Goal: Information Seeking & Learning: Understand process/instructions

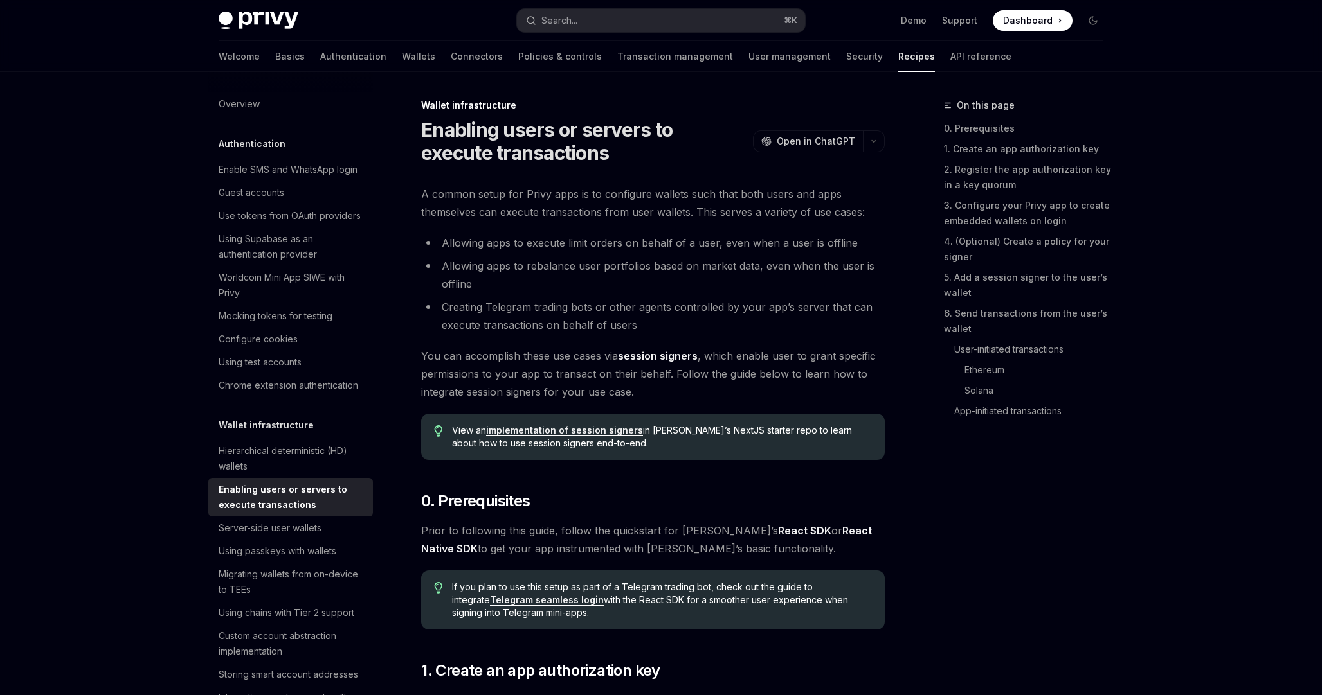
scroll to position [3208, 0]
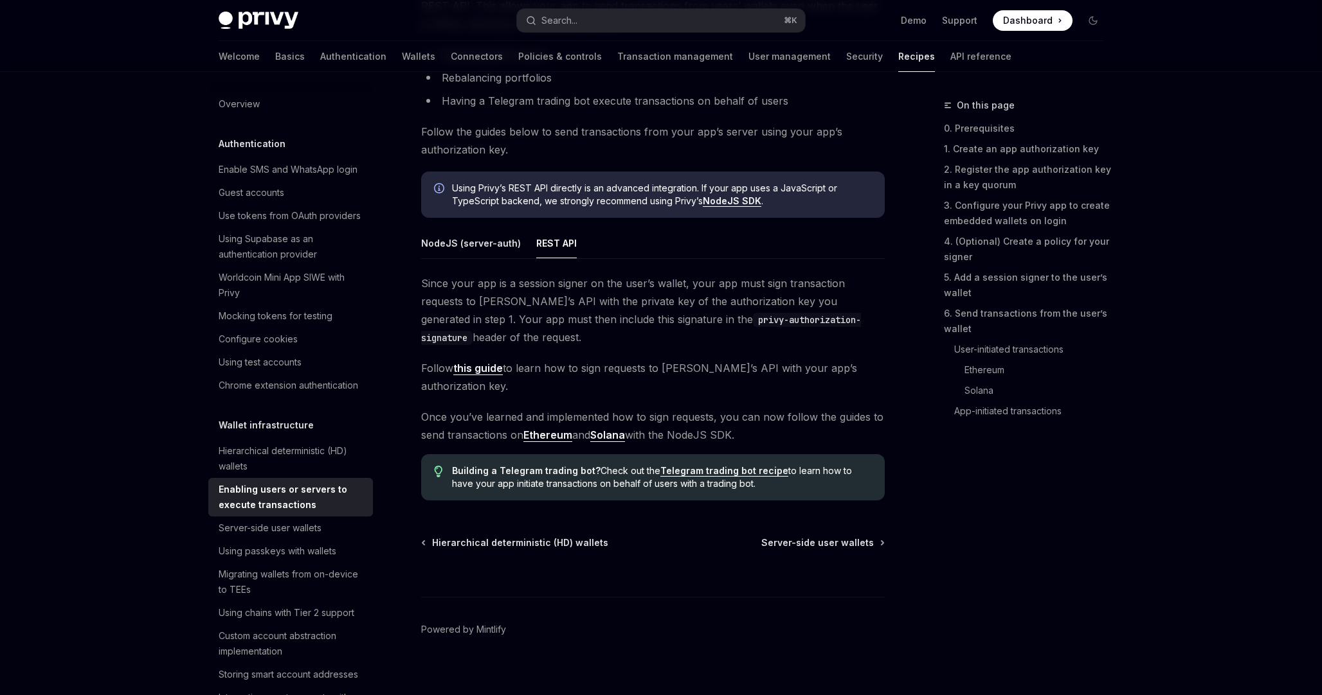
click at [647, 31] on div "Privy Docs home page Search... ⌘ K Demo Support Dashboard Dashboard Search..." at bounding box center [661, 20] width 884 height 41
click at [654, 28] on button "Search... ⌘ K" at bounding box center [661, 20] width 288 height 23
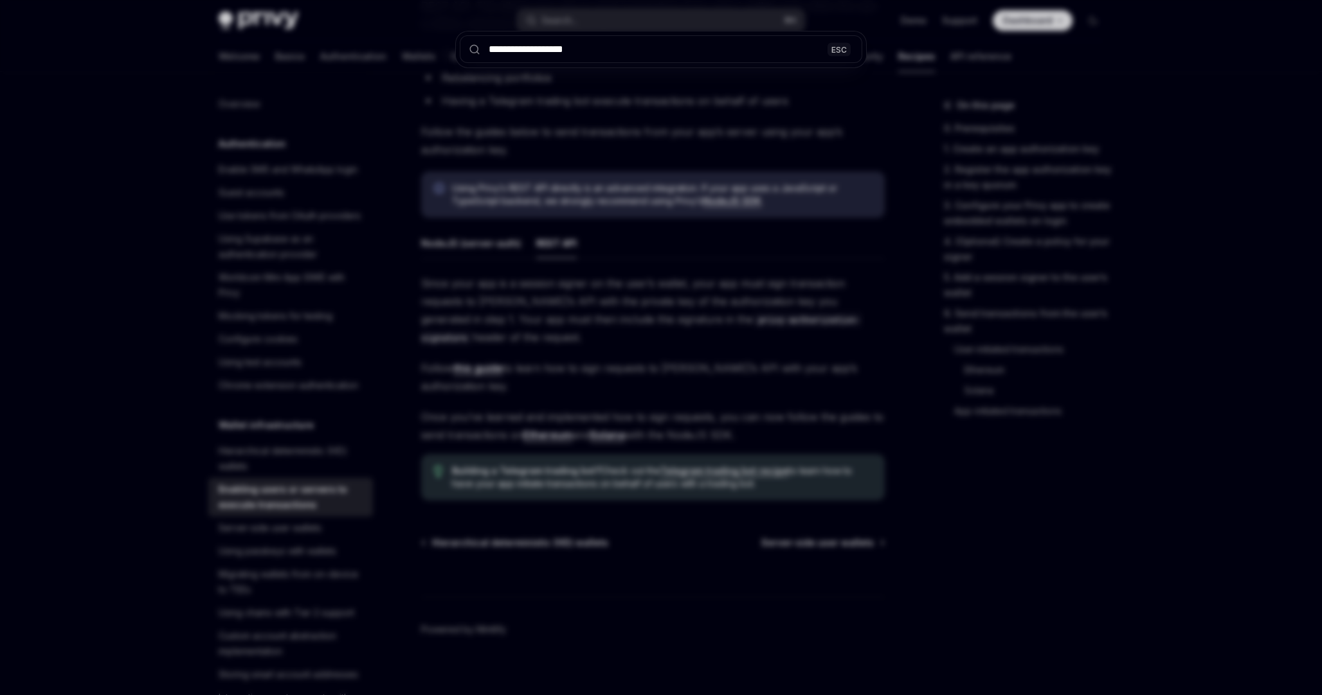
type input "**********"
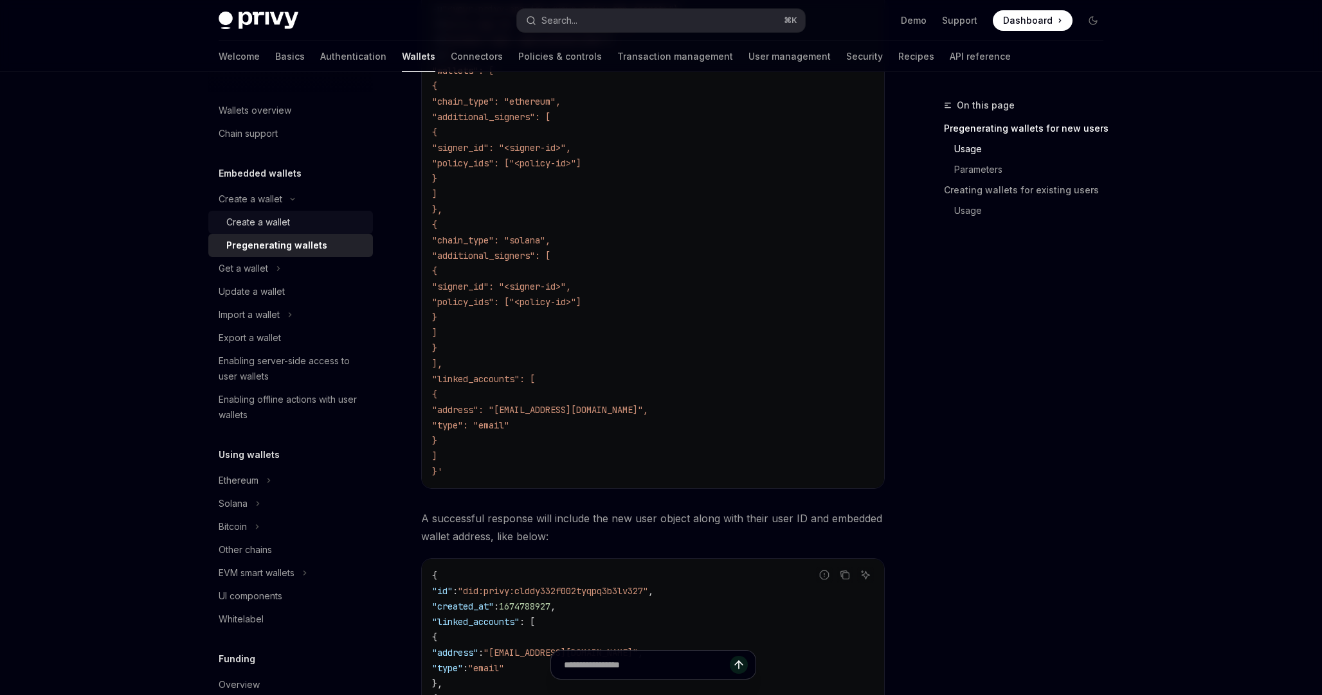
click at [296, 223] on div "Create a wallet" at bounding box center [295, 222] width 139 height 15
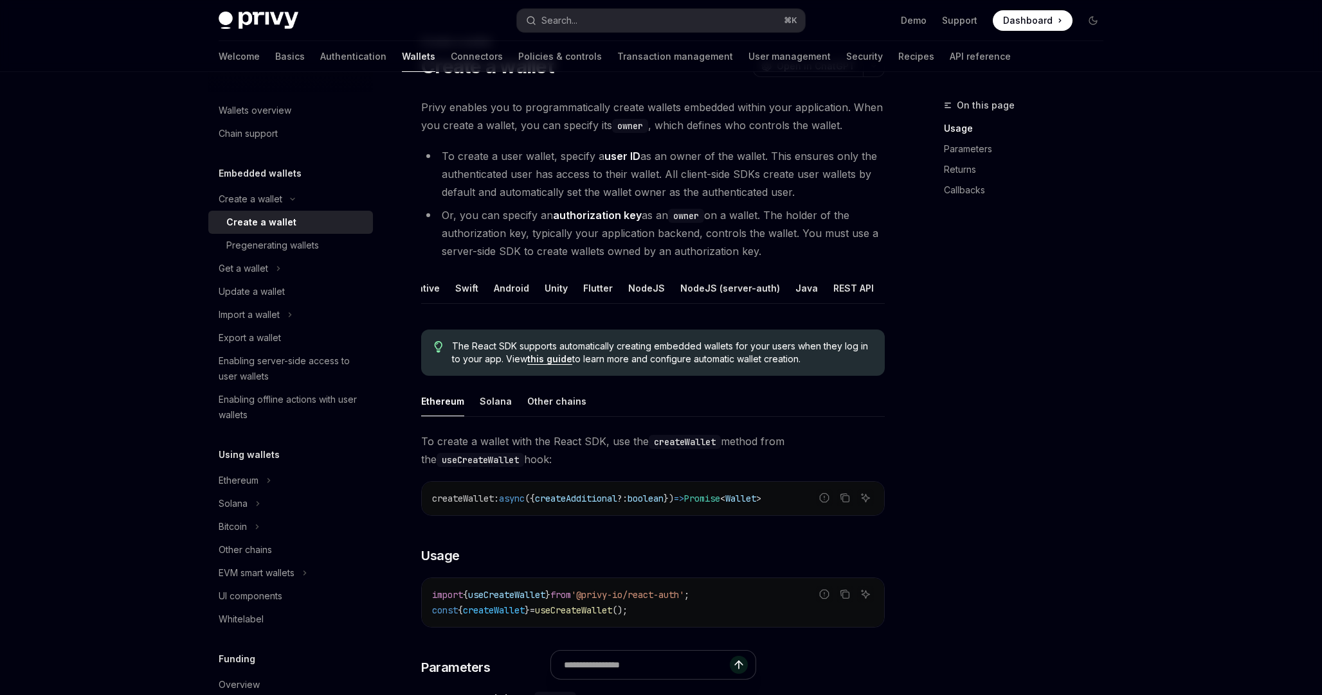
scroll to position [0, 87]
click at [828, 285] on div "REST API" at bounding box center [848, 288] width 40 height 30
type textarea "*"
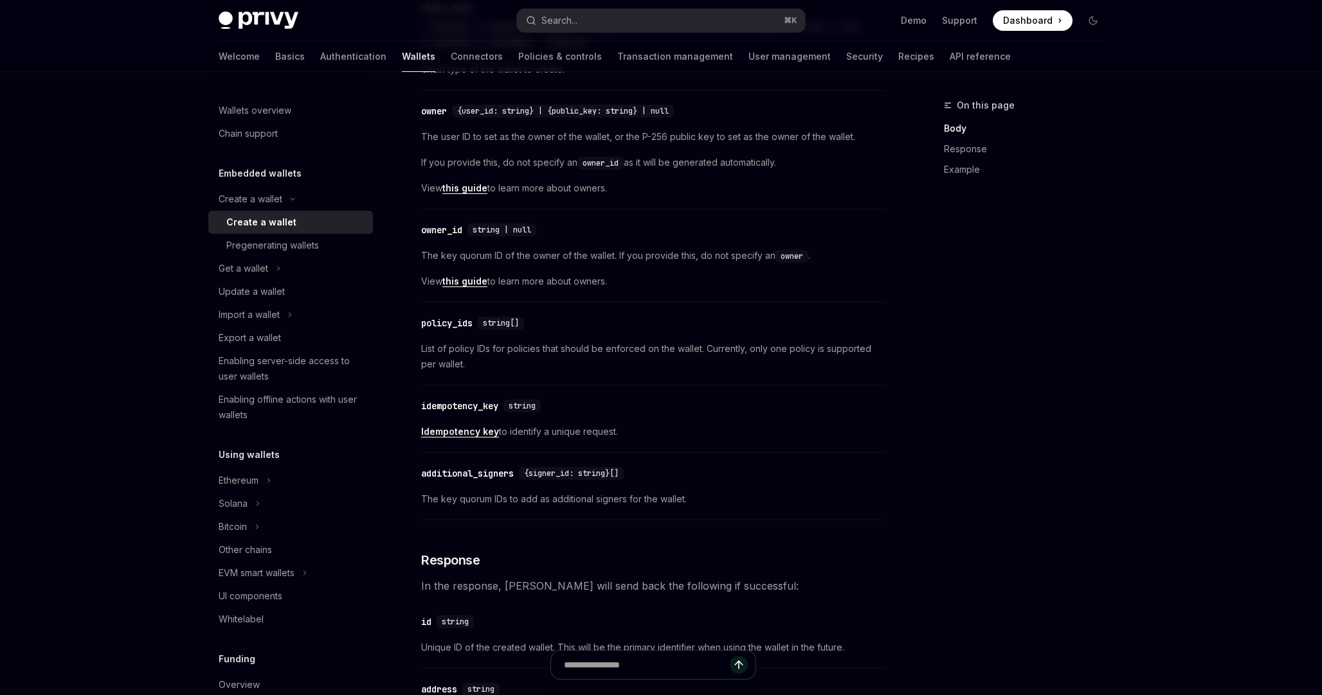
scroll to position [647, 0]
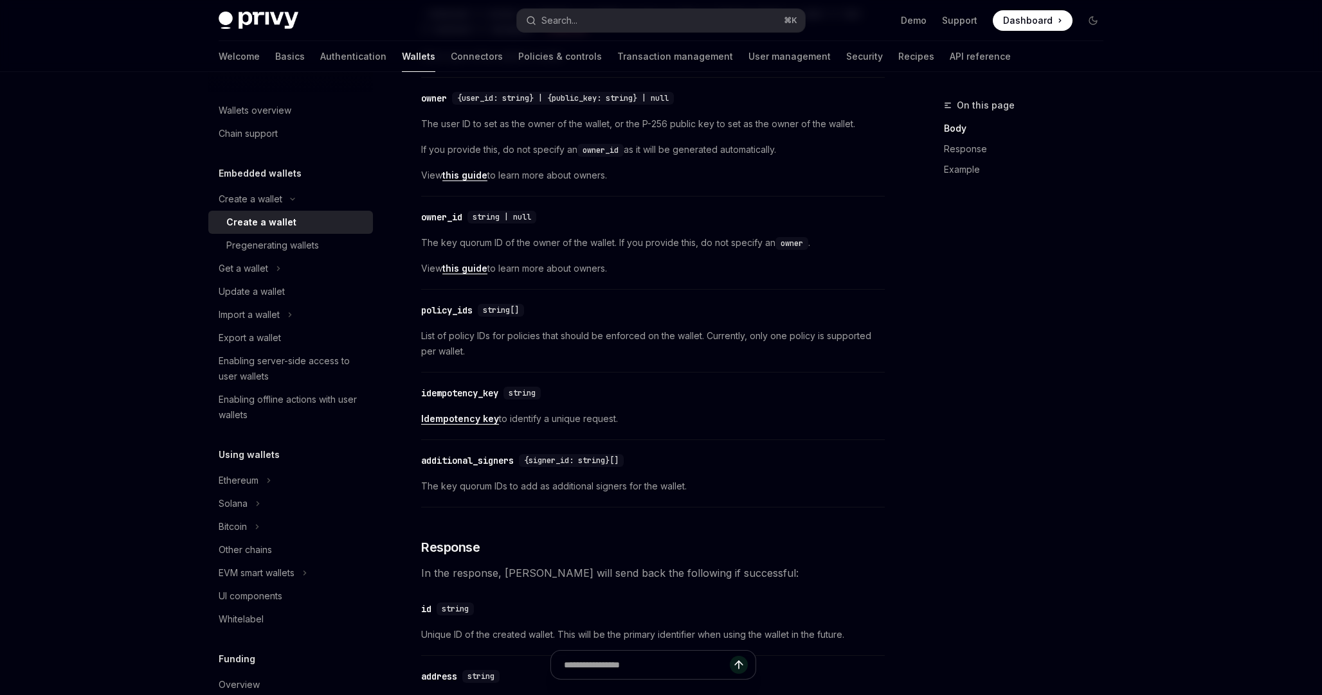
click at [692, 398] on div "​ idempotency_key string" at bounding box center [646, 393] width 451 height 15
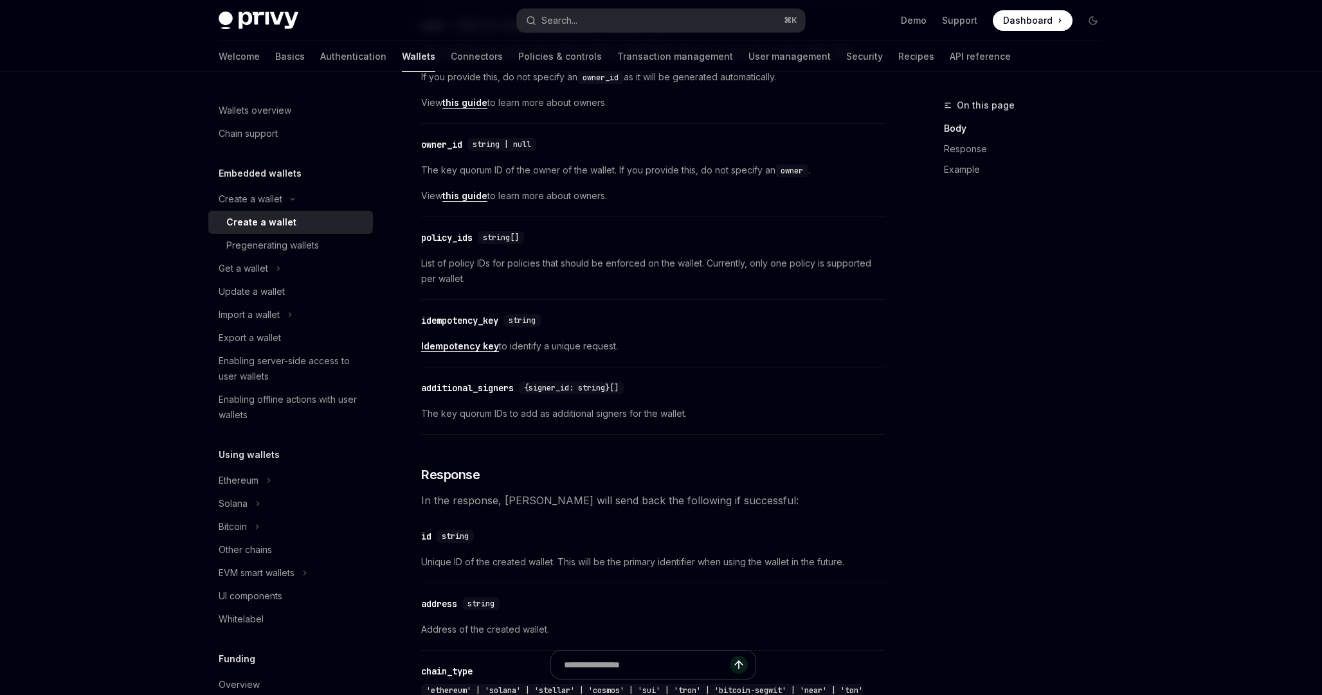
scroll to position [720, 0]
click at [578, 388] on span "{signer_id: string}[]" at bounding box center [571, 387] width 94 height 10
click at [509, 416] on span "The key quorum IDs to add as additional signers for the wallet." at bounding box center [652, 413] width 463 height 15
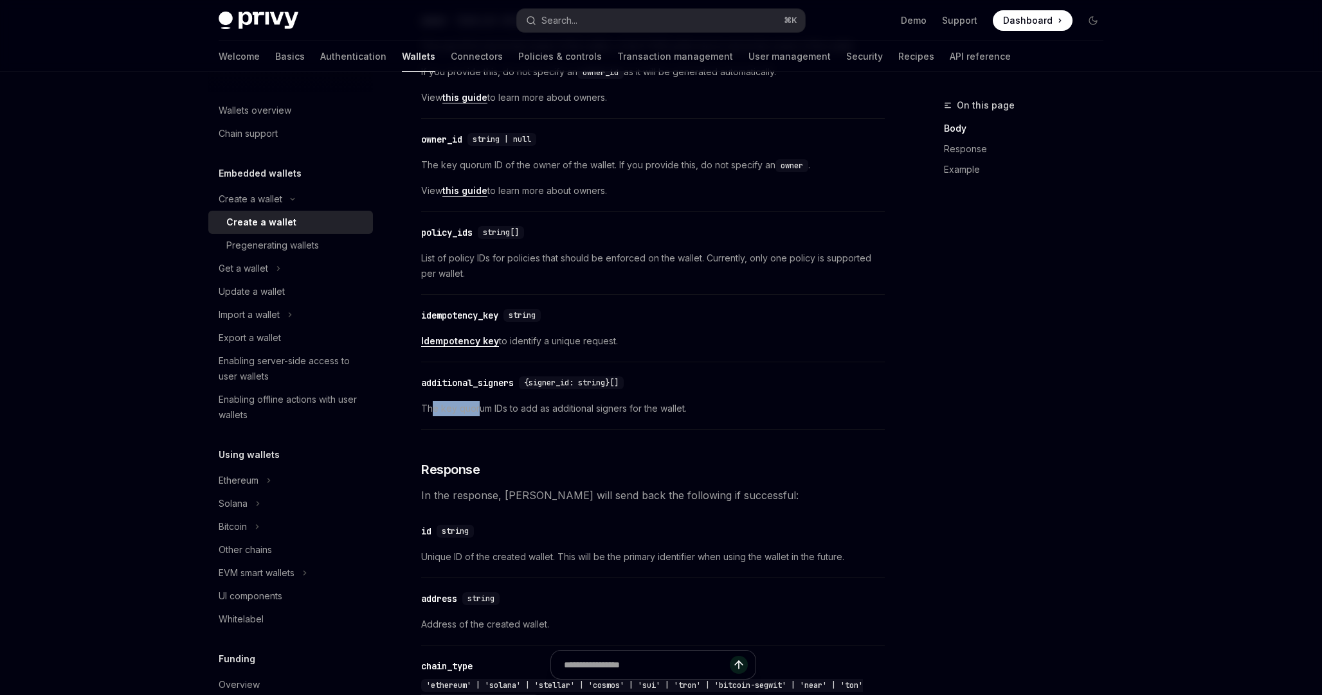
drag, startPoint x: 433, startPoint y: 410, endPoint x: 479, endPoint y: 410, distance: 45.6
click at [479, 410] on span "The key quorum IDs to add as additional signers for the wallet." at bounding box center [652, 408] width 463 height 15
drag, startPoint x: 502, startPoint y: 410, endPoint x: 515, endPoint y: 410, distance: 12.9
click at [515, 410] on span "The key quorum IDs to add as additional signers for the wallet." at bounding box center [652, 408] width 463 height 15
drag, startPoint x: 532, startPoint y: 409, endPoint x: 711, endPoint y: 408, distance: 178.7
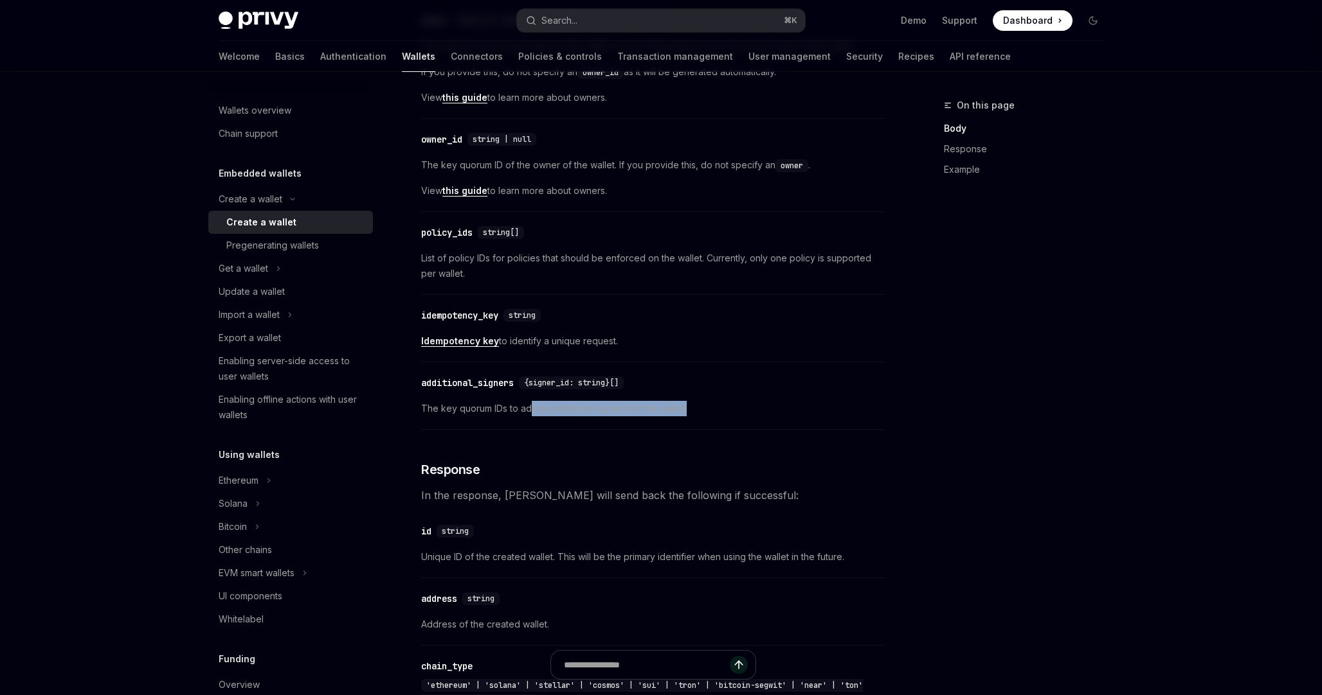
click at [712, 408] on span "The key quorum IDs to add as additional signers for the wallet." at bounding box center [652, 408] width 463 height 15
click at [711, 408] on span "The key quorum IDs to add as additional signers for the wallet." at bounding box center [652, 408] width 463 height 15
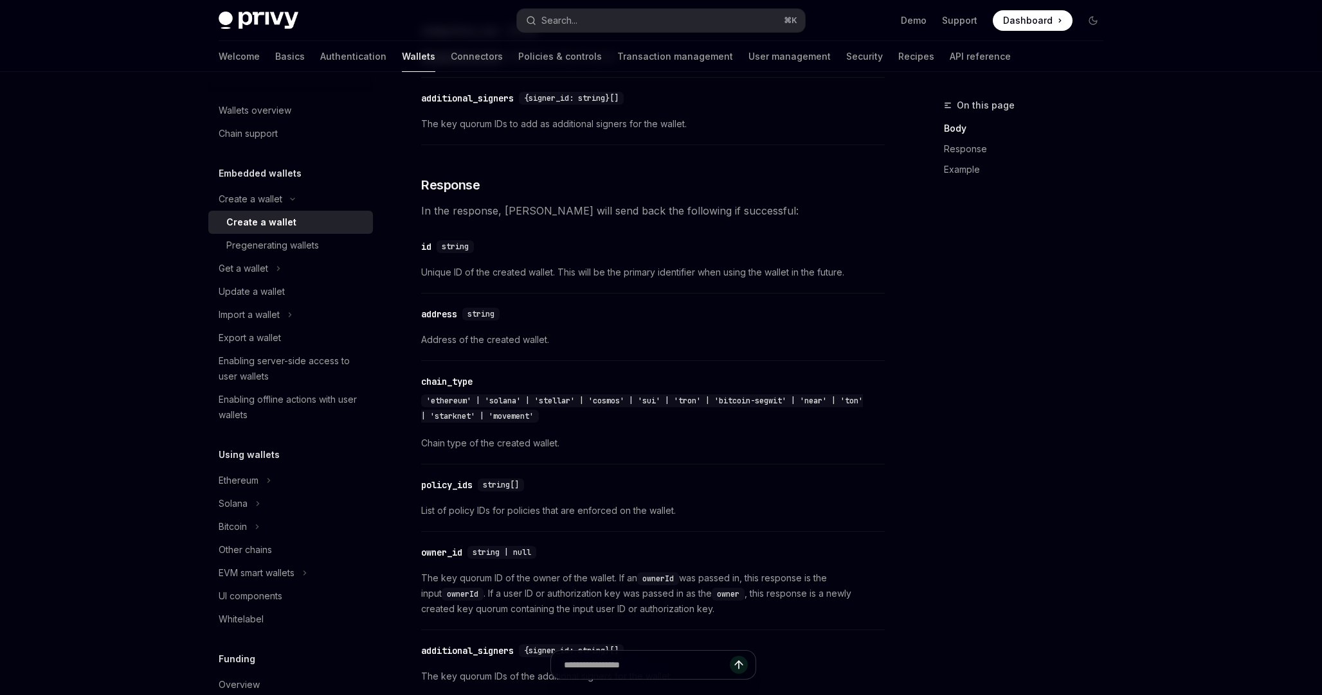
scroll to position [1010, 0]
click at [448, 481] on div "policy_ids" at bounding box center [446, 484] width 51 height 13
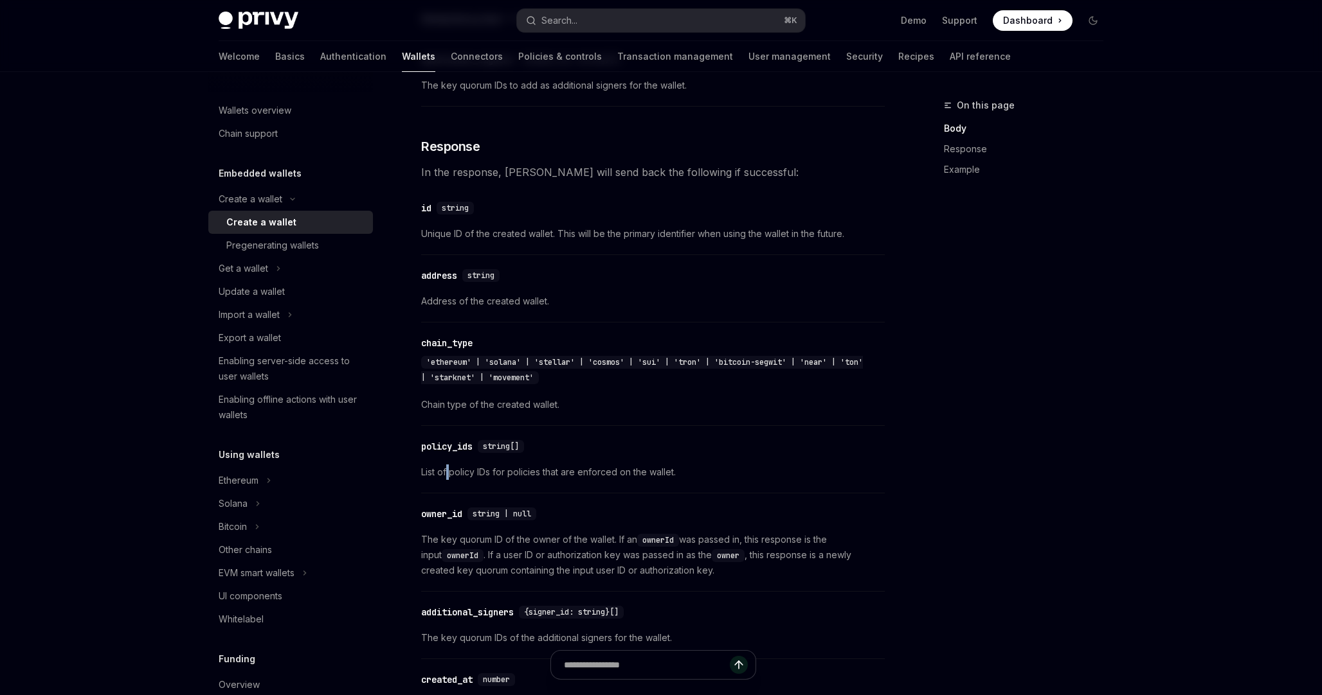
click at [448, 481] on div "To create a new wallet for a user, make a POST request to Report incorrect code…" at bounding box center [652, 276] width 463 height 1883
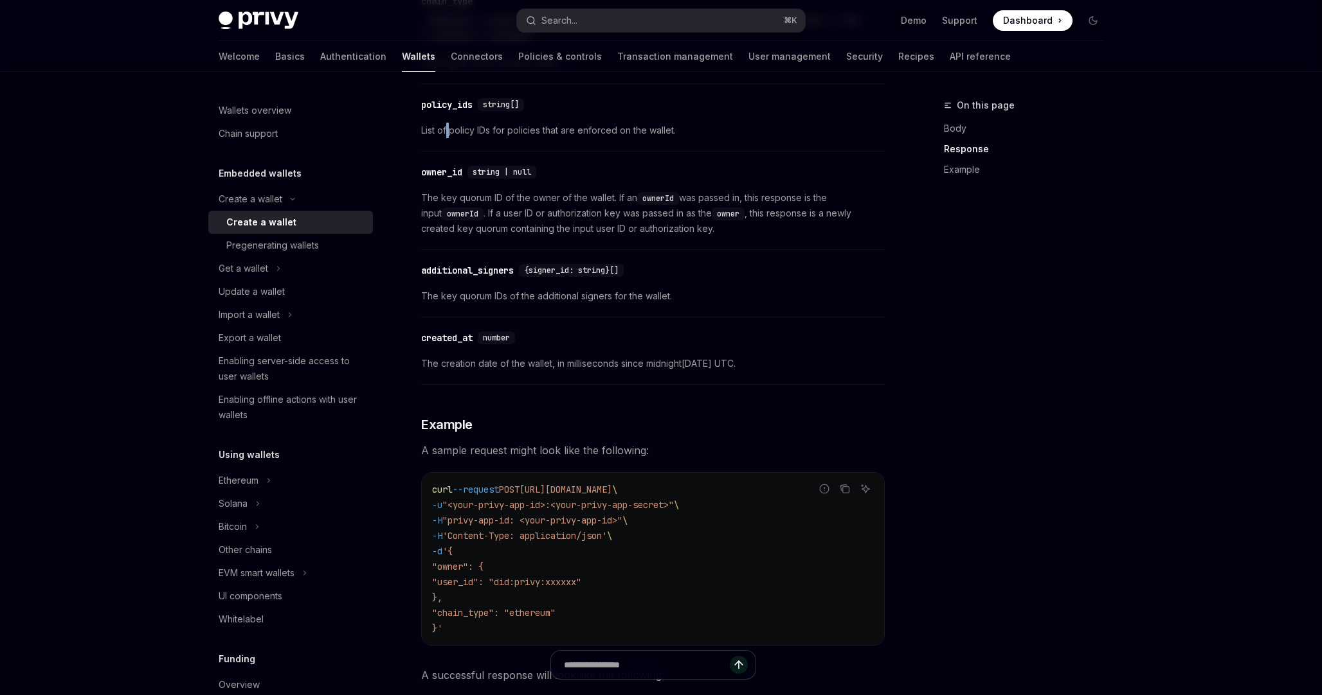
scroll to position [1401, 0]
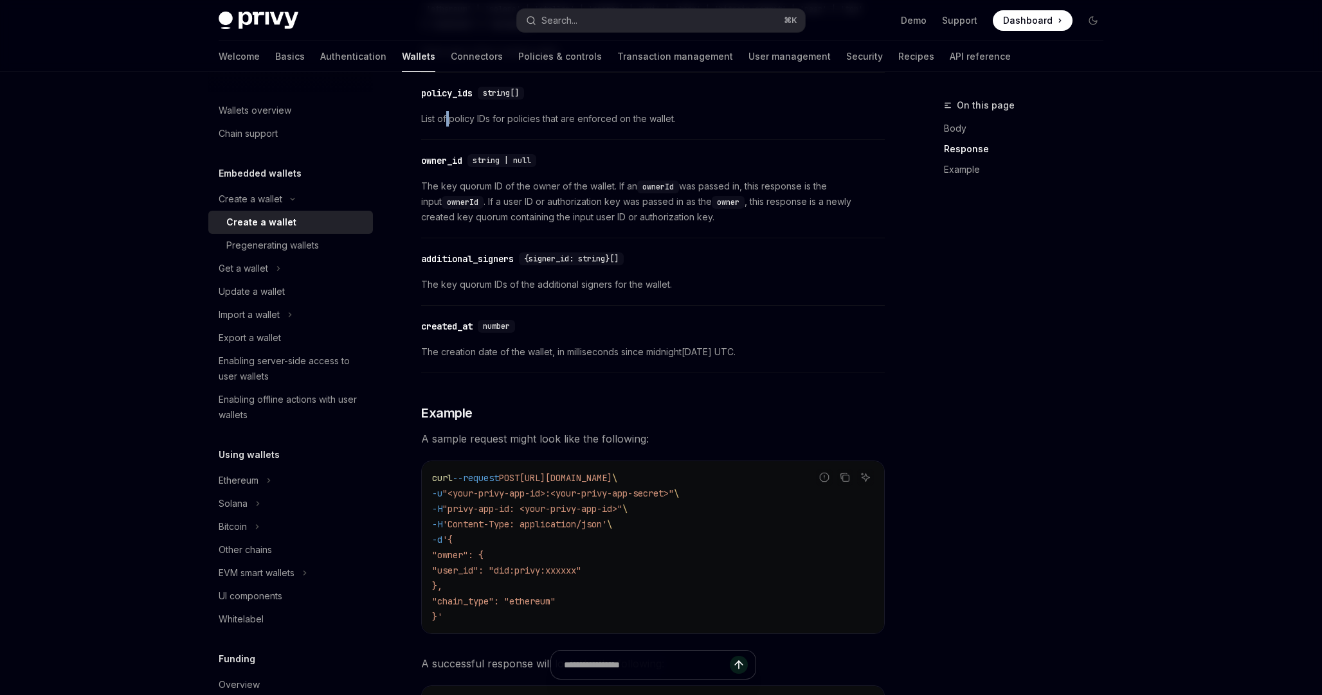
click at [633, 372] on div "​ created_at number The creation date of the wallet, in milliseconds since midn…" at bounding box center [652, 342] width 463 height 61
click at [457, 94] on div "policy_ids" at bounding box center [446, 93] width 51 height 13
copy div "policy_ids"
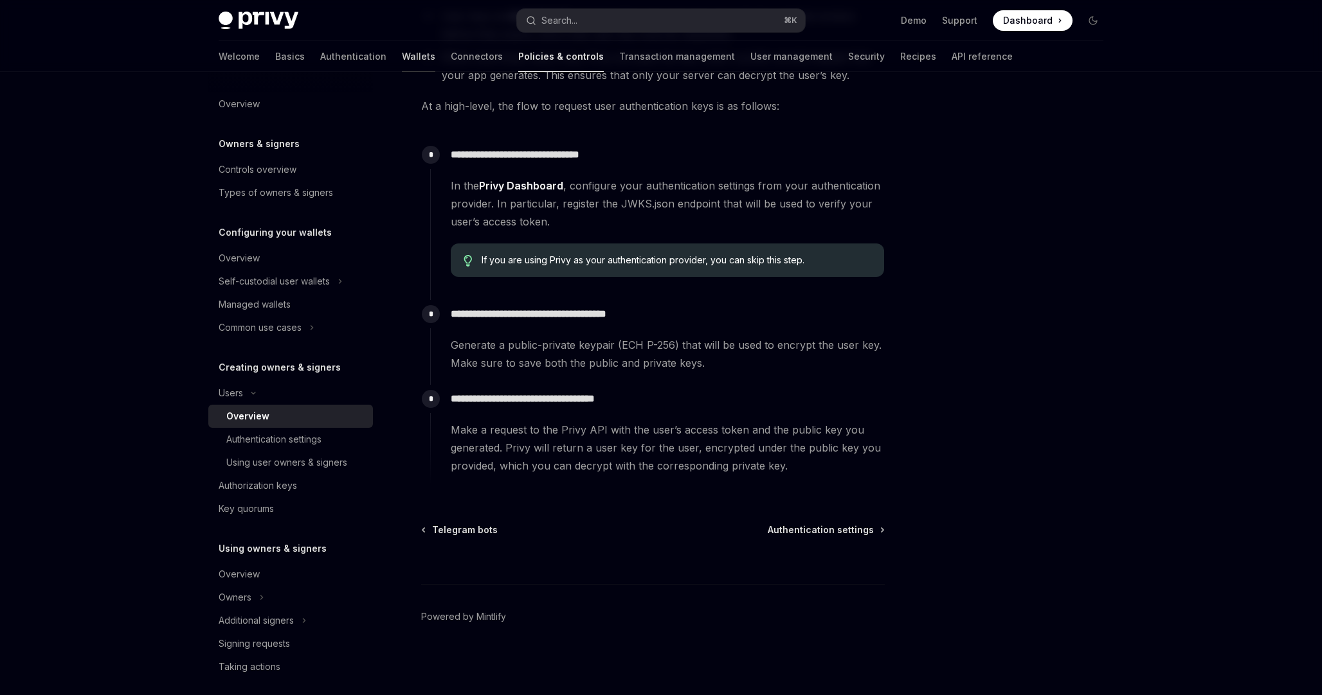
click at [402, 56] on link "Wallets" at bounding box center [418, 56] width 33 height 31
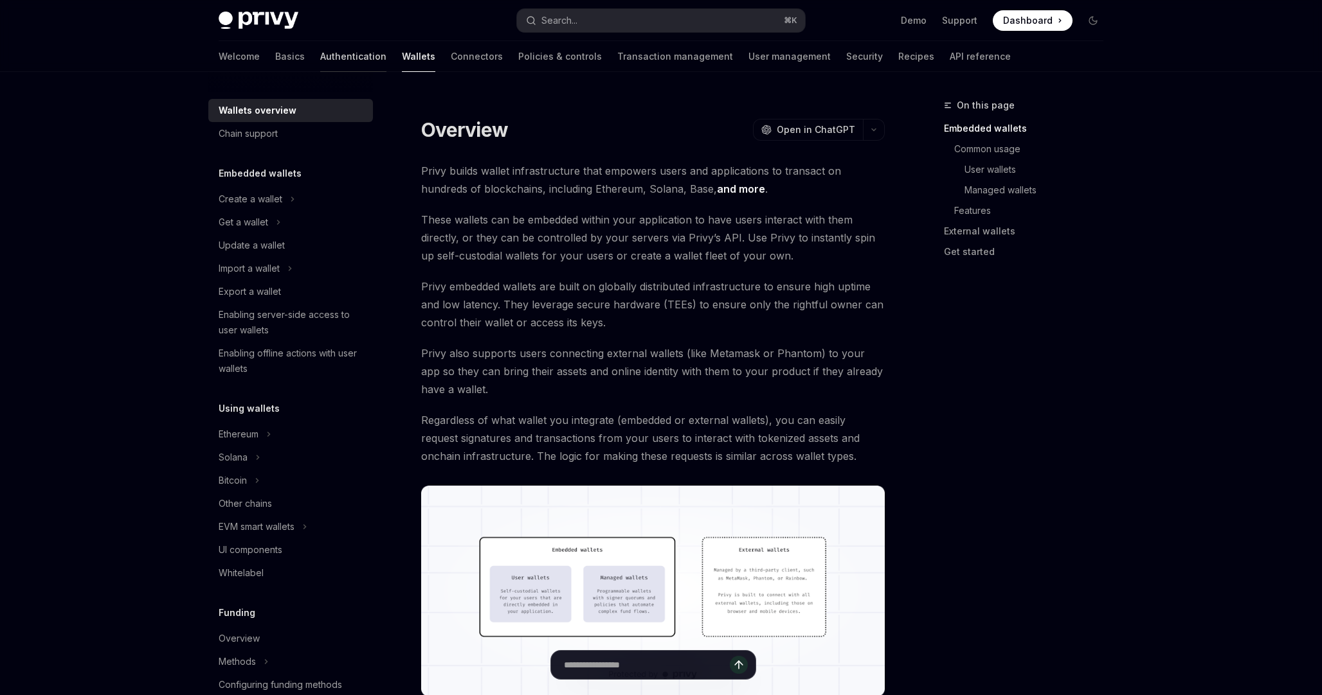
click at [320, 60] on link "Authentication" at bounding box center [353, 56] width 66 height 31
type textarea "*"
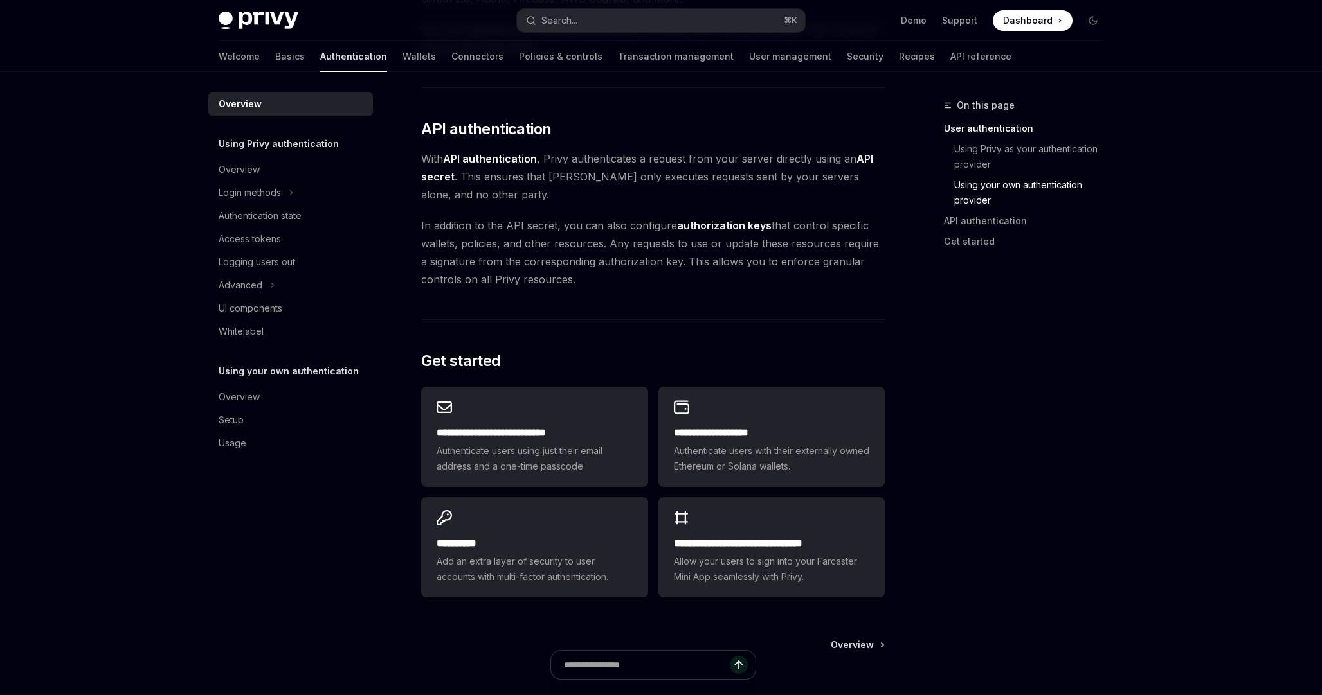
scroll to position [832, 0]
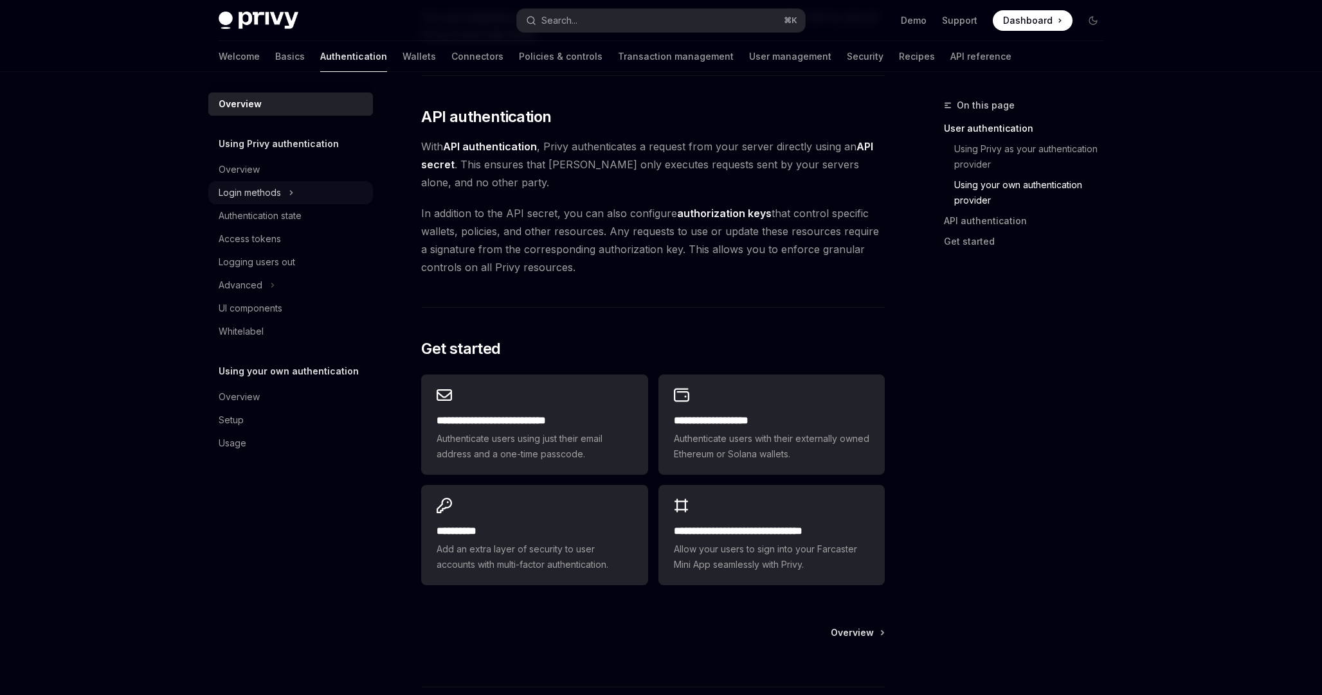
click at [291, 187] on icon "Toggle Login methods section" at bounding box center [291, 192] width 5 height 15
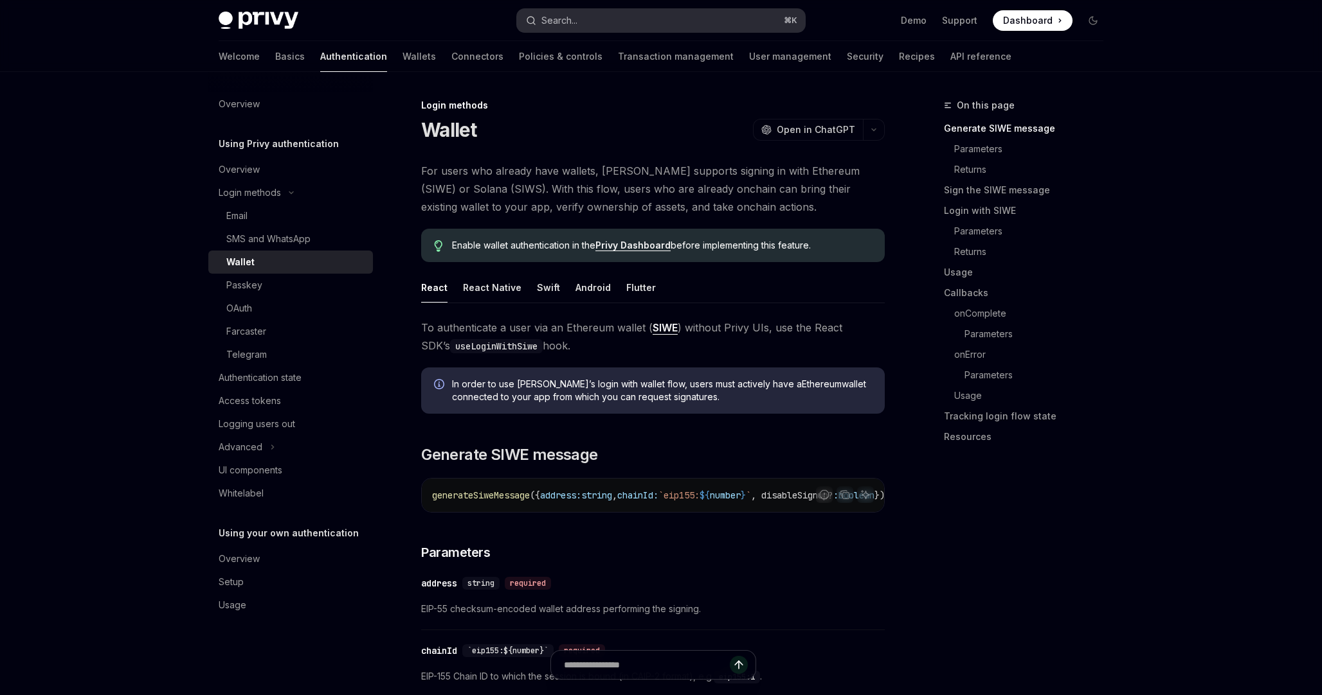
click at [600, 17] on button "Search... ⌘ K" at bounding box center [661, 20] width 288 height 23
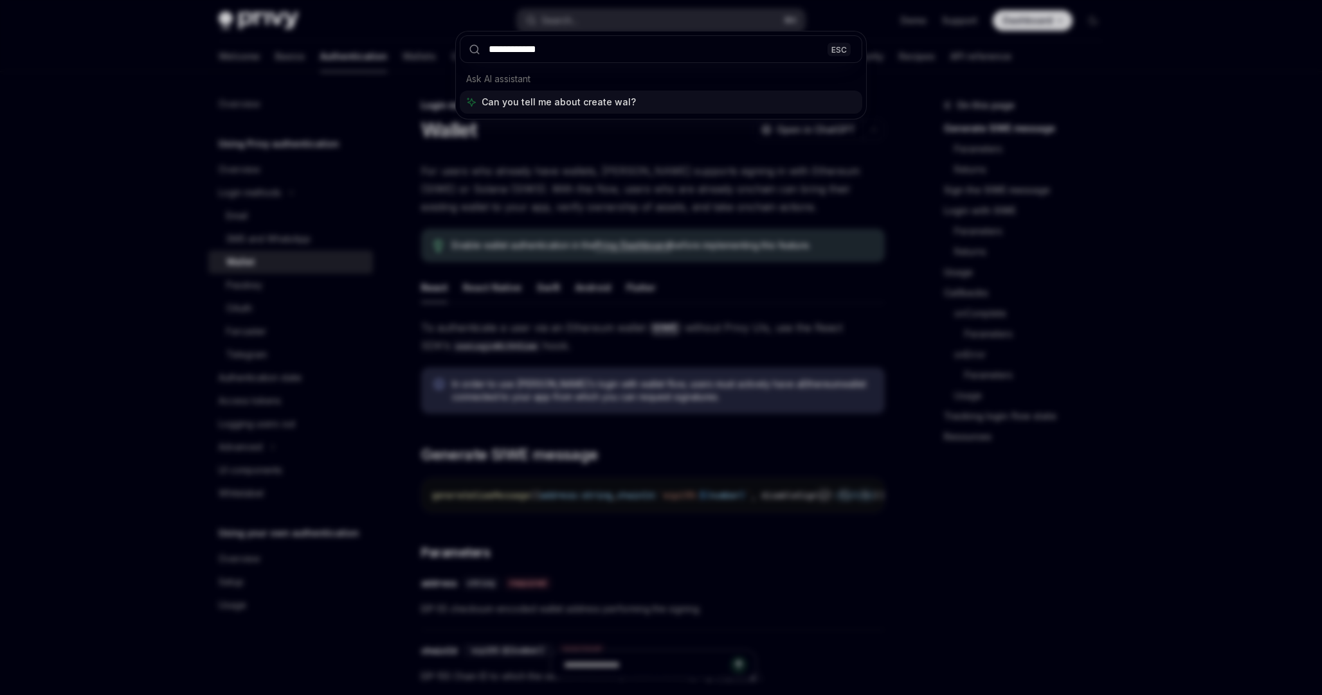
type input "**********"
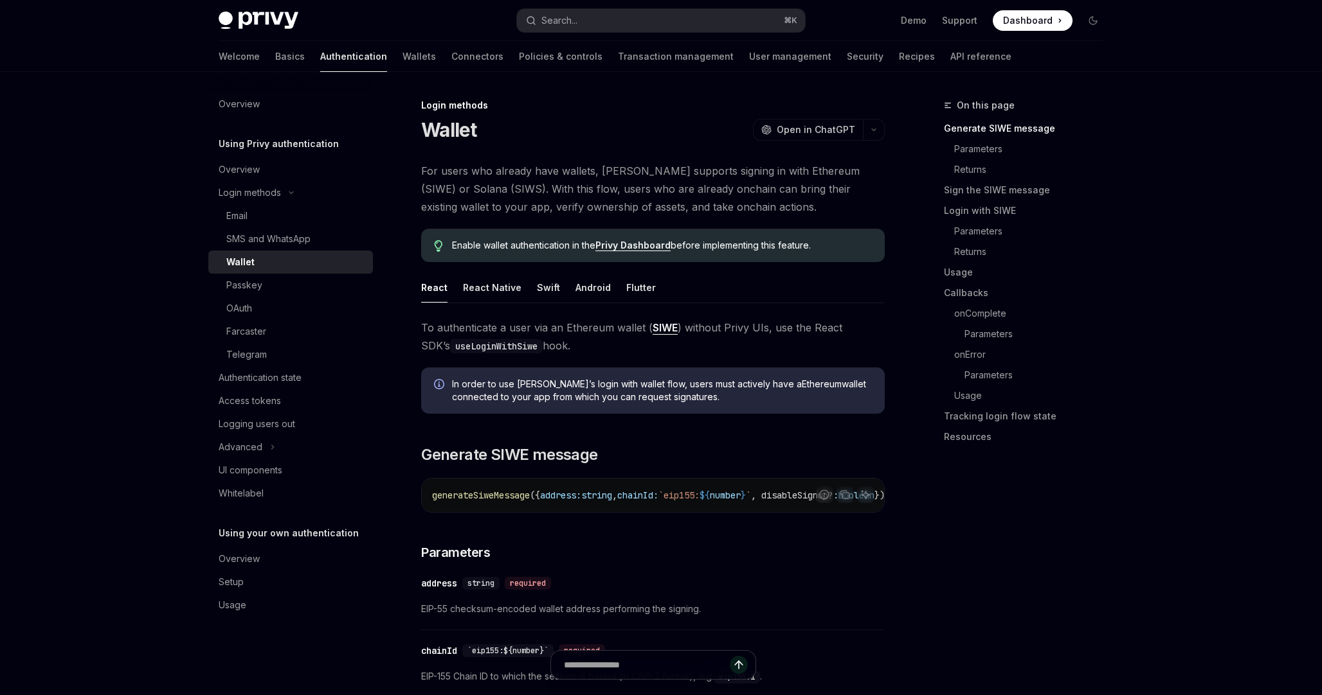
scroll to position [72, 0]
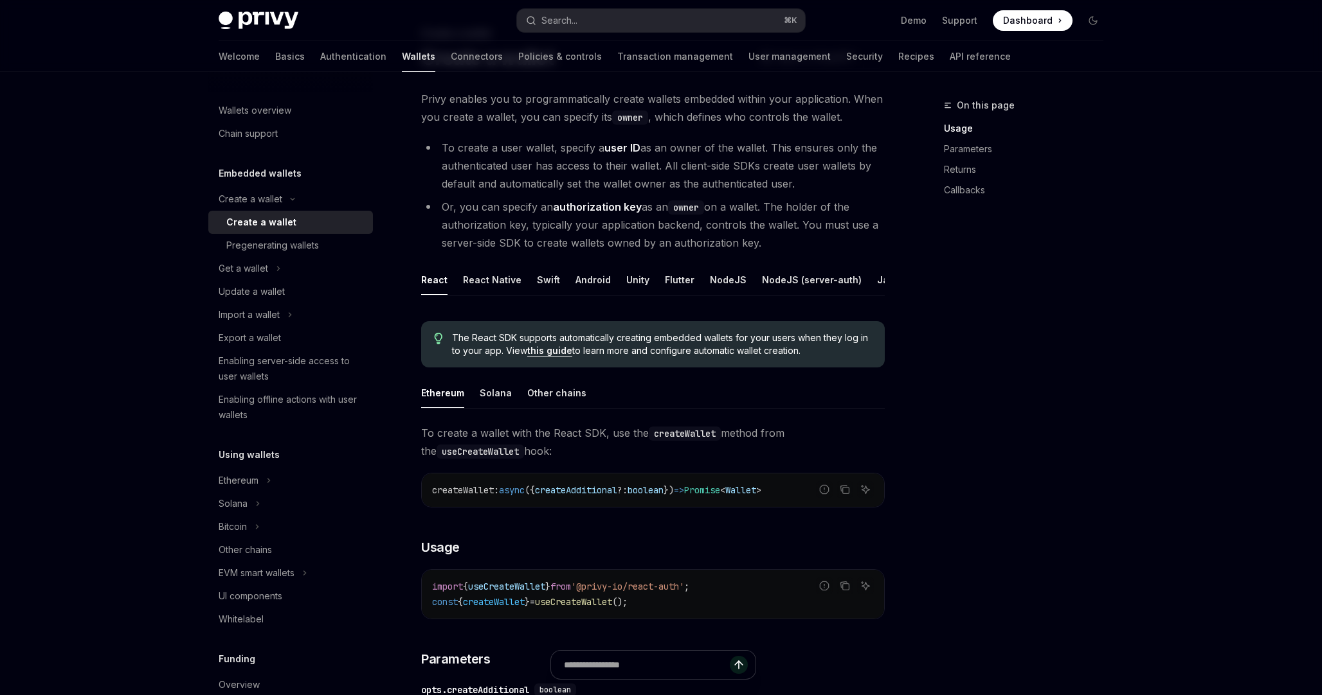
click at [339, 227] on div "Create a wallet" at bounding box center [295, 222] width 139 height 15
click at [628, 281] on div "NodeJS" at bounding box center [646, 280] width 37 height 30
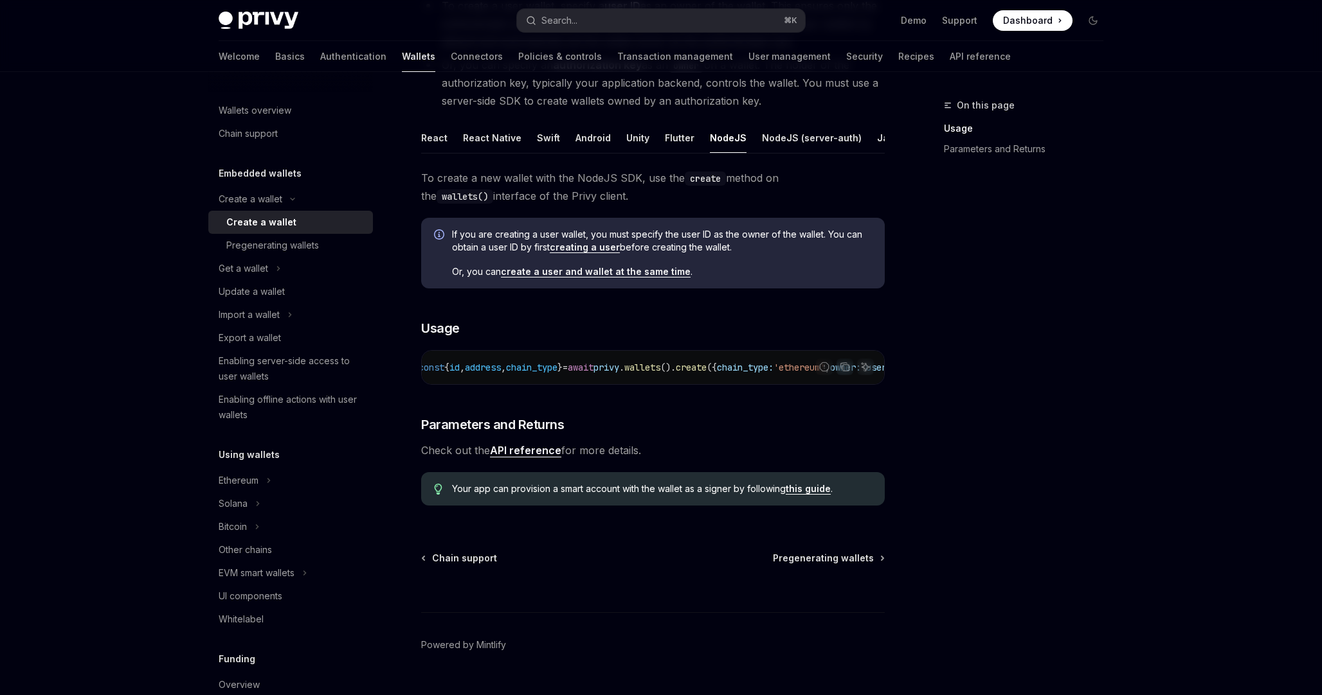
scroll to position [0, 18]
click at [615, 368] on span "privy" at bounding box center [602, 368] width 26 height 12
copy span "privy"
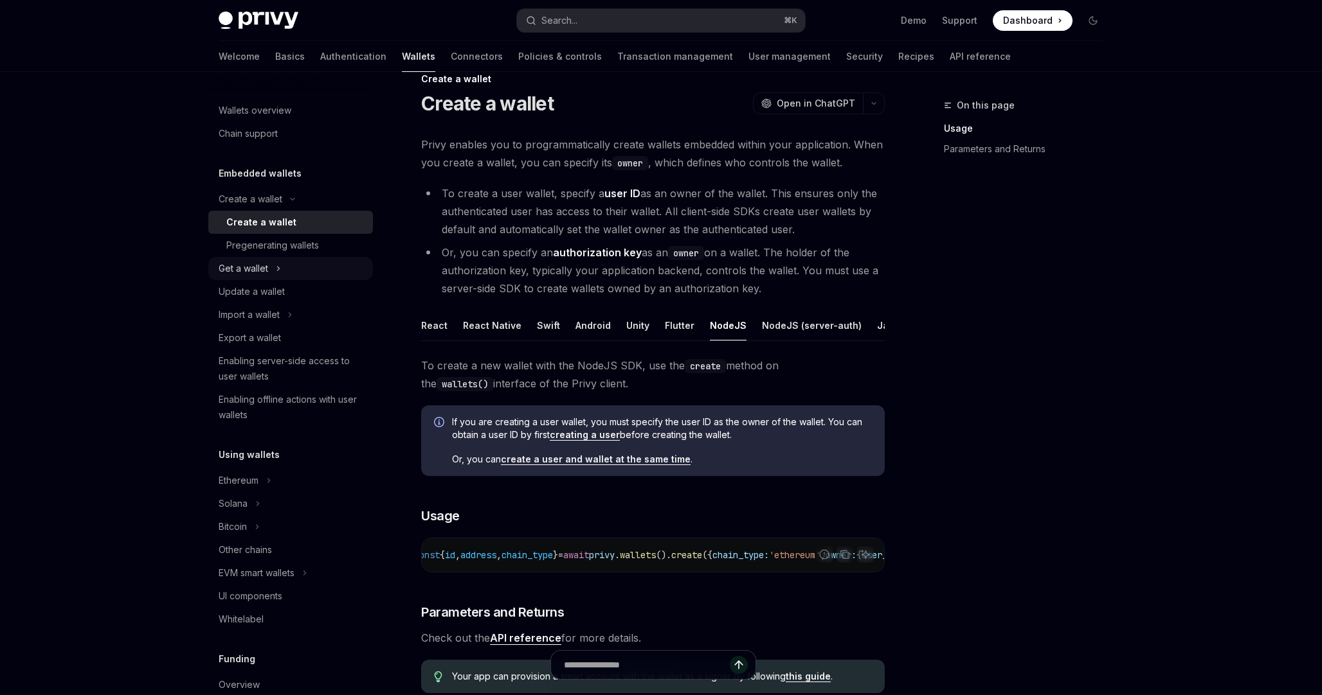
scroll to position [0, 0]
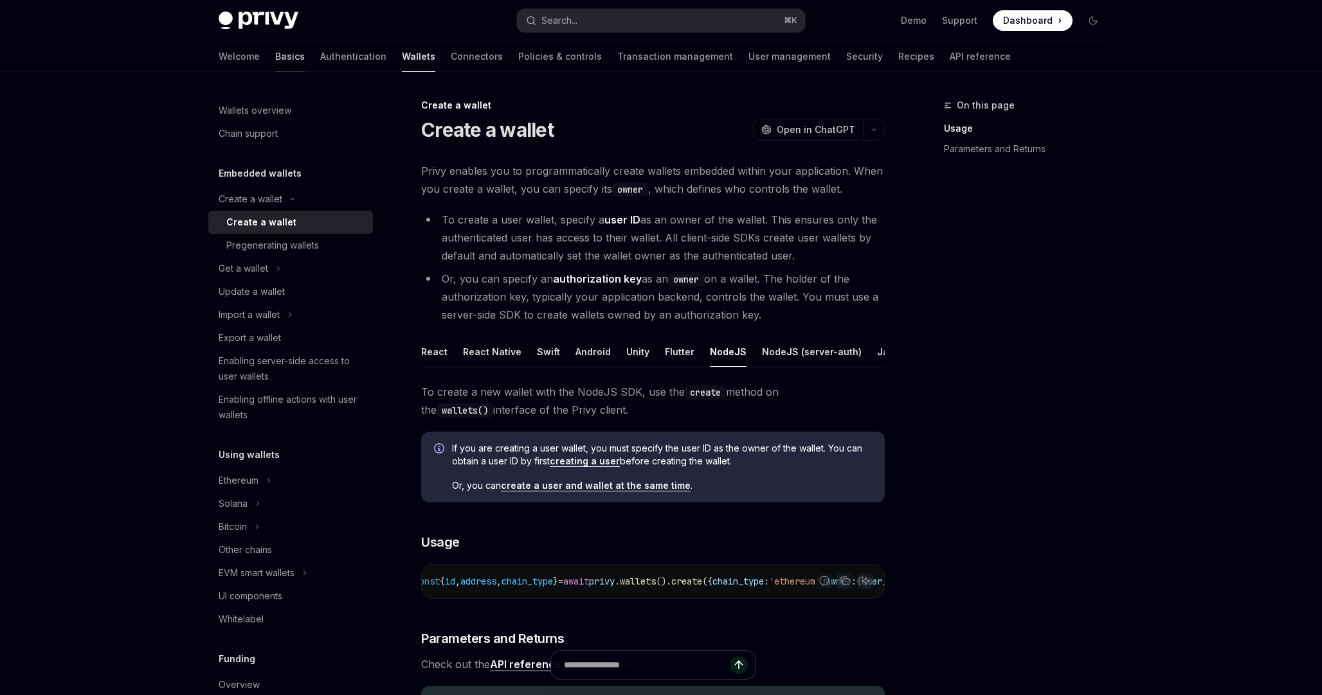
click at [275, 54] on link "Basics" at bounding box center [290, 56] width 30 height 31
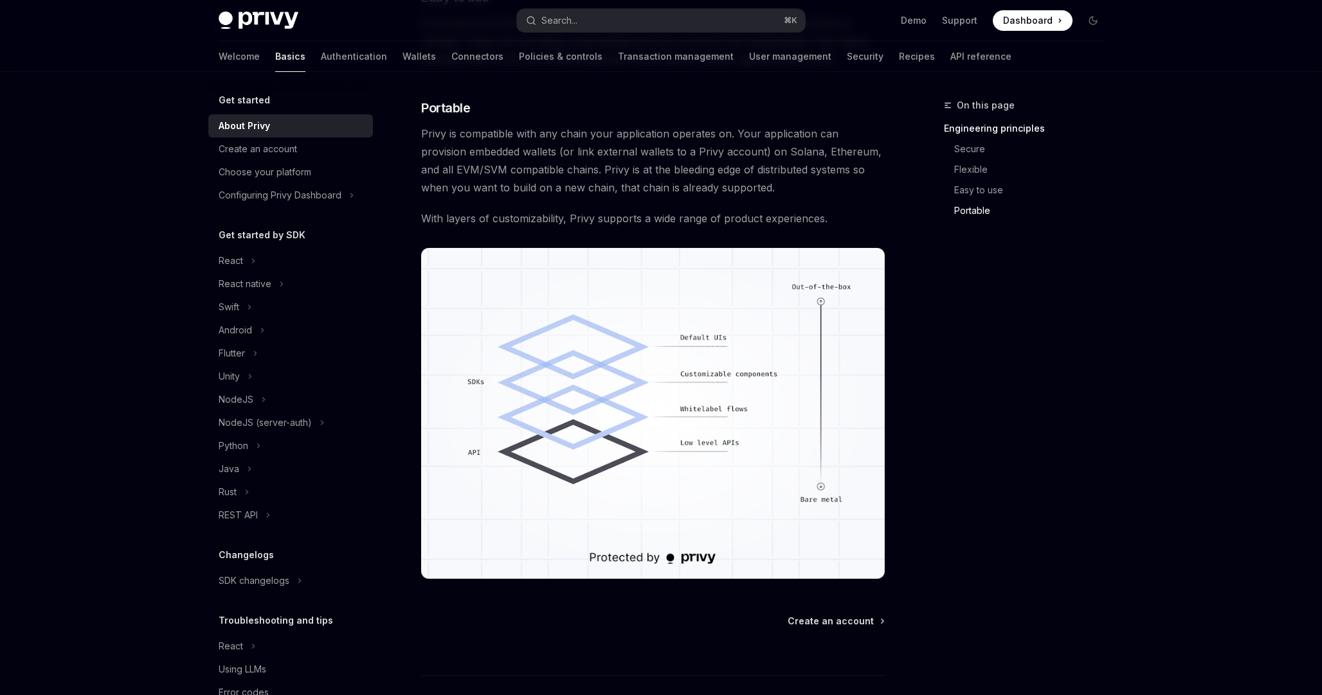
scroll to position [1003, 0]
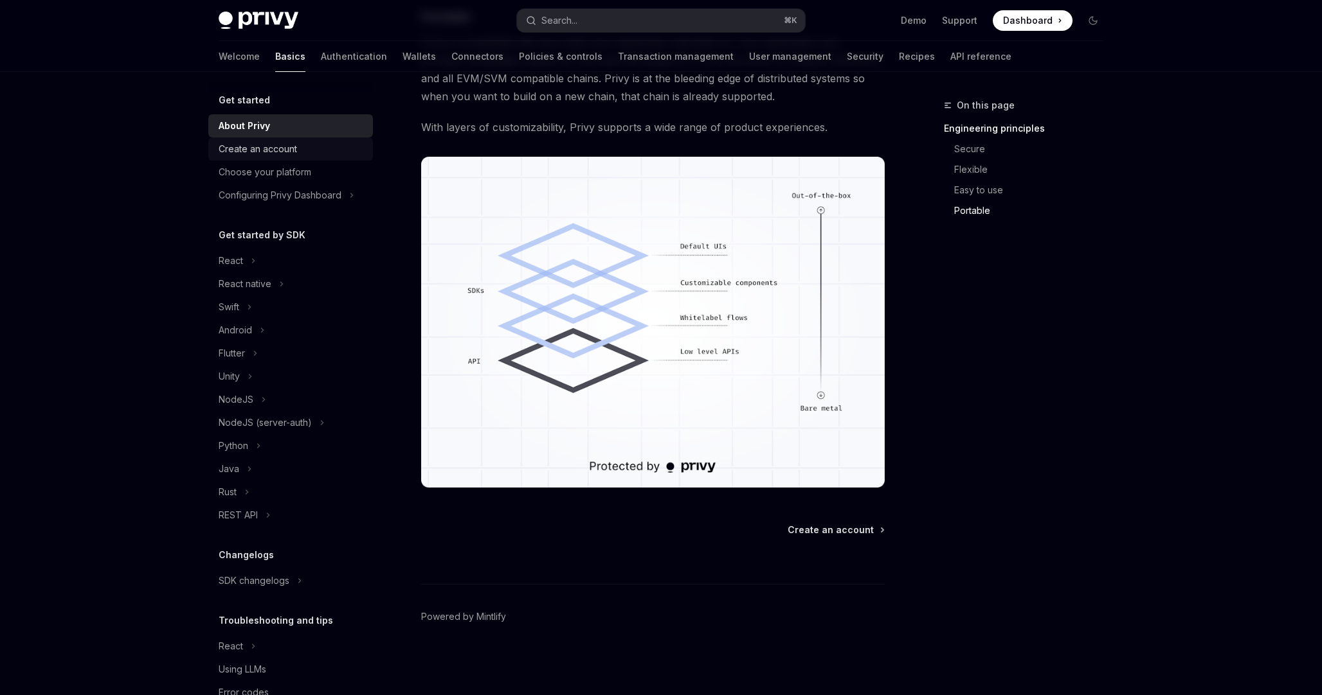
click at [278, 148] on div "Create an account" at bounding box center [258, 148] width 78 height 15
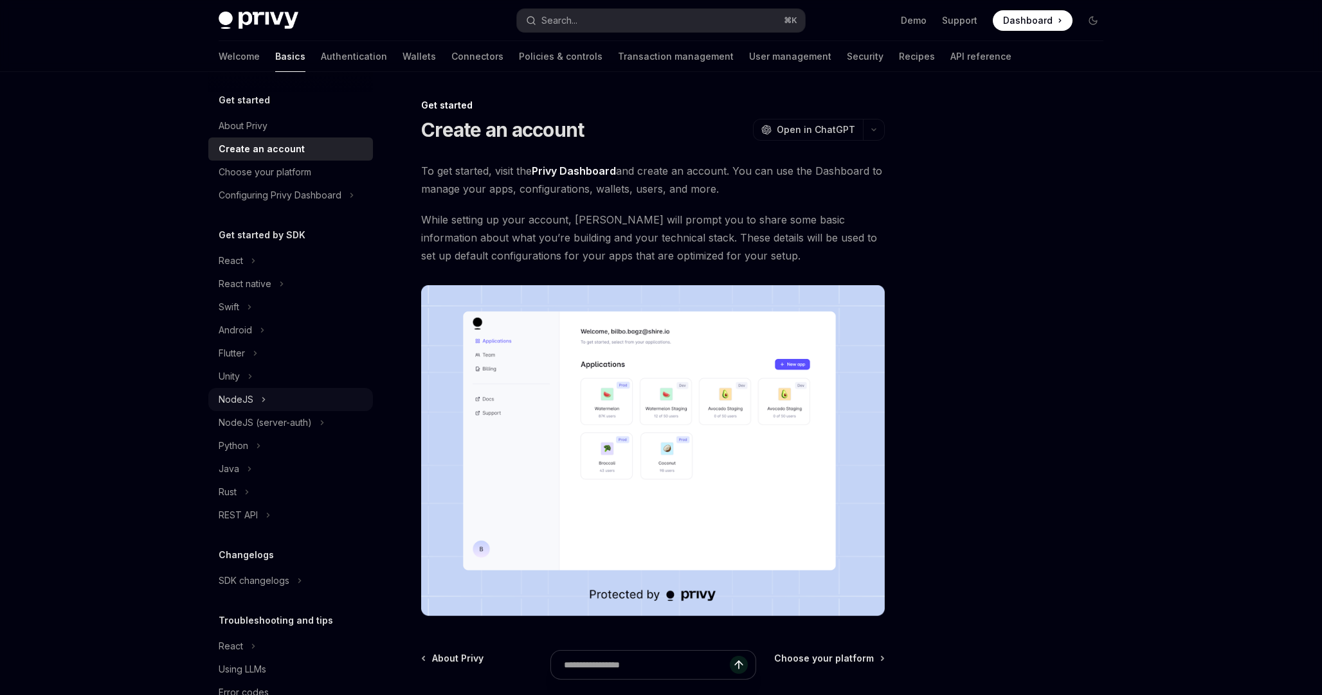
click at [242, 395] on div "NodeJS" at bounding box center [236, 399] width 35 height 15
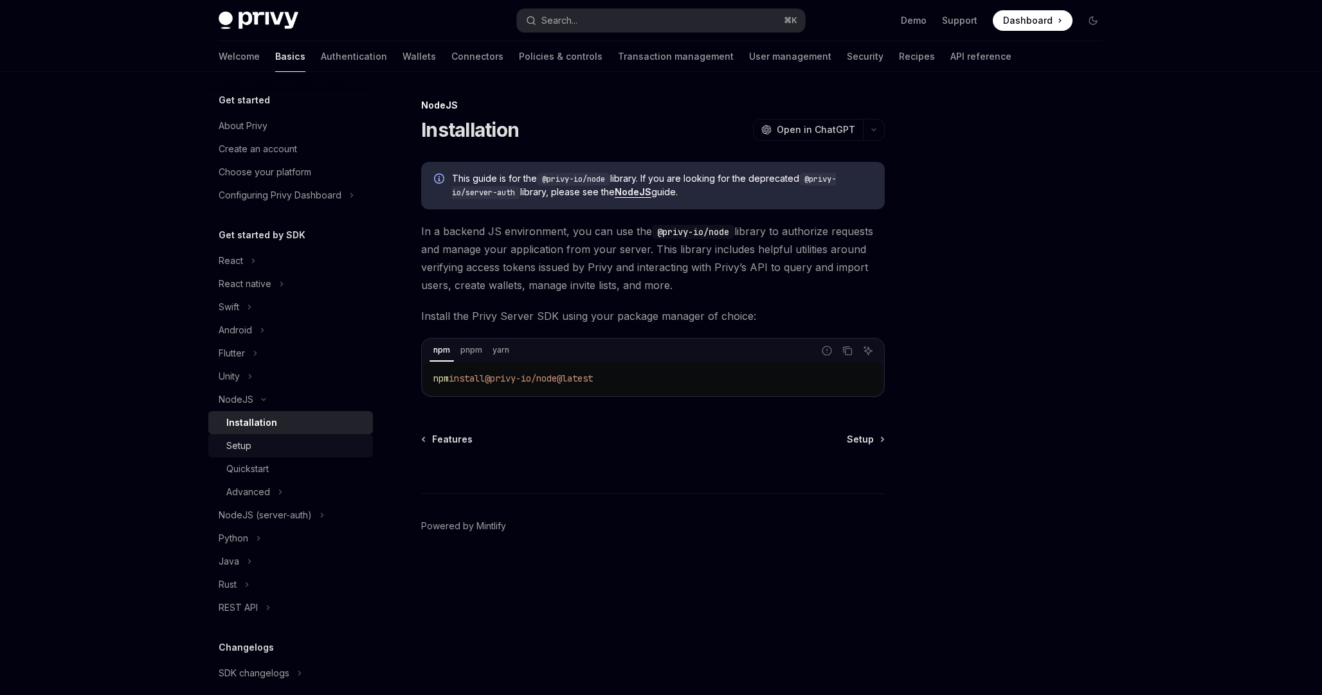
click at [264, 447] on div "Setup" at bounding box center [295, 445] width 139 height 15
type textarea "*"
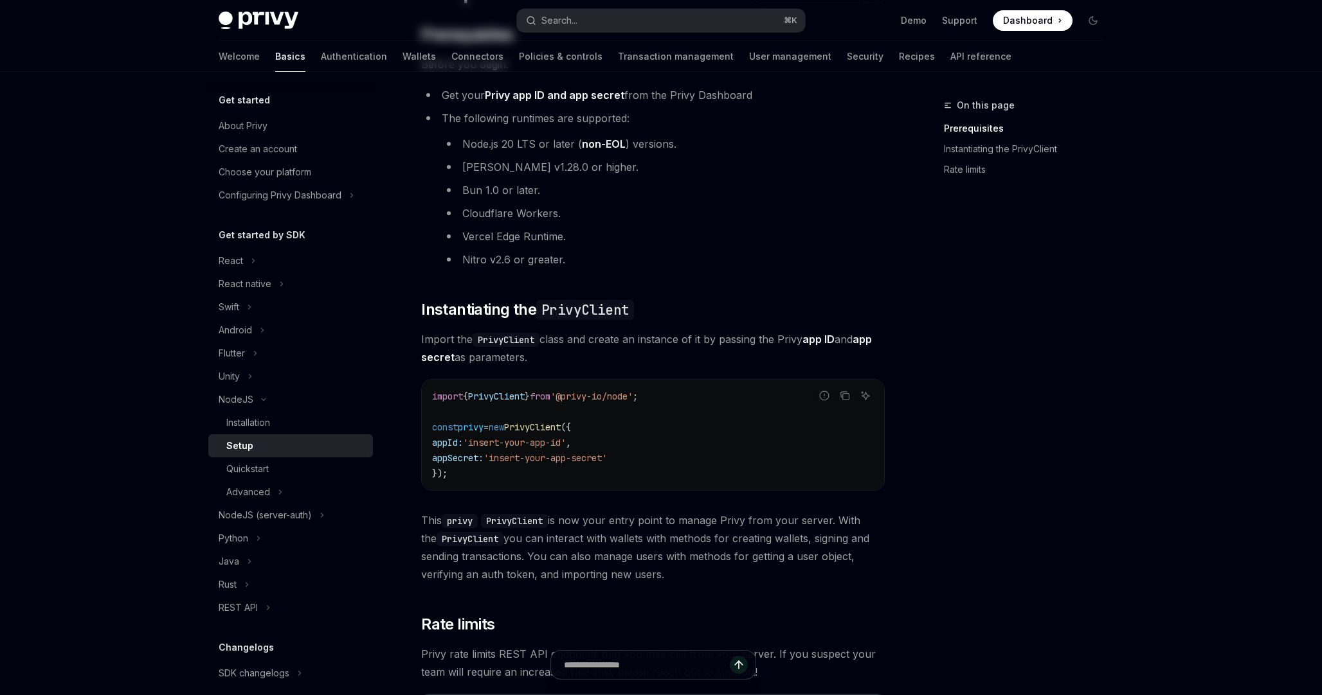
scroll to position [147, 0]
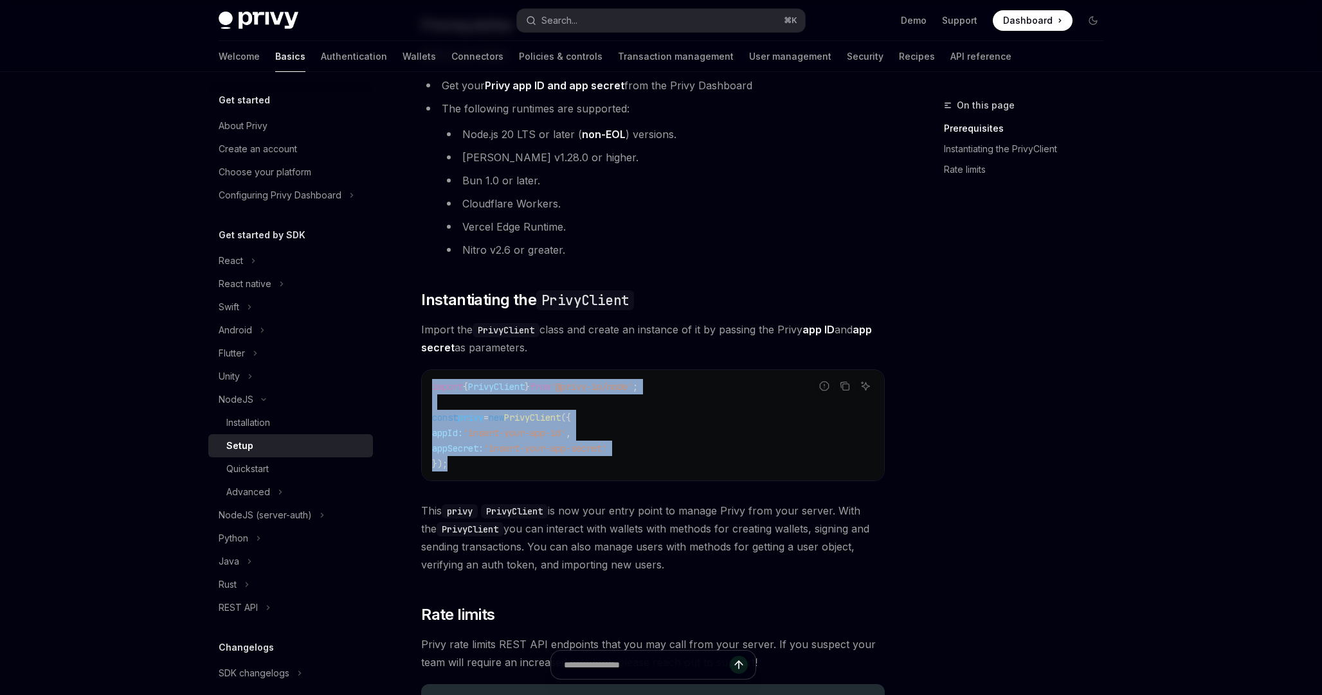
drag, startPoint x: 480, startPoint y: 468, endPoint x: 402, endPoint y: 382, distance: 116.1
click at [402, 382] on div "NodeJS Setup OpenAI Open in ChatGPT OpenAI Open in ChatGPT ​ Prerequisites Befo…" at bounding box center [532, 438] width 710 height 975
copy code "import { PrivyClient } from '@privy-io/node' ; const privy = new PrivyClient ({…"
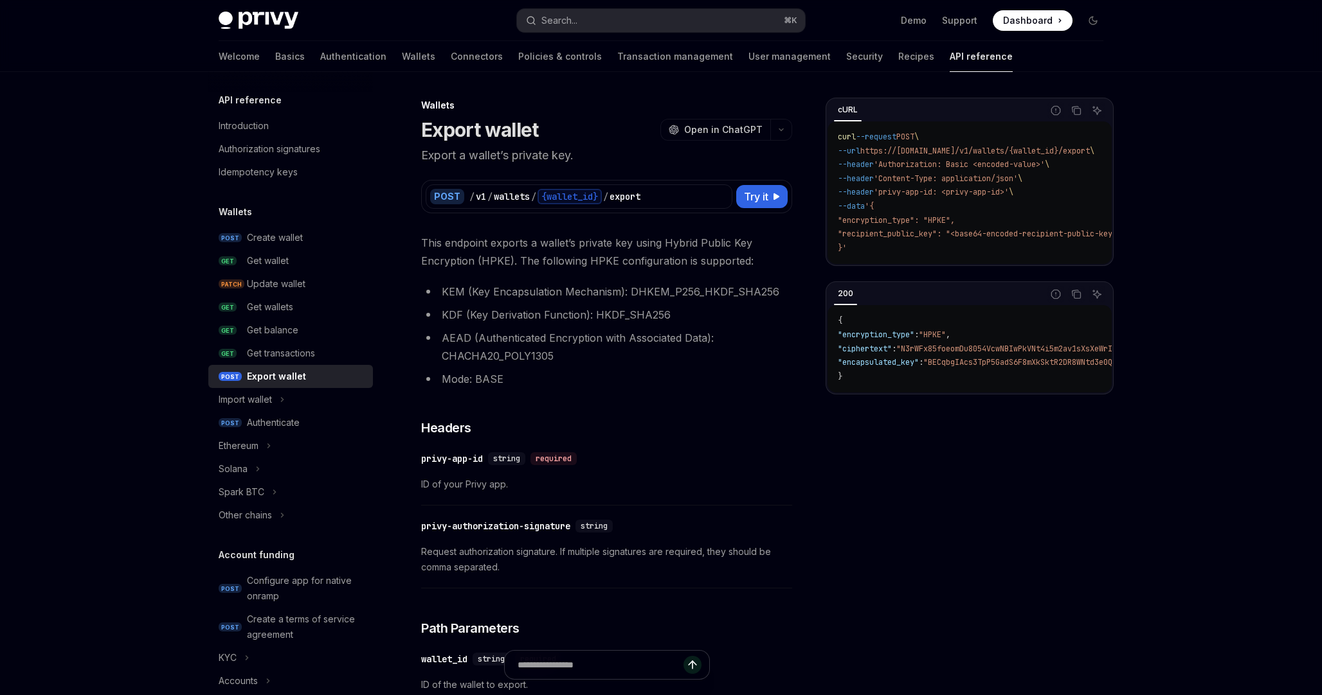
scroll to position [497, 0]
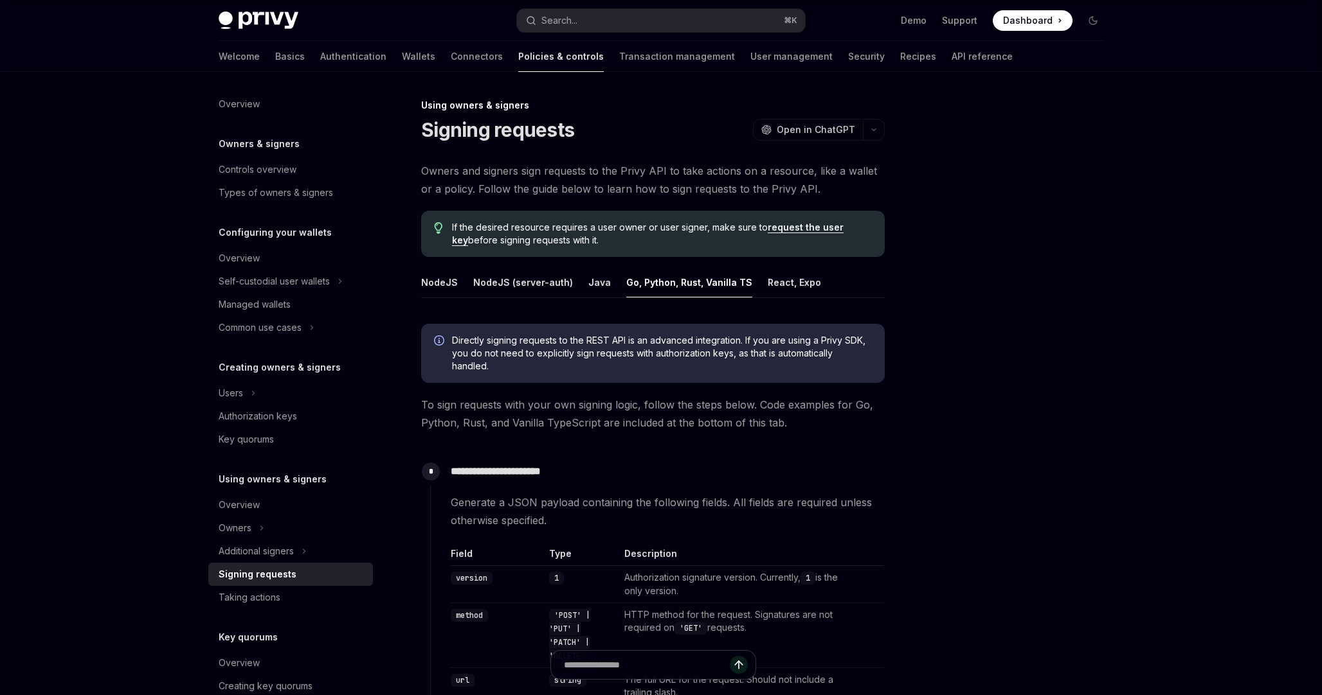
scroll to position [1275, 0]
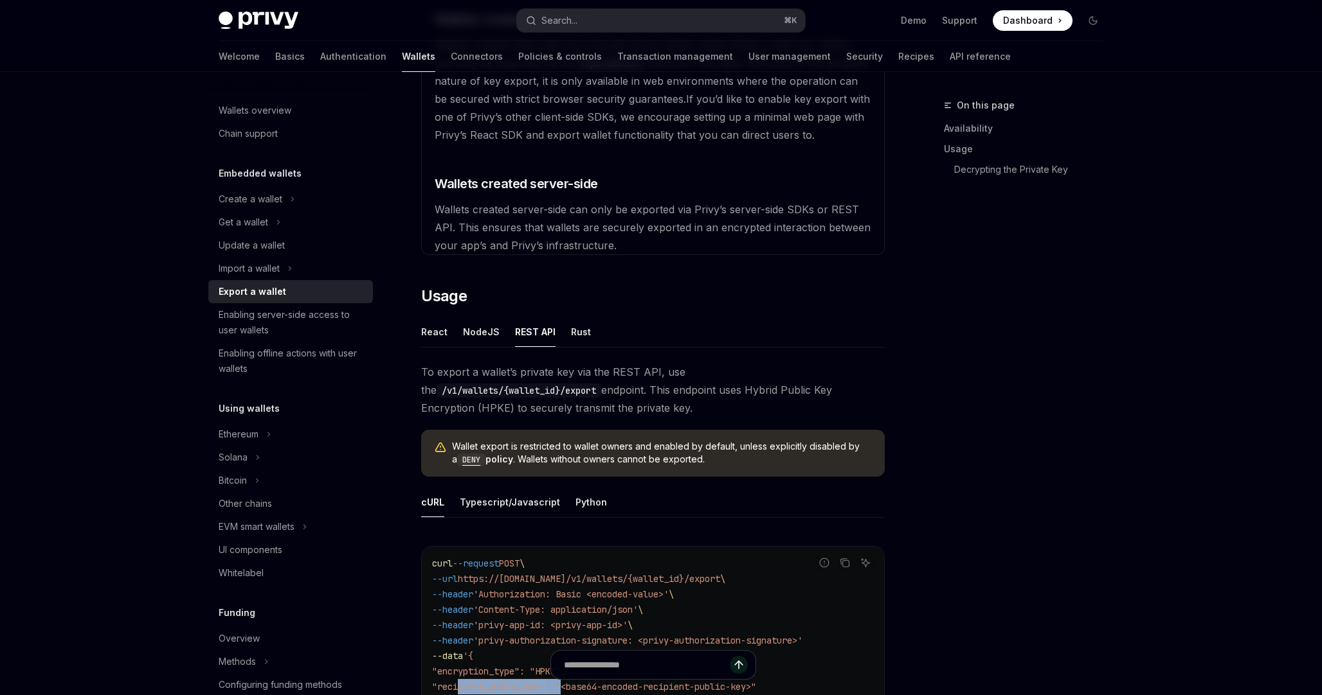
scroll to position [422, 0]
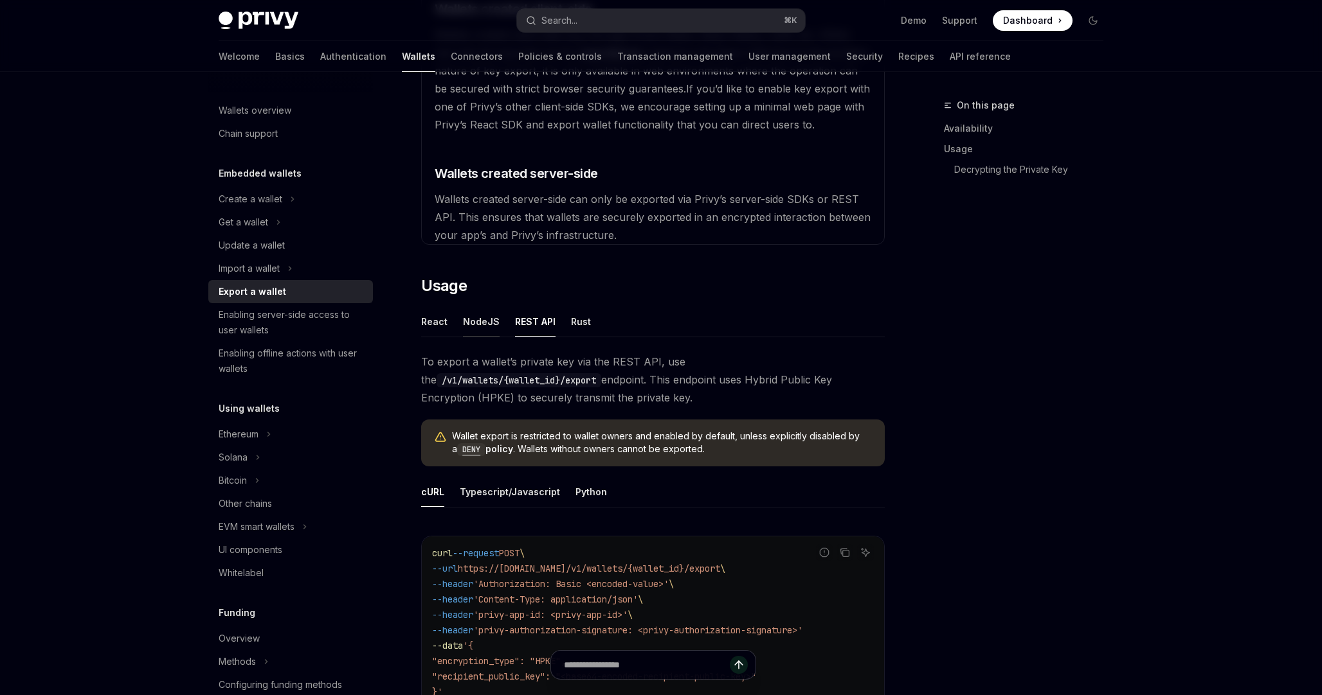
click at [485, 328] on div "NodeJS" at bounding box center [481, 322] width 37 height 30
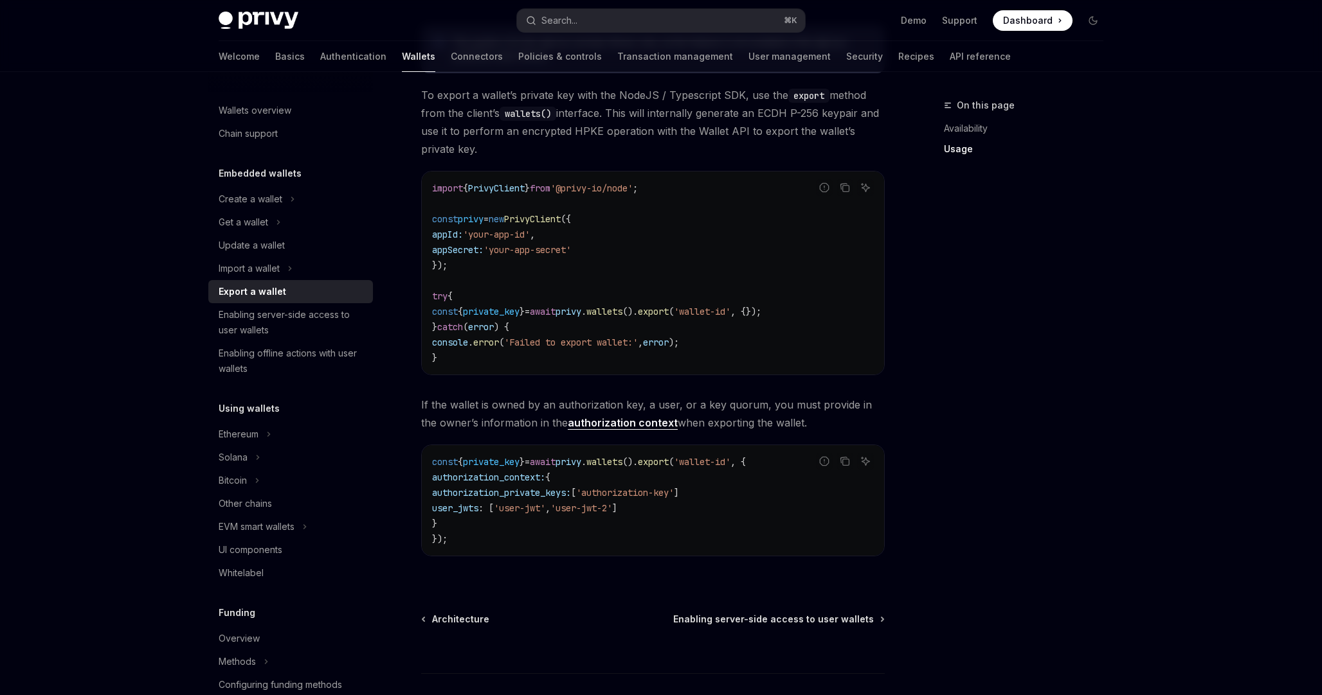
scroll to position [758, 0]
click at [503, 481] on span "authorization_context:" at bounding box center [488, 479] width 113 height 12
click at [541, 489] on span "authorization_private_keys:" at bounding box center [501, 495] width 139 height 12
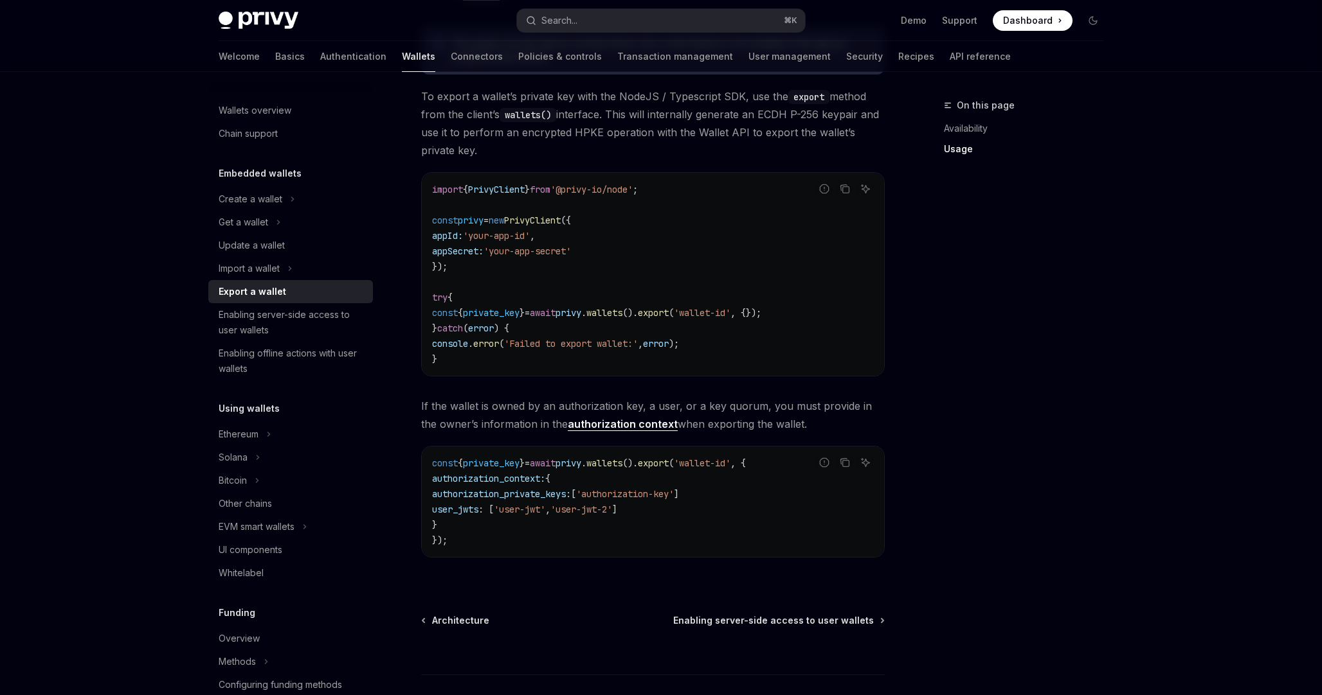
click at [617, 489] on span "'authorization-key'" at bounding box center [625, 495] width 98 height 12
click at [706, 508] on code "const { private_key } = await privy . wallets (). export ( 'wallet-id' , { auth…" at bounding box center [653, 502] width 442 height 93
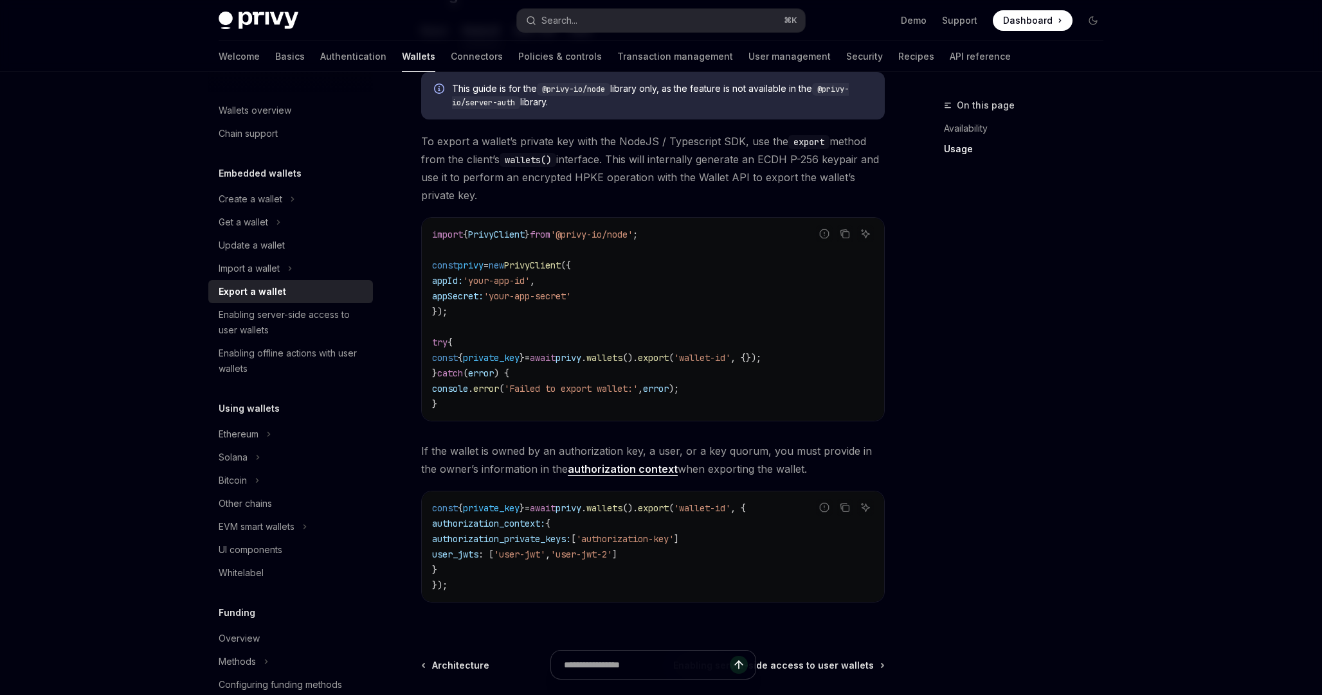
scroll to position [703, 0]
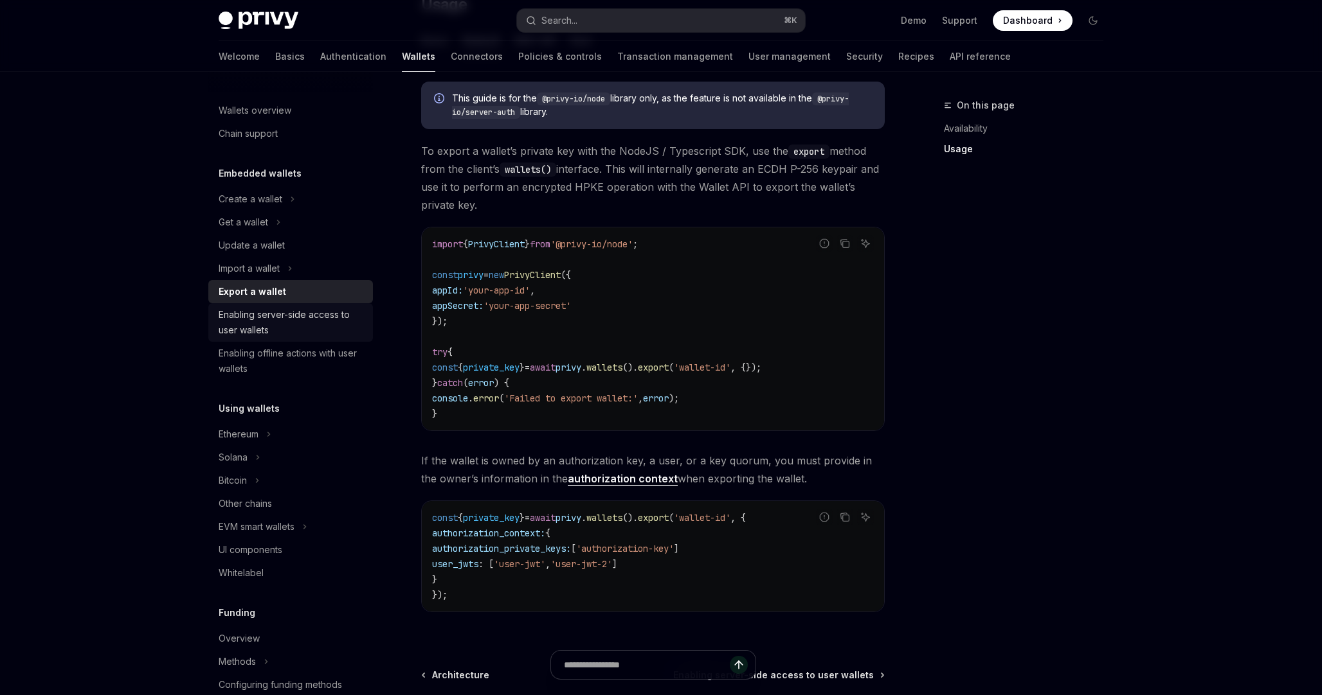
click at [299, 321] on div "Enabling server-side access to user wallets" at bounding box center [292, 322] width 147 height 31
type textarea "*"
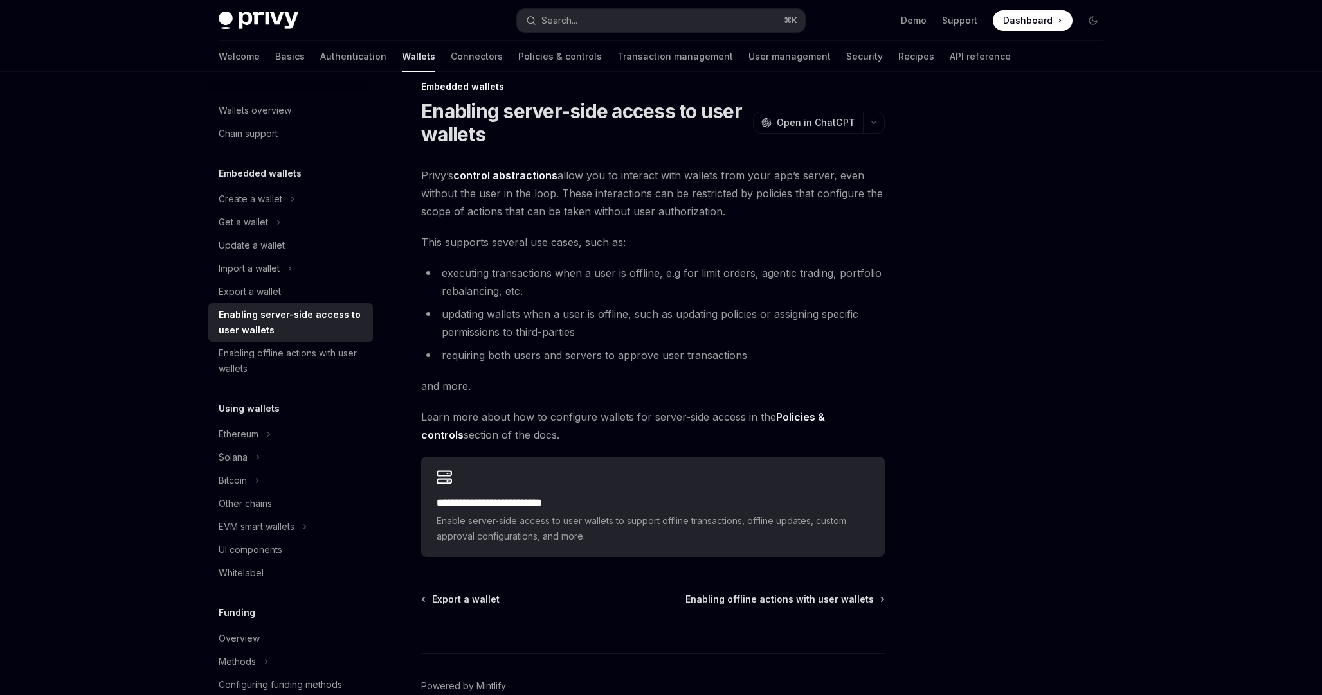
scroll to position [88, 0]
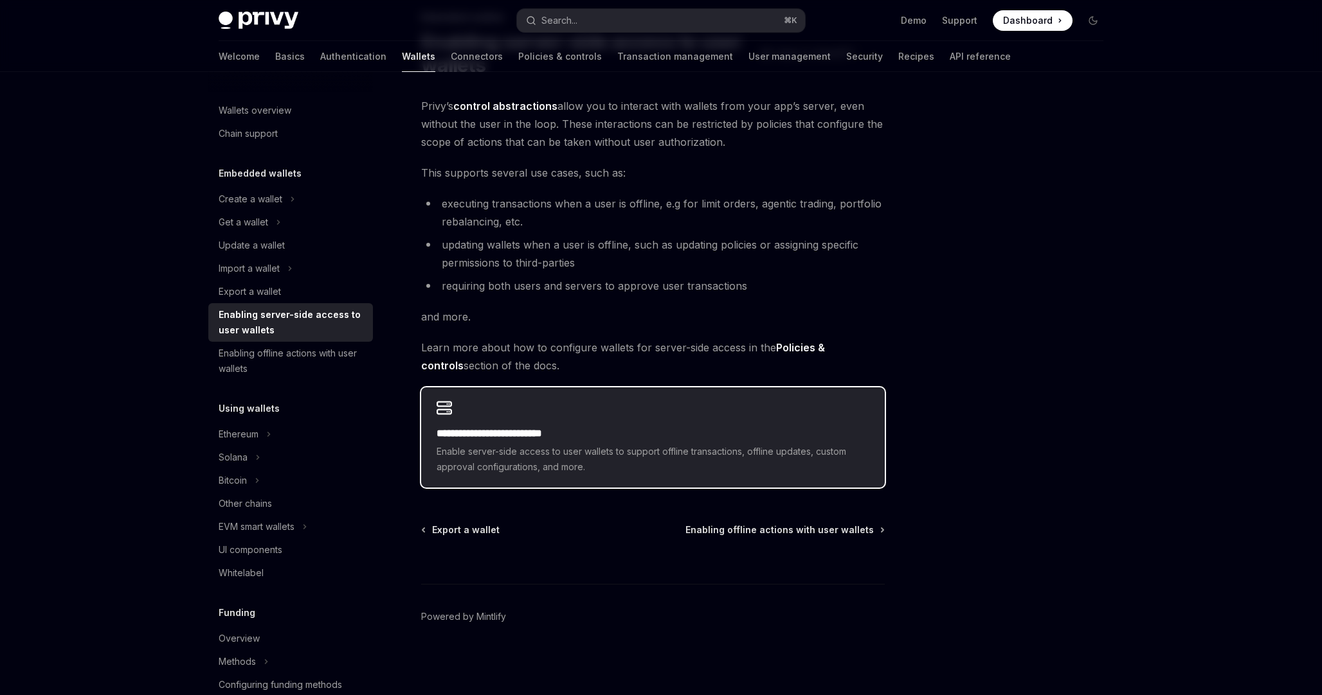
click at [538, 433] on h2 "**********" at bounding box center [652, 433] width 433 height 15
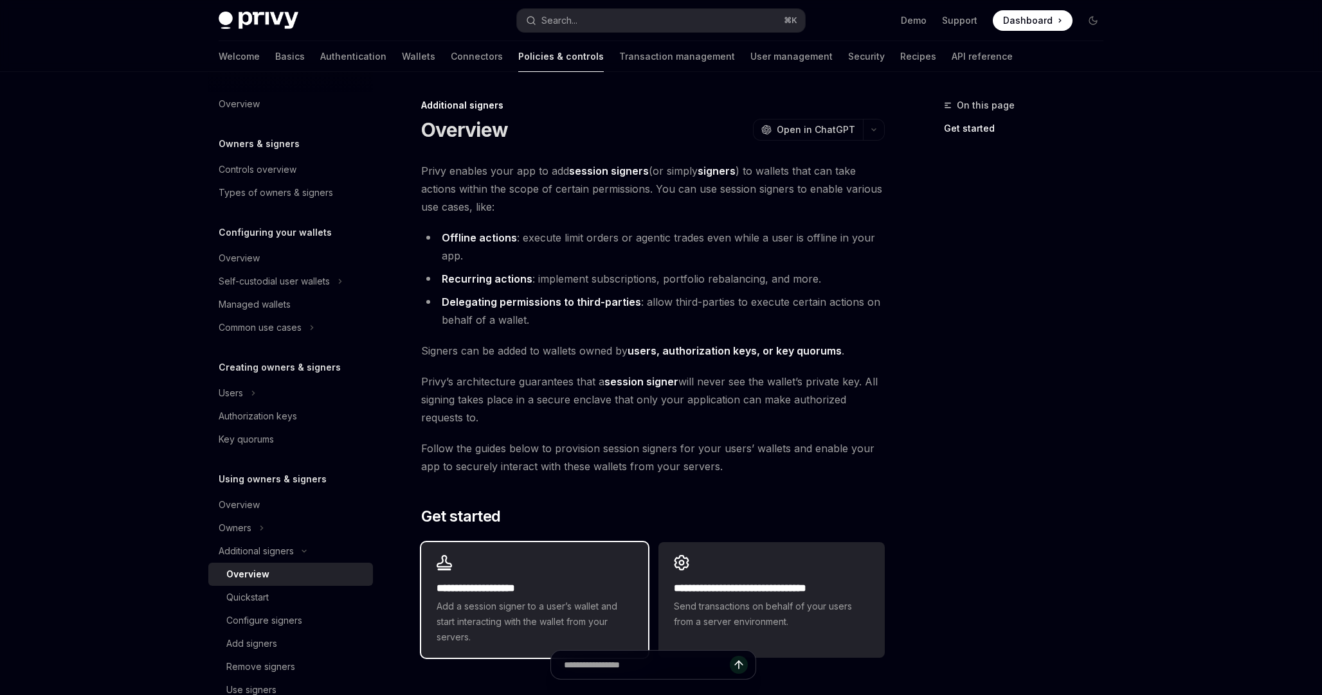
click at [517, 576] on div "**********" at bounding box center [534, 601] width 226 height 116
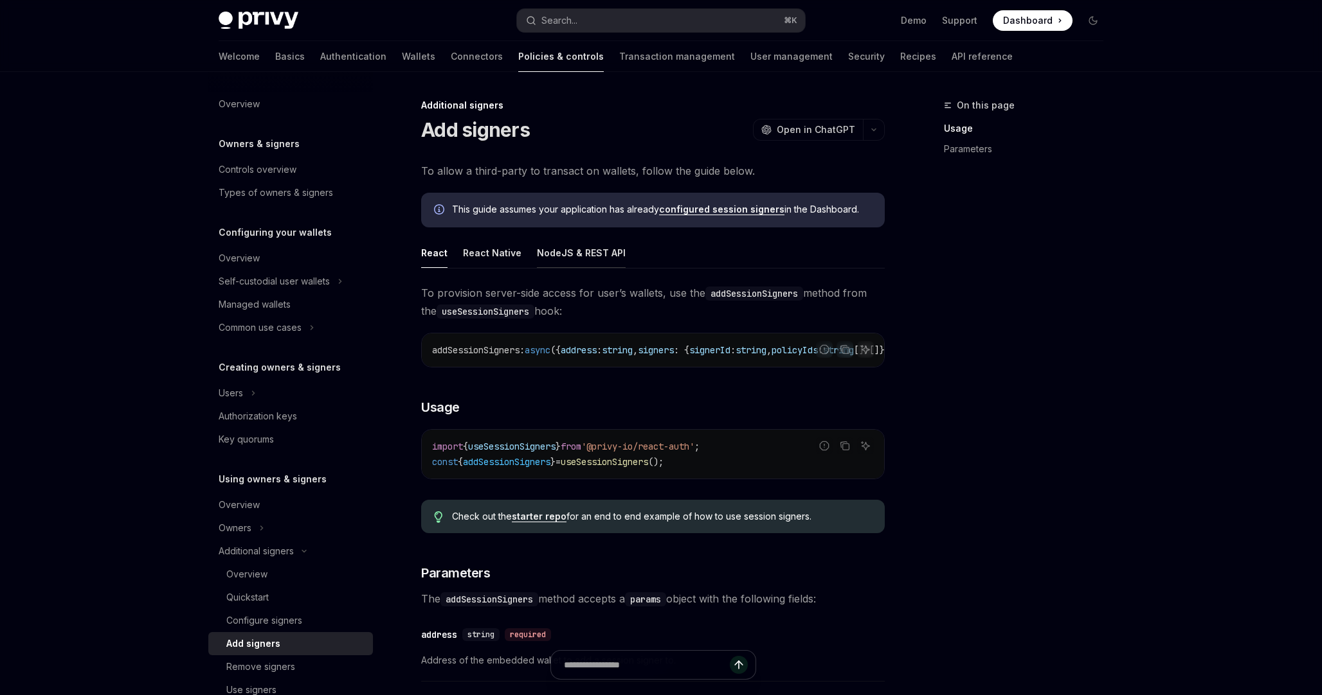
click at [577, 255] on div "NodeJS & REST API" at bounding box center [581, 253] width 89 height 30
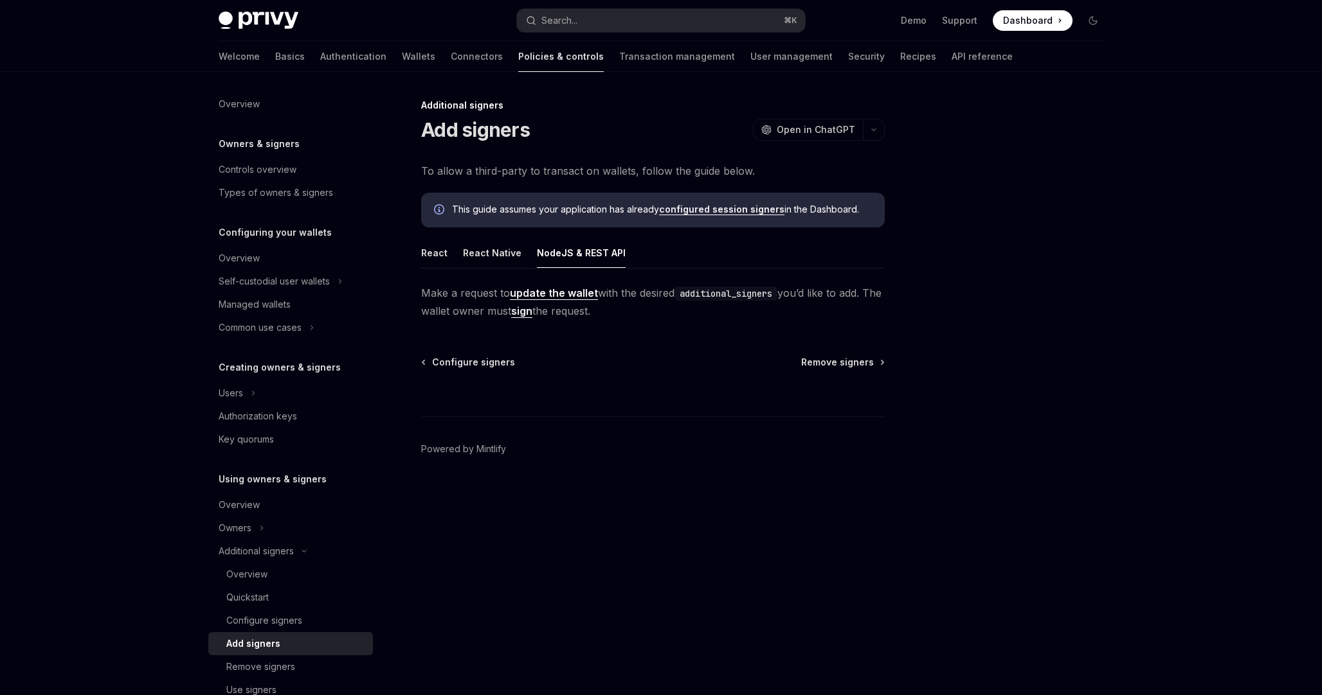
type textarea "*"
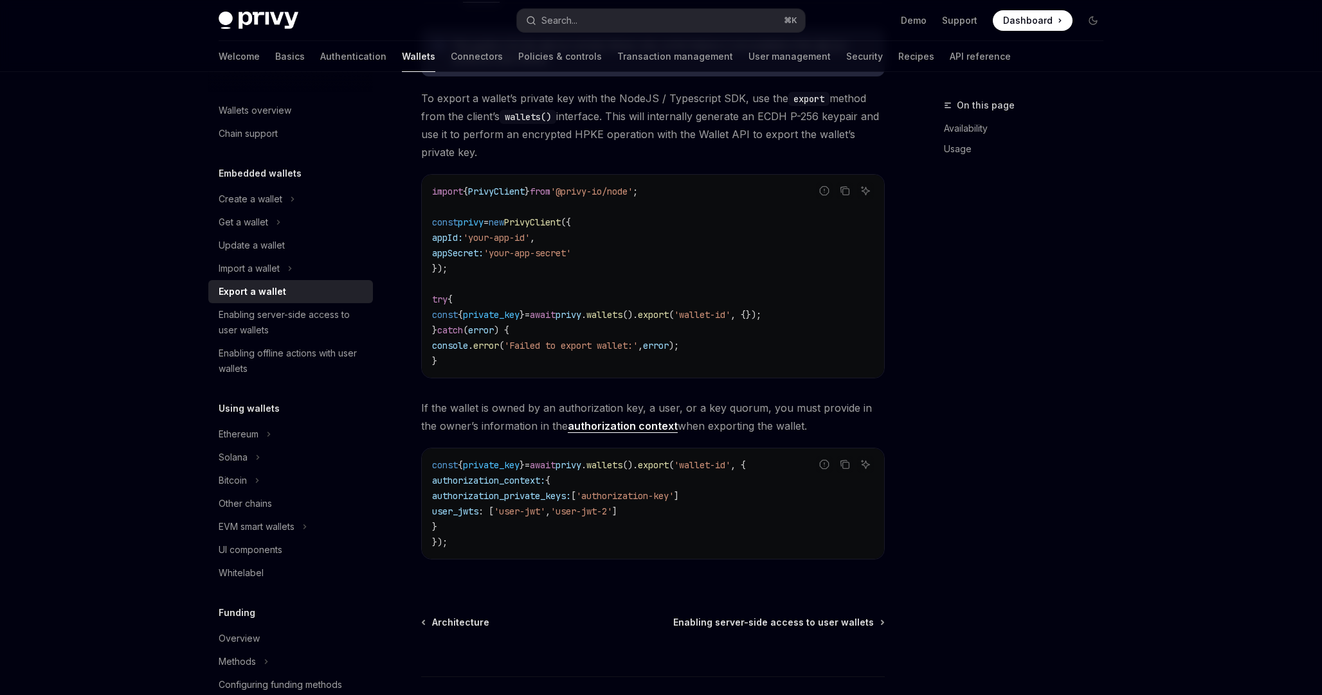
scroll to position [446, 0]
click at [271, 198] on div "Create a wallet" at bounding box center [251, 199] width 64 height 15
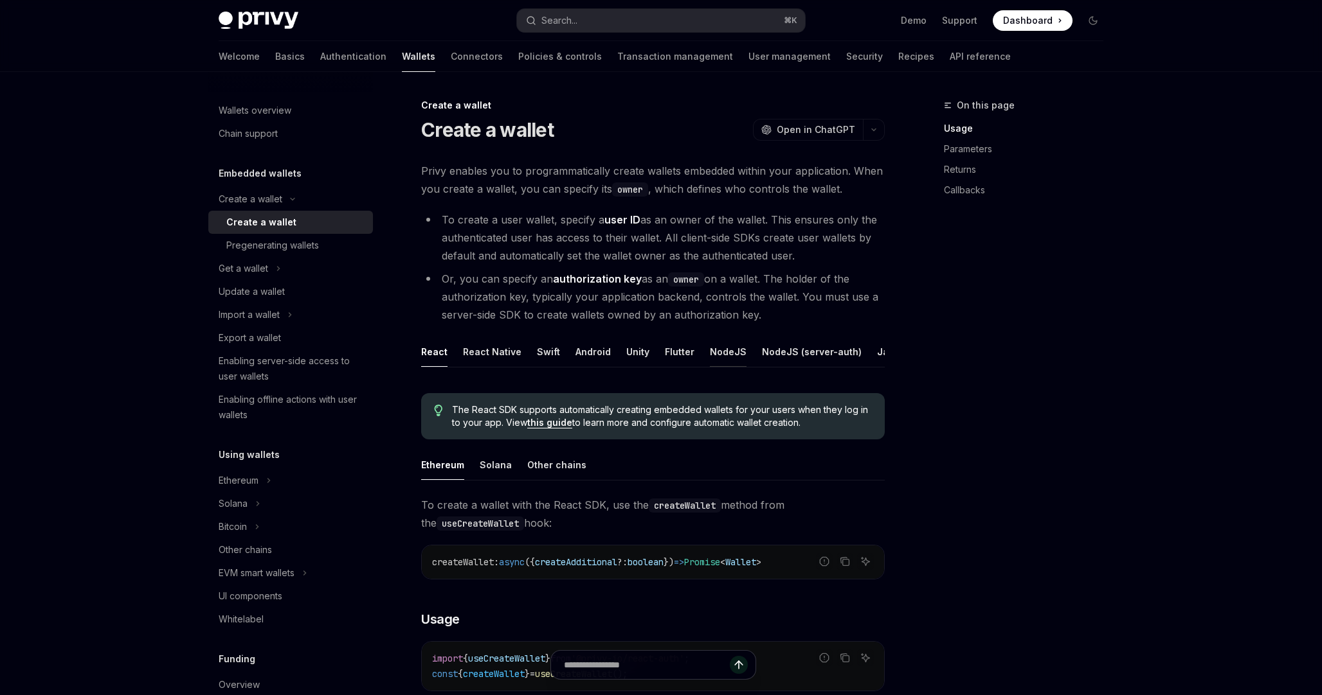
scroll to position [0, 26]
click at [751, 353] on div "NodeJS (server-auth)" at bounding box center [785, 352] width 100 height 30
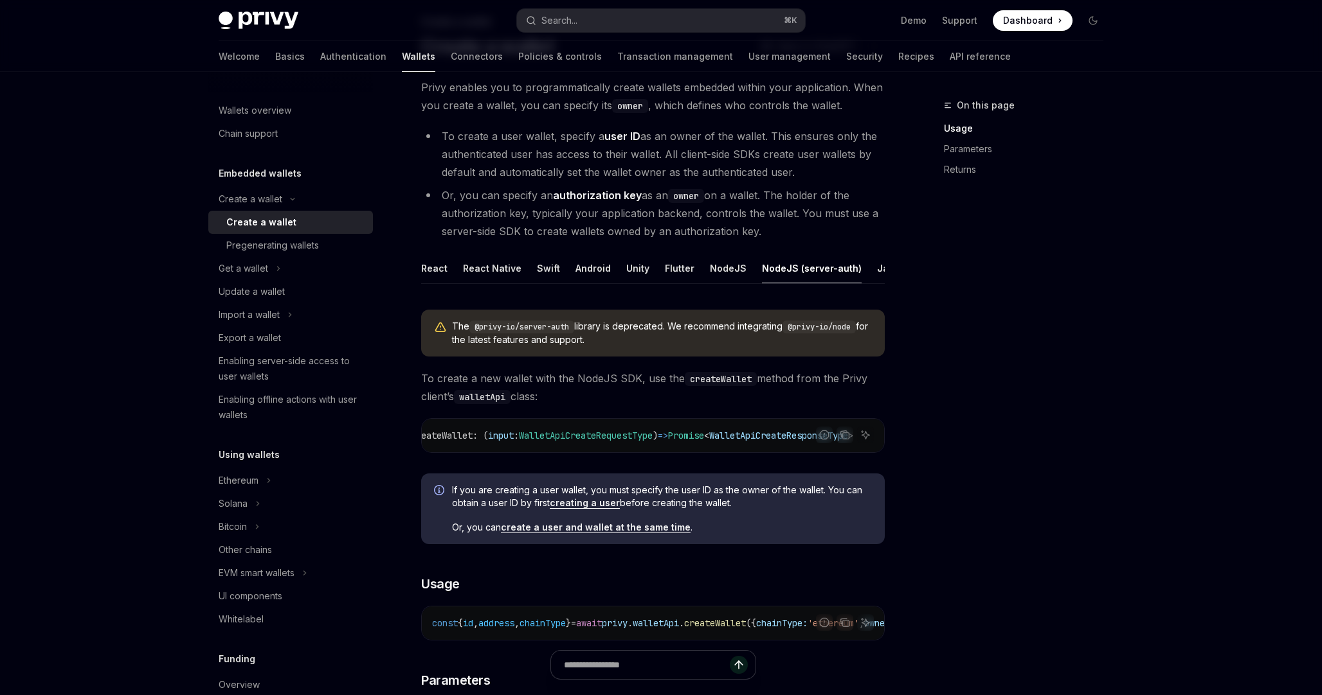
scroll to position [0, 59]
click at [710, 266] on div "NodeJS" at bounding box center [728, 268] width 37 height 30
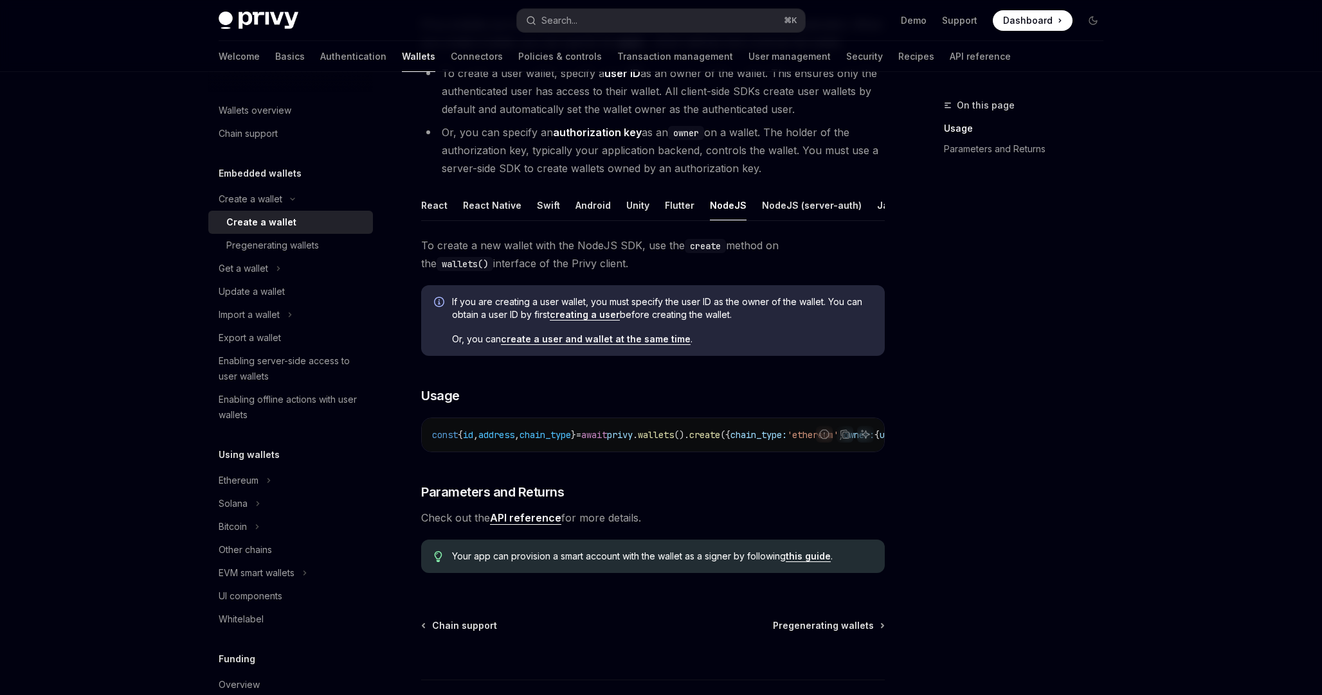
click at [633, 436] on span "privy" at bounding box center [620, 435] width 26 height 12
copy code "const { id , address , chain_type } = await privy . wallets (). create ({ chain…"
click at [633, 436] on span "privy" at bounding box center [620, 435] width 26 height 12
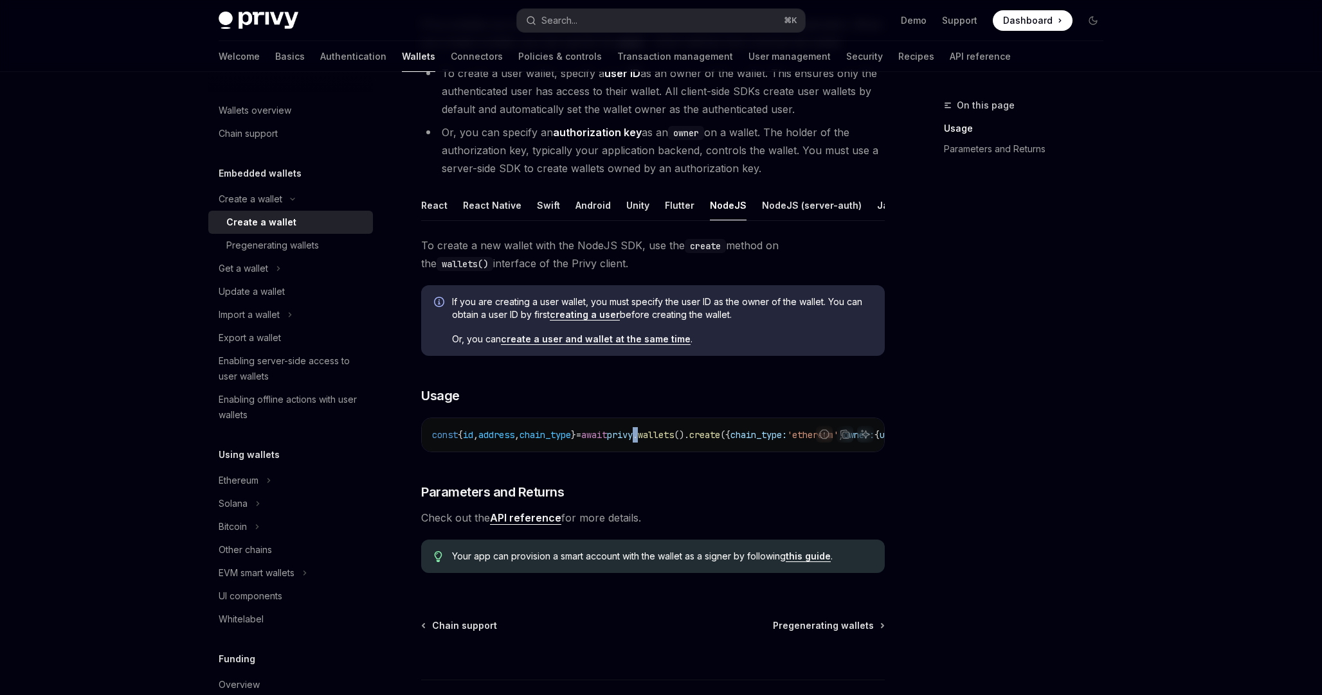
click at [633, 436] on span "privy" at bounding box center [620, 435] width 26 height 12
click at [665, 343] on link "create a user and wallet at the same time" at bounding box center [596, 340] width 190 height 12
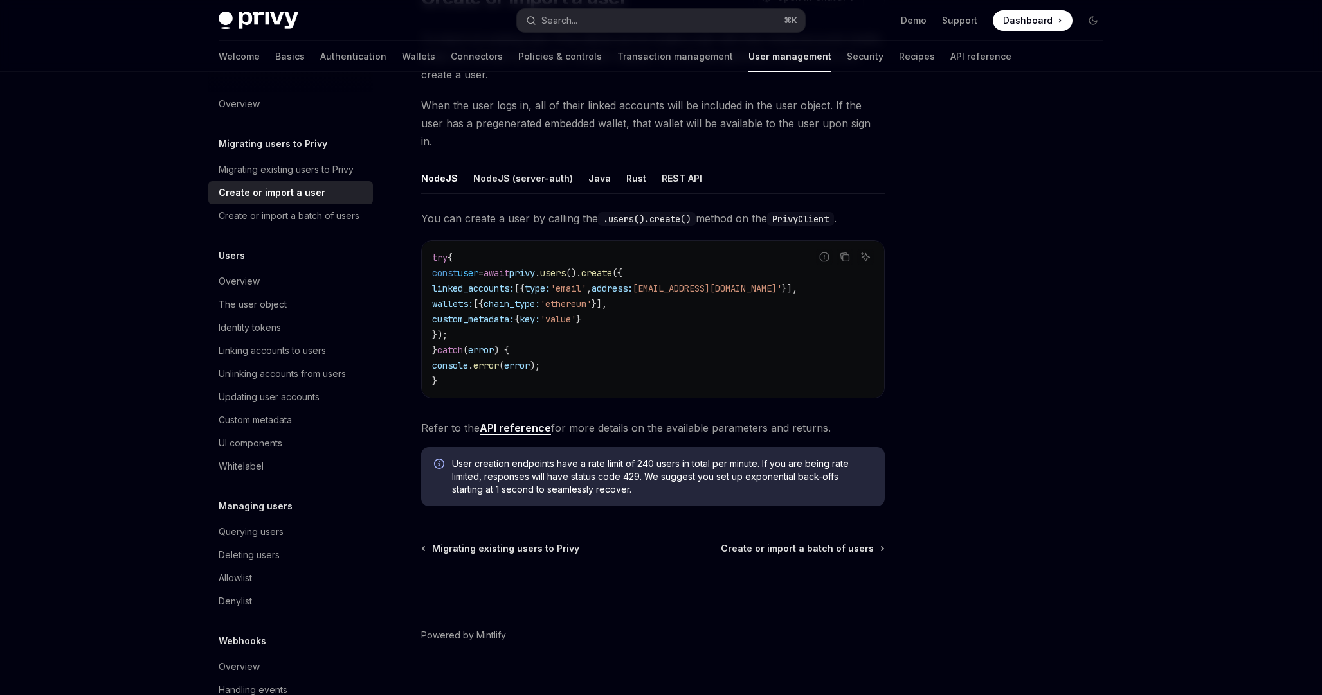
scroll to position [133, 0]
click at [677, 166] on div "REST API" at bounding box center [681, 178] width 40 height 30
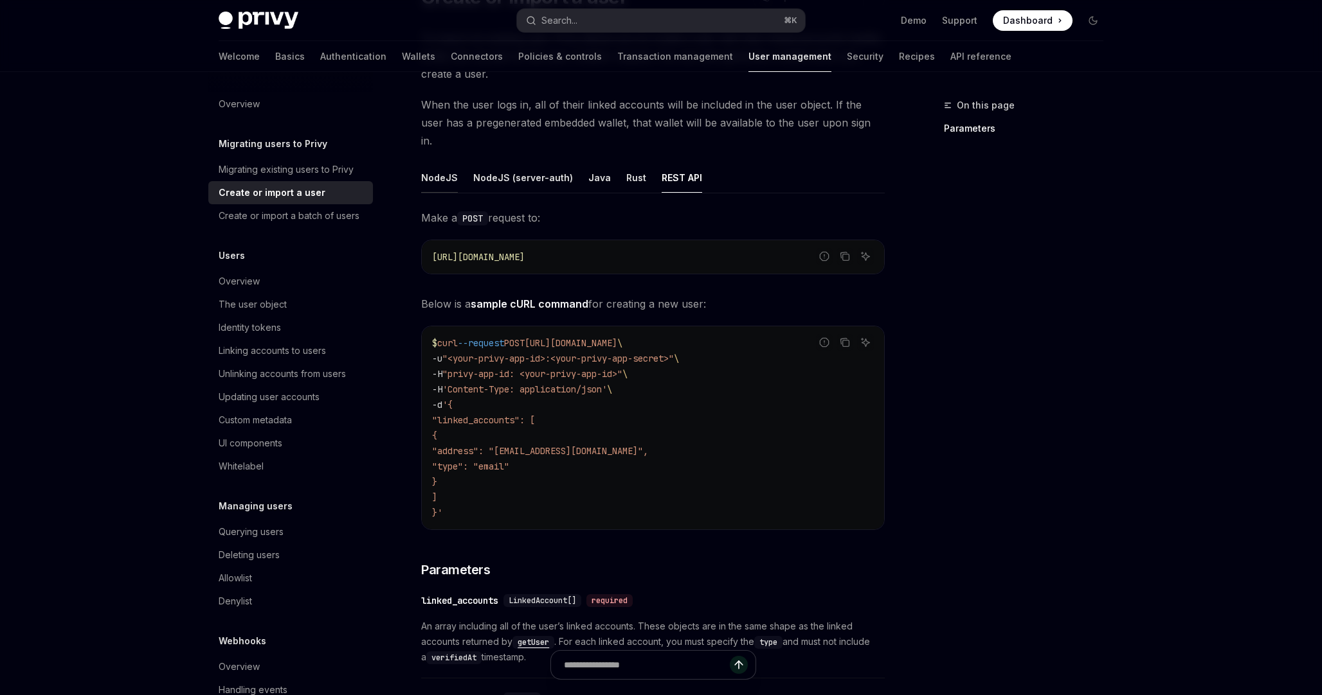
click at [445, 168] on div "NodeJS" at bounding box center [439, 178] width 37 height 30
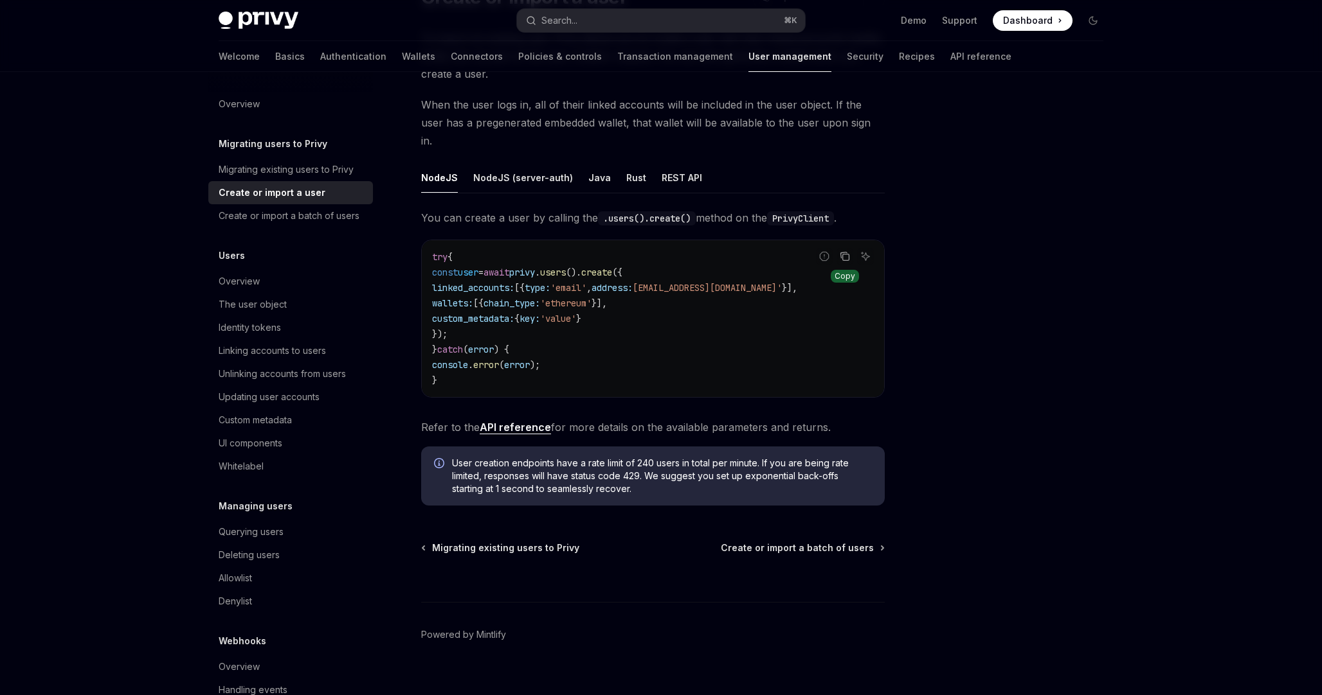
click at [839, 251] on icon "Copy the contents from the code block" at bounding box center [844, 256] width 10 height 10
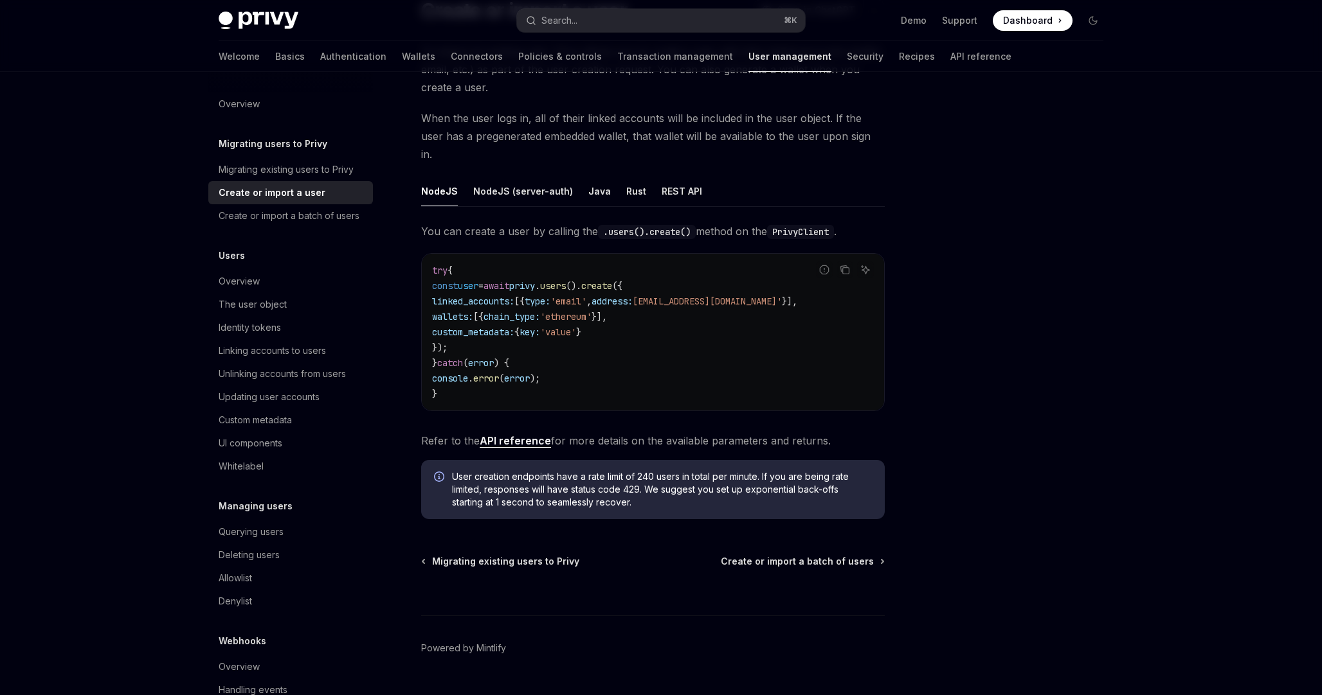
scroll to position [133, 0]
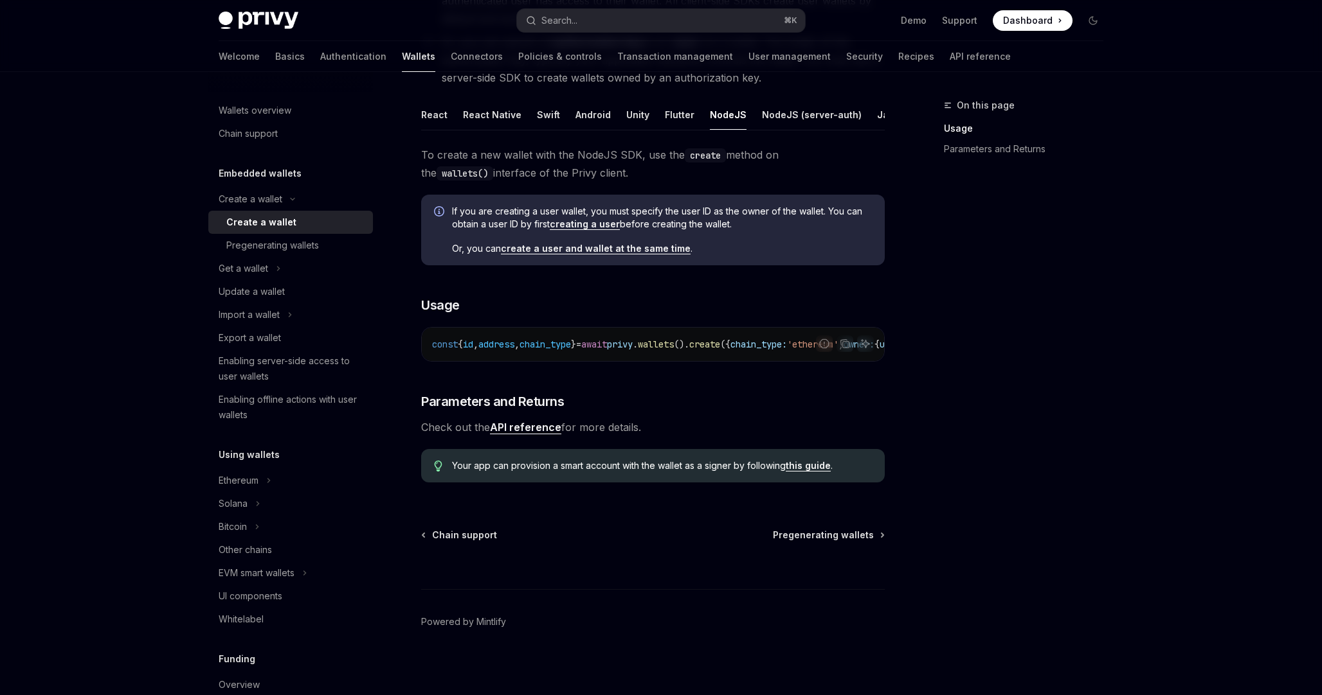
scroll to position [247, 0]
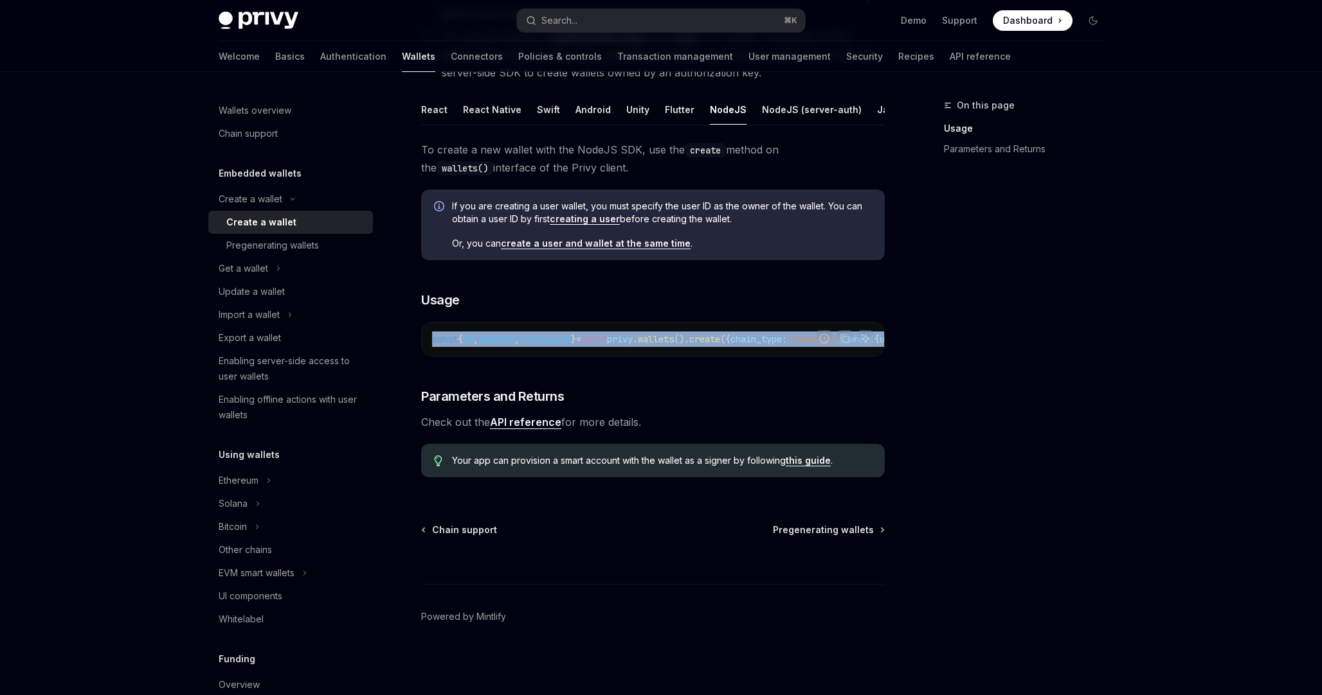
drag, startPoint x: 634, startPoint y: 357, endPoint x: 865, endPoint y: 356, distance: 231.4
click at [865, 356] on div "To create a new wallet with the NodeJS SDK, use the create method on the wallet…" at bounding box center [652, 314] width 463 height 347
click at [804, 359] on div "Report incorrect code" at bounding box center [824, 358] width 91 height 13
click at [715, 335] on span "user_id:" at bounding box center [724, 340] width 41 height 12
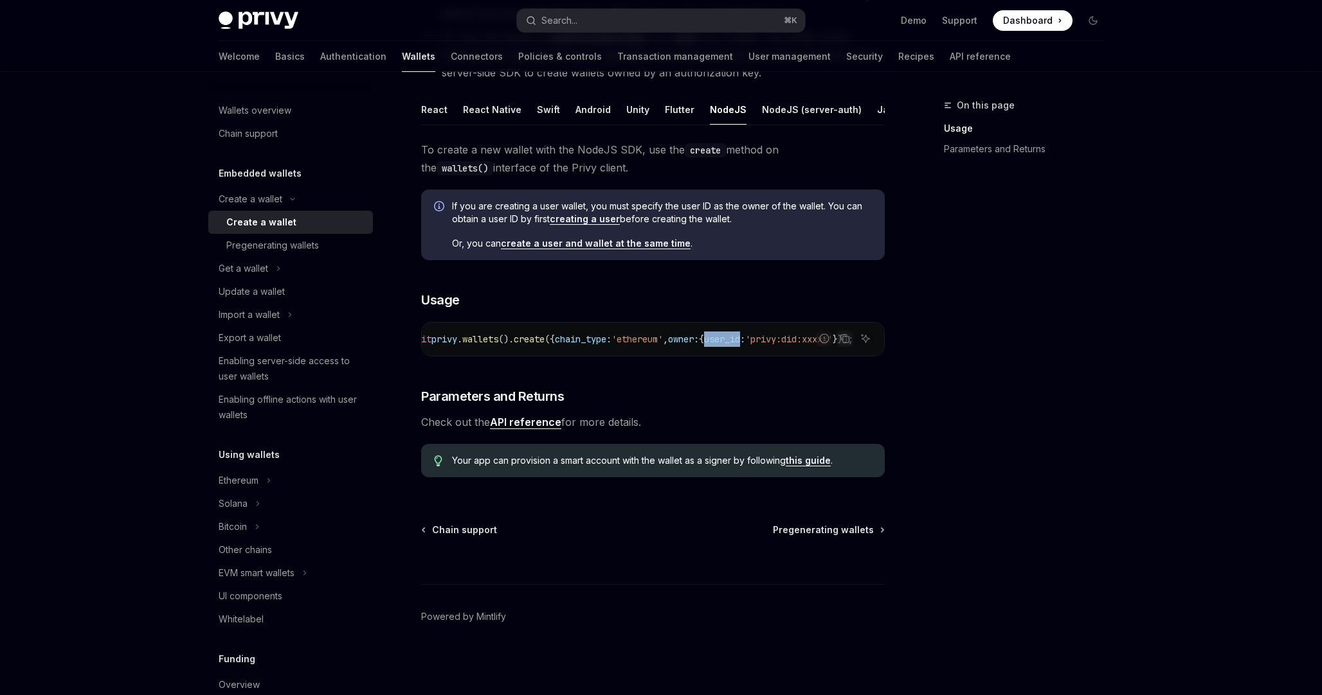
click at [715, 335] on span "user_id:" at bounding box center [724, 340] width 41 height 12
click at [758, 336] on span "'privy:did:xxxxx'" at bounding box center [788, 340] width 87 height 12
click at [292, 264] on button "Get a wallet" at bounding box center [290, 268] width 165 height 23
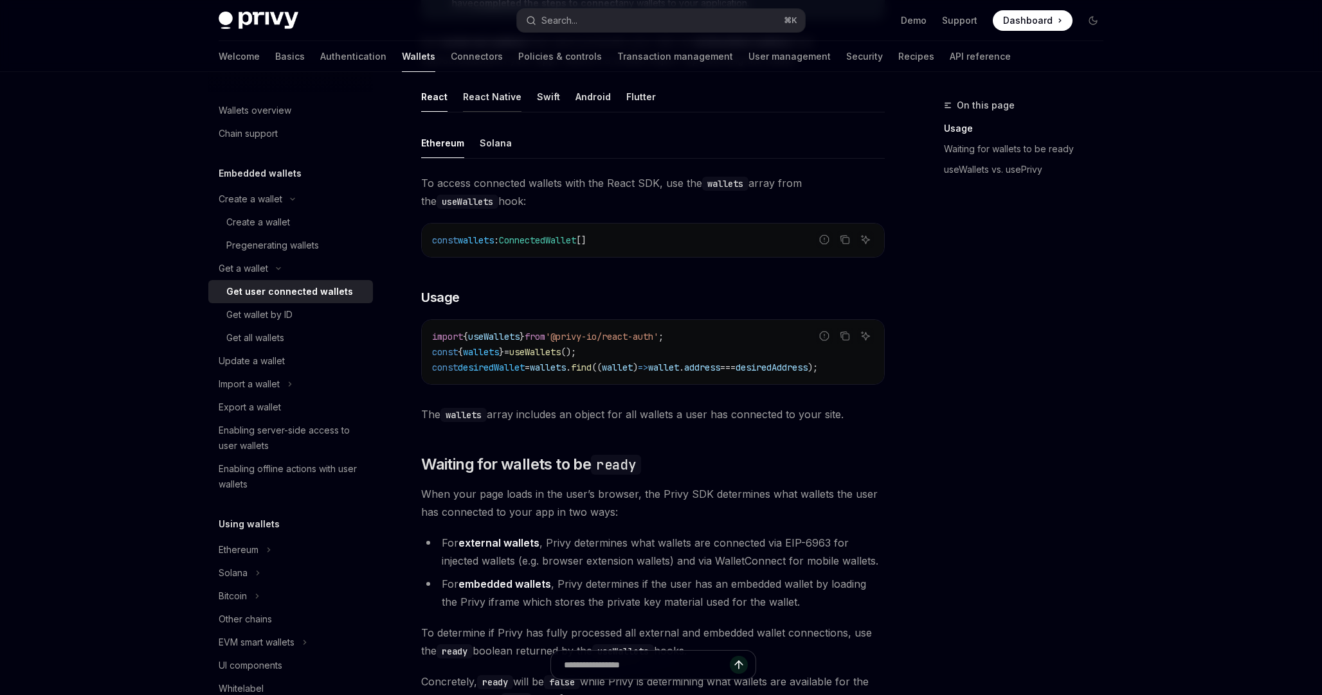
scroll to position [379, 0]
click at [258, 317] on div "Get wallet by ID" at bounding box center [259, 314] width 66 height 15
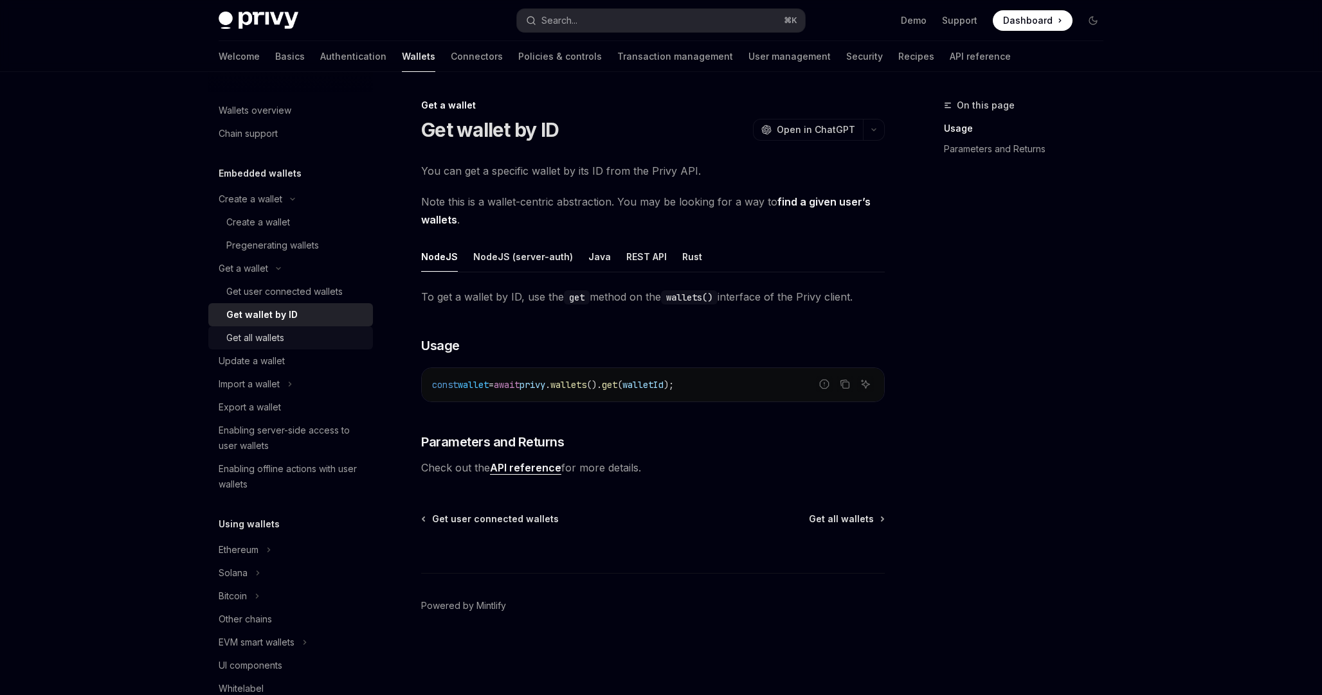
click at [289, 338] on div "Get all wallets" at bounding box center [295, 337] width 139 height 15
type textarea "*"
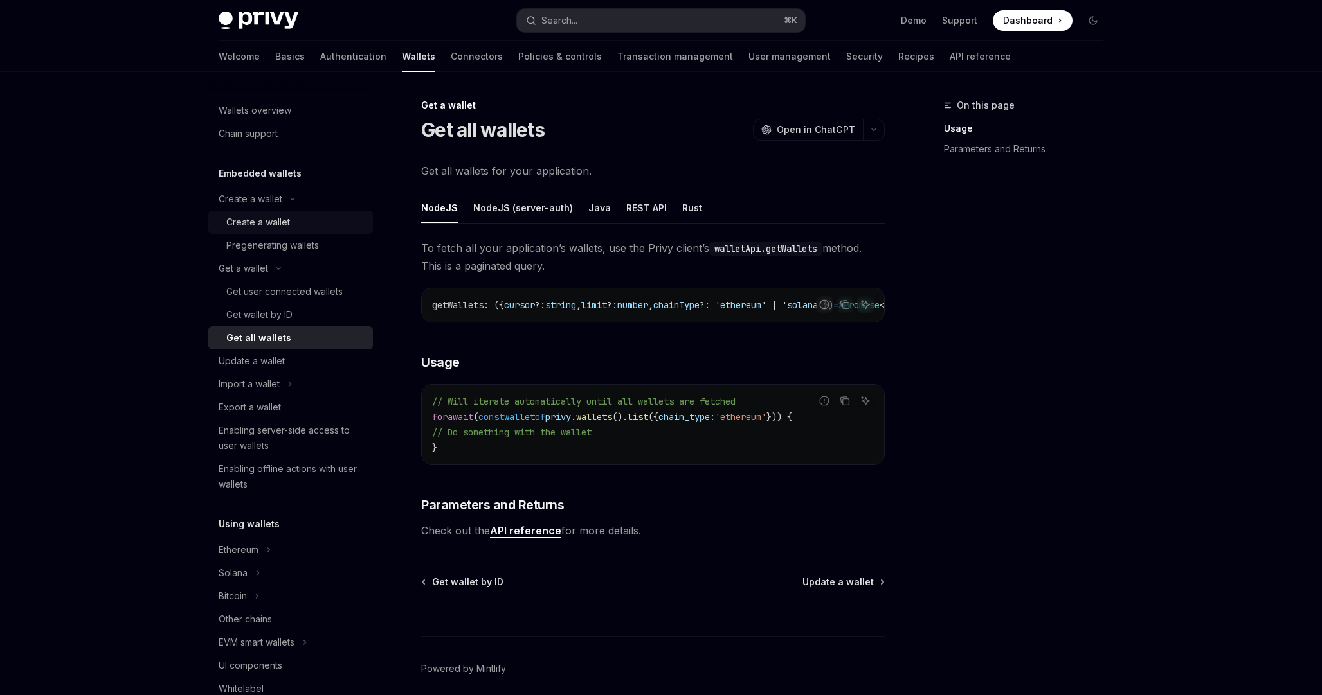
click at [271, 225] on div "Create a wallet" at bounding box center [258, 222] width 64 height 15
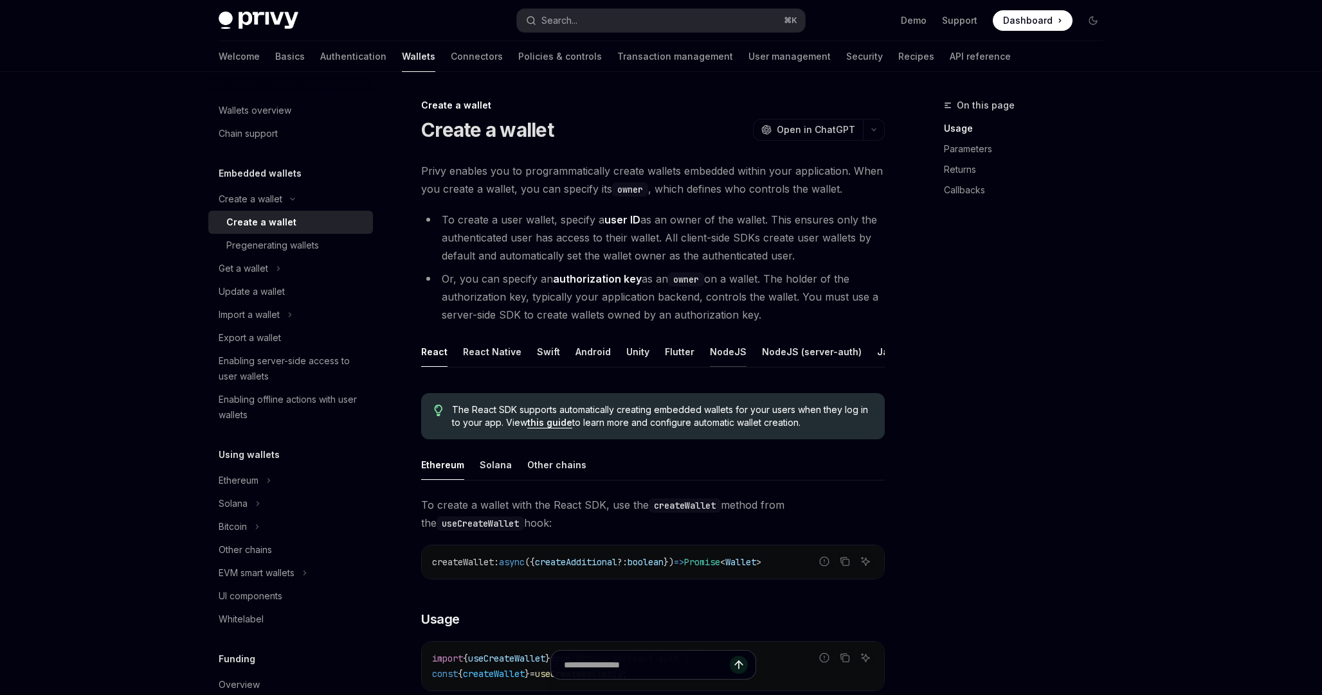
click at [726, 353] on div "NodeJS" at bounding box center [728, 352] width 37 height 30
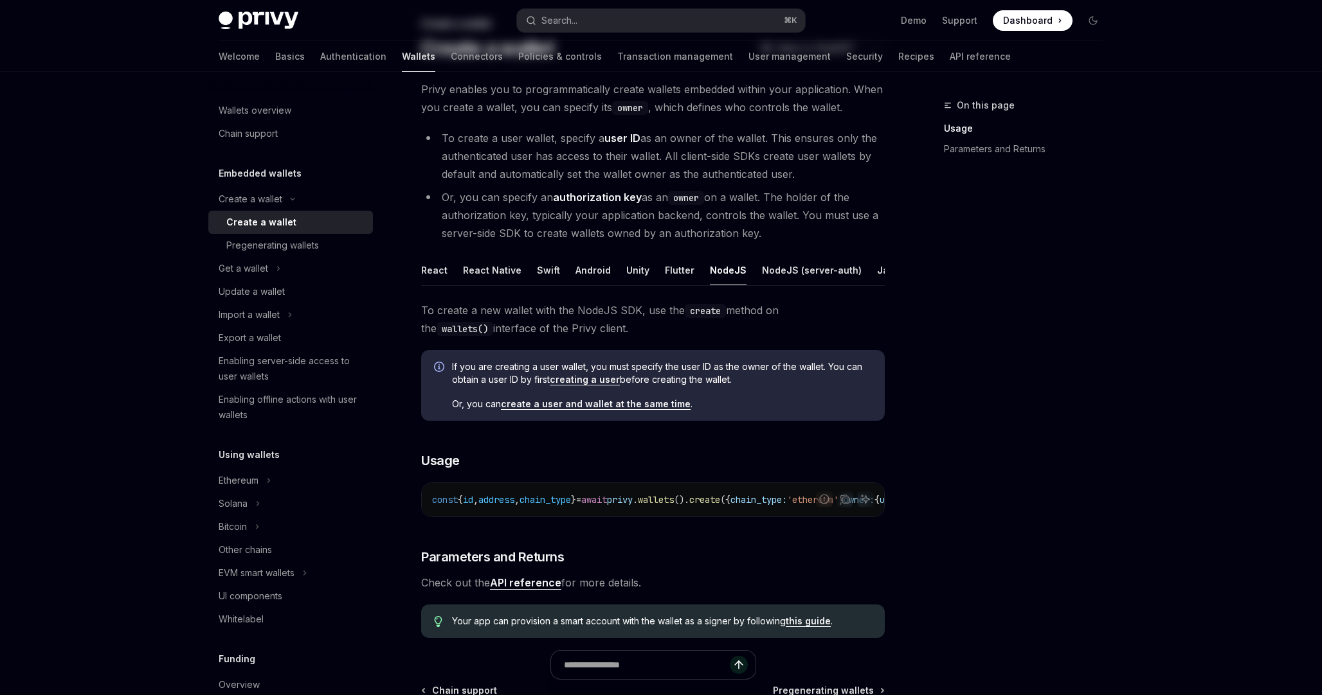
scroll to position [97, 0]
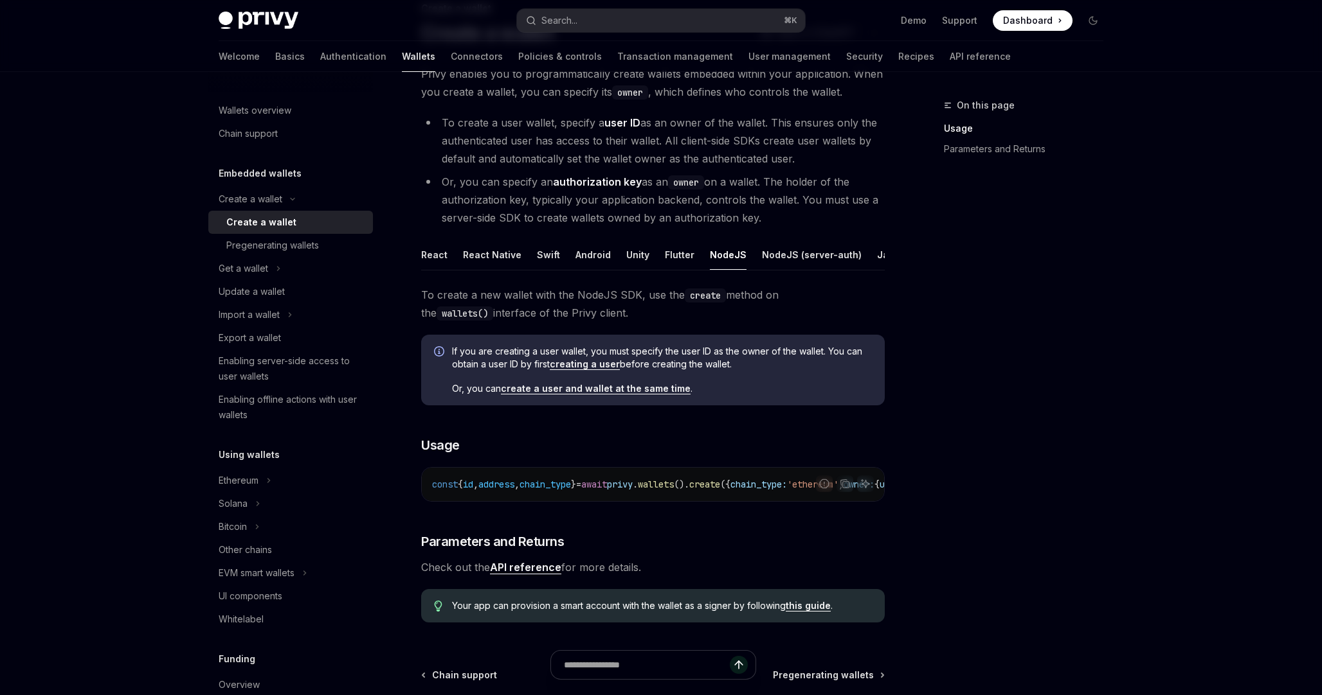
click at [591, 390] on link "create a user and wallet at the same time" at bounding box center [596, 389] width 190 height 12
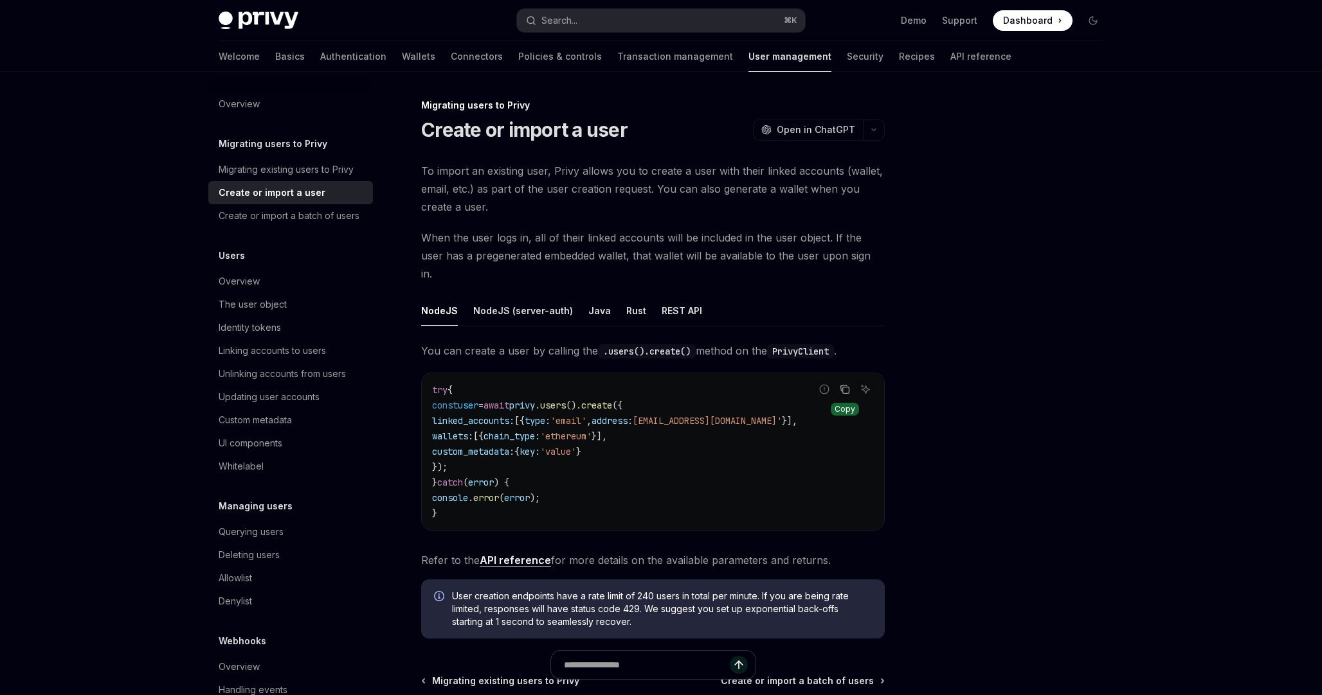
click at [839, 381] on button "Copy the contents from the code block" at bounding box center [844, 389] width 17 height 17
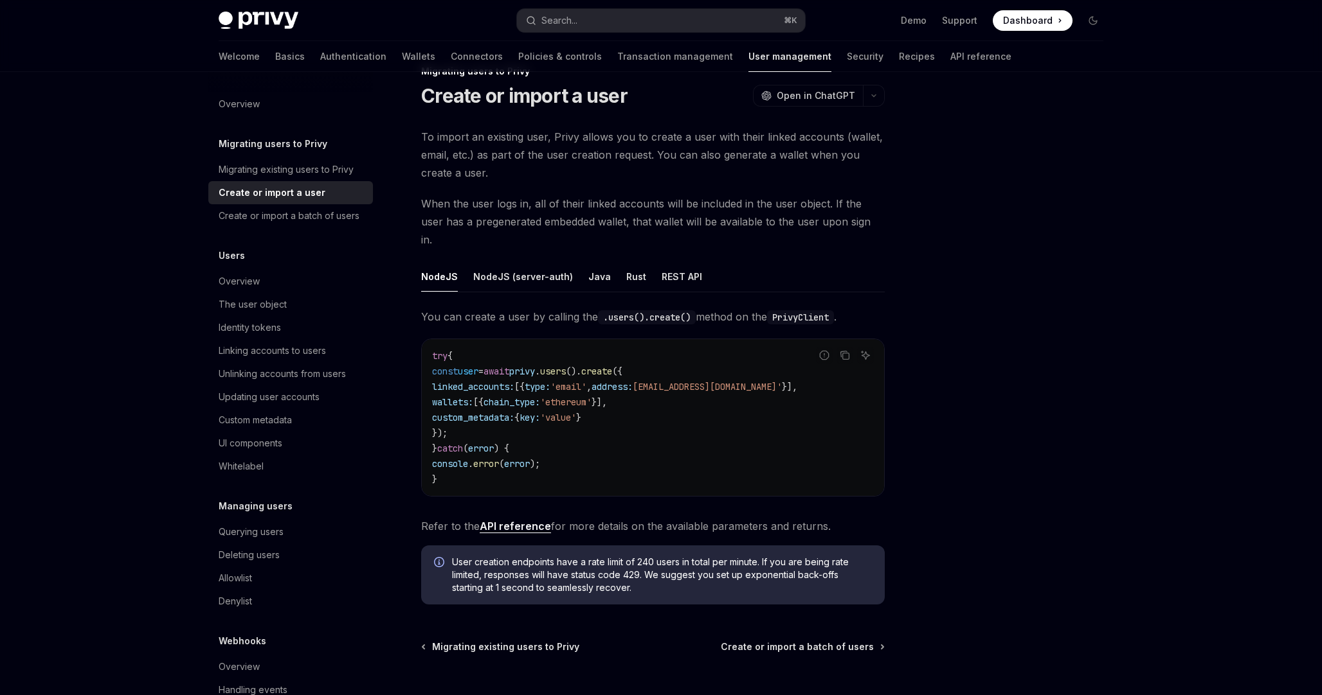
scroll to position [37, 0]
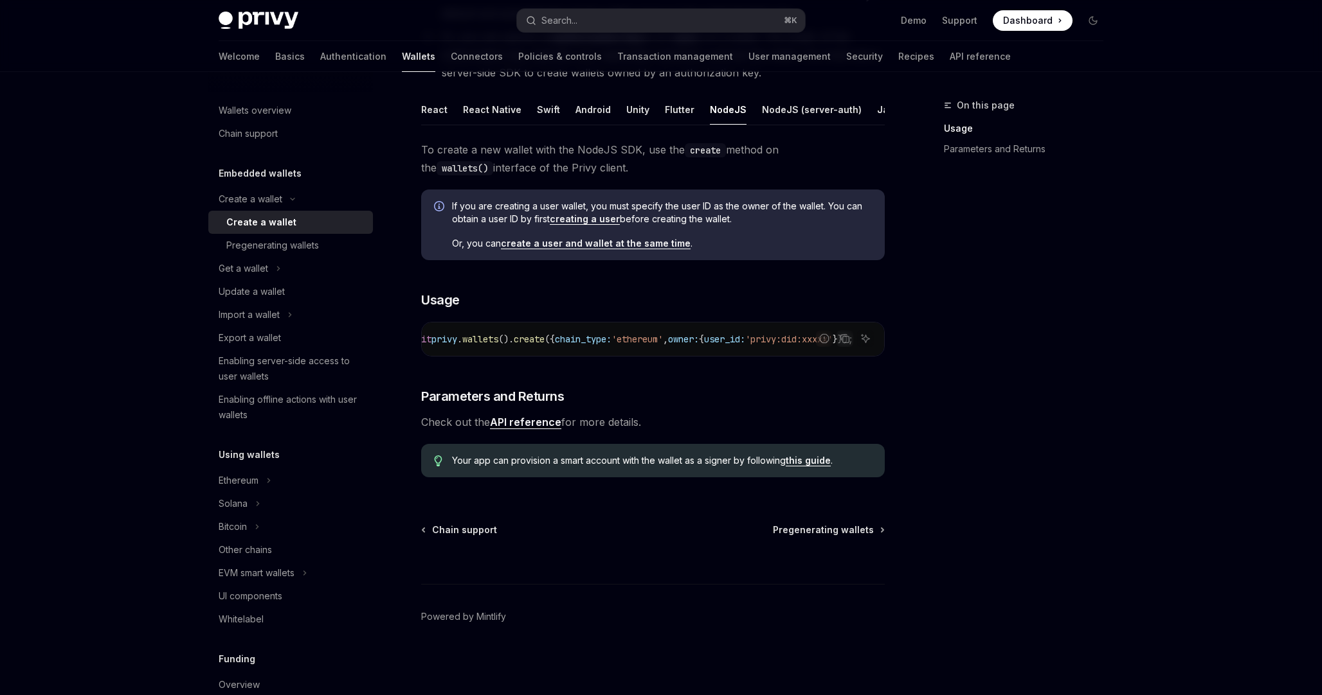
scroll to position [0, 259]
drag, startPoint x: 648, startPoint y: 337, endPoint x: 852, endPoint y: 341, distance: 204.4
click at [854, 341] on code "const { id , address , chain_type } = await privy . wallets (). create ({ chain…" at bounding box center [569, 339] width 627 height 15
copy span "owner: { user_id: 'privy:did:xxxxx' }});"
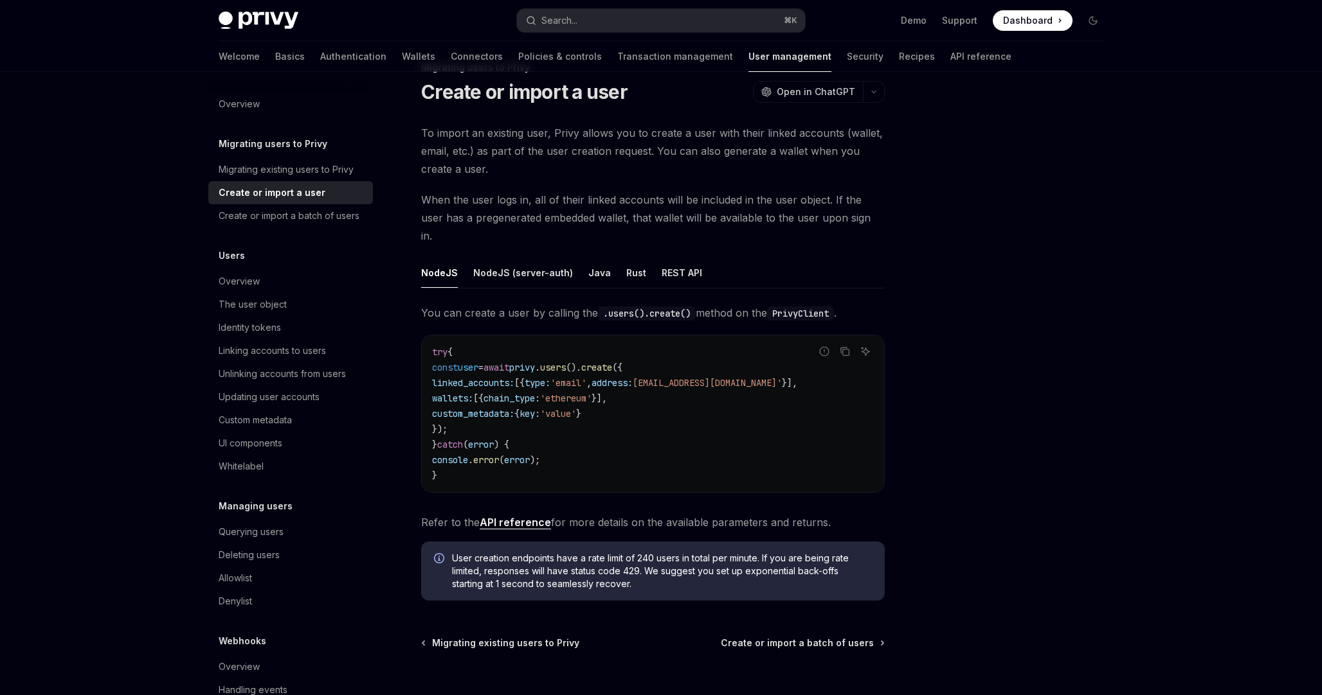
scroll to position [37, 0]
click at [850, 344] on button "Copy the contents from the code block" at bounding box center [844, 352] width 17 height 17
type textarea "*"
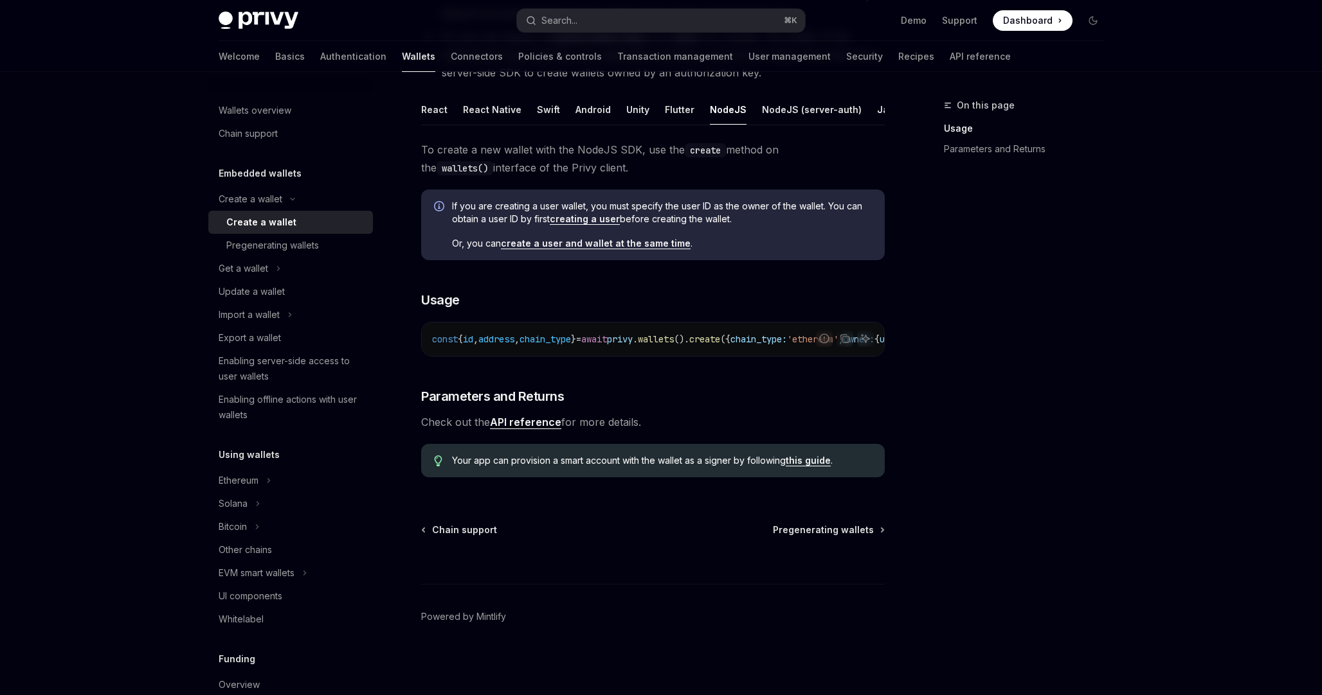
scroll to position [0, 259]
click at [699, 339] on span "{" at bounding box center [701, 340] width 5 height 12
drag, startPoint x: 648, startPoint y: 337, endPoint x: 834, endPoint y: 337, distance: 185.8
click at [834, 337] on span "const { id , address , chain_type } = await privy . wallets (). create ({ chain…" at bounding box center [554, 340] width 597 height 12
click at [841, 334] on icon "Copy the contents from the code block" at bounding box center [844, 339] width 10 height 10
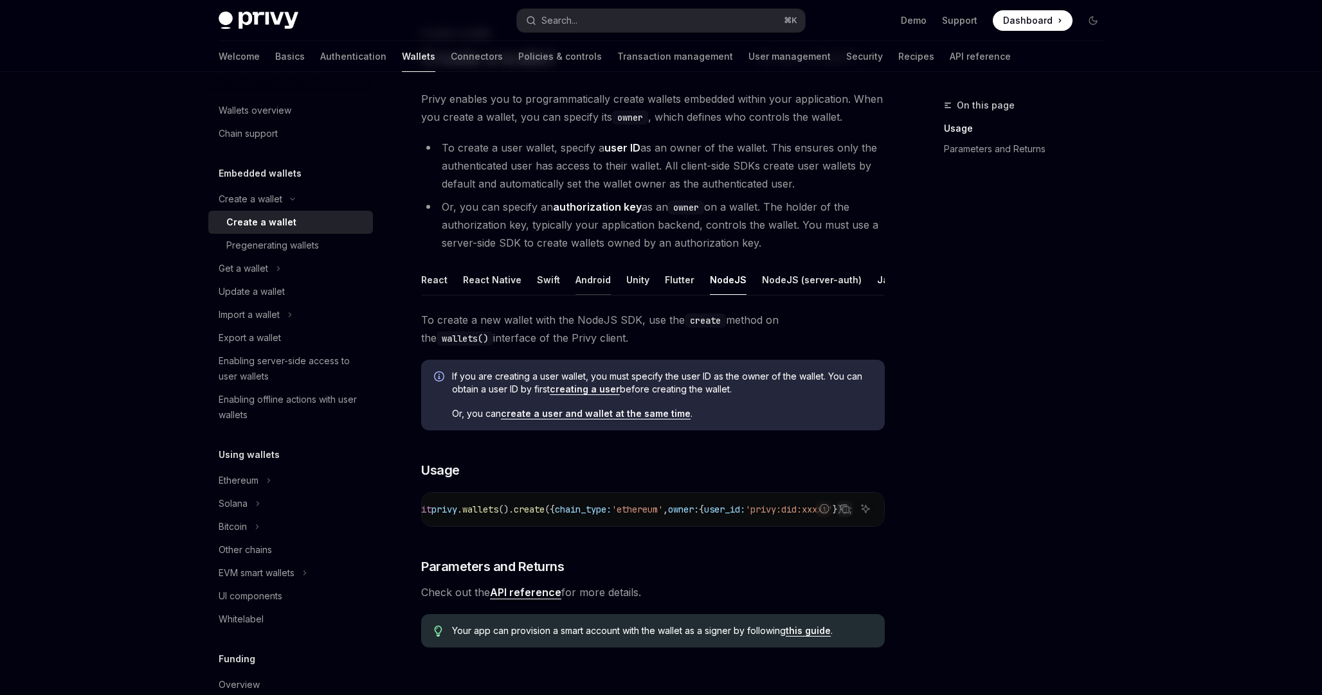
scroll to position [0, 0]
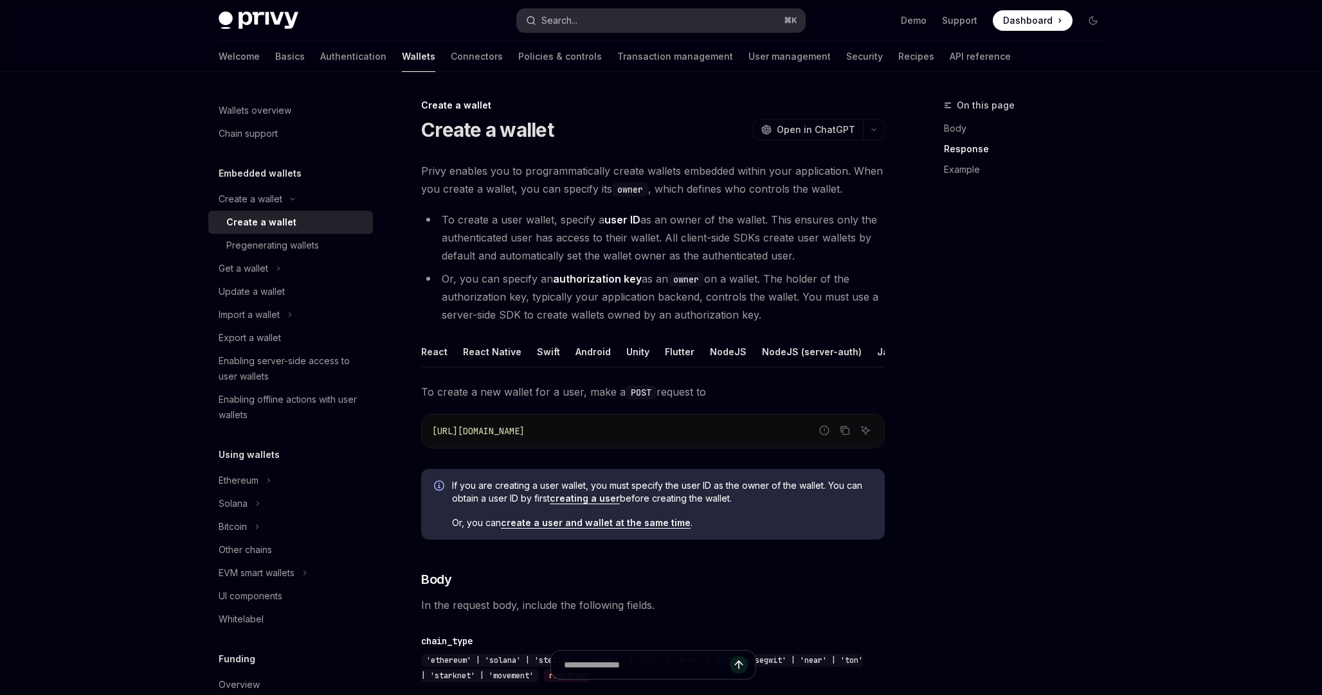
scroll to position [1402, 0]
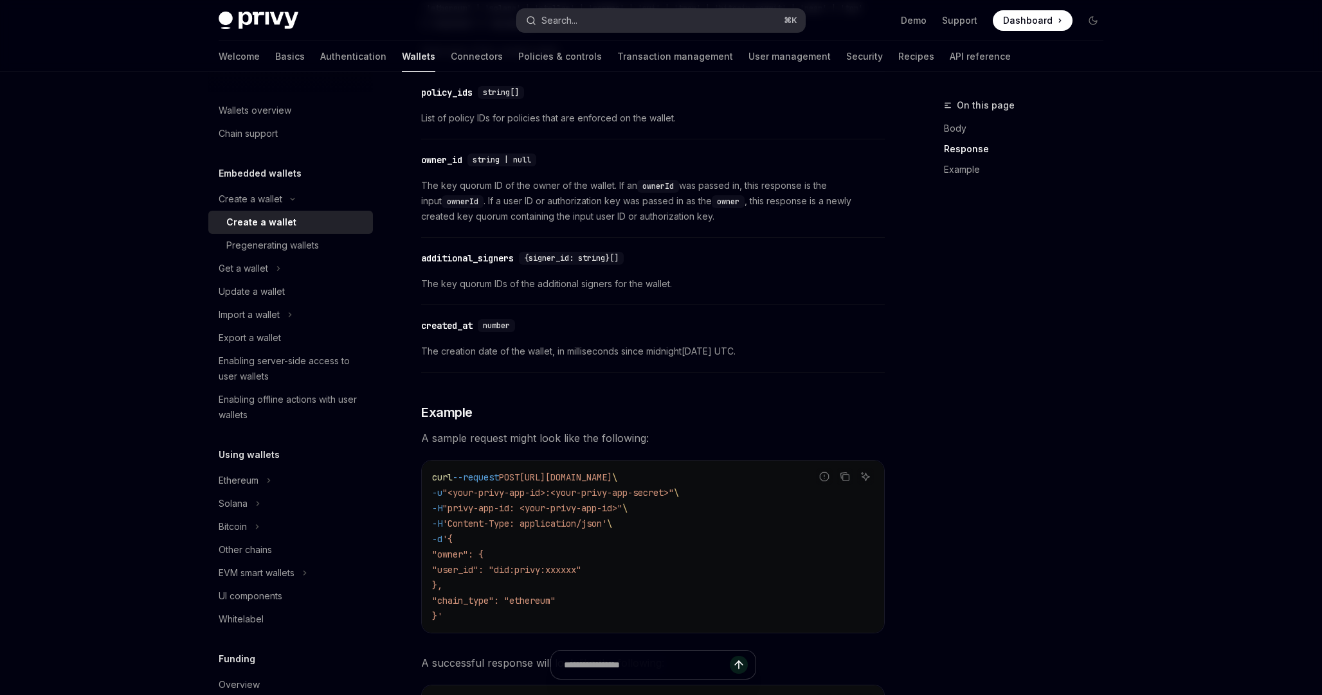
click at [642, 21] on button "Search... ⌘ K" at bounding box center [661, 20] width 288 height 23
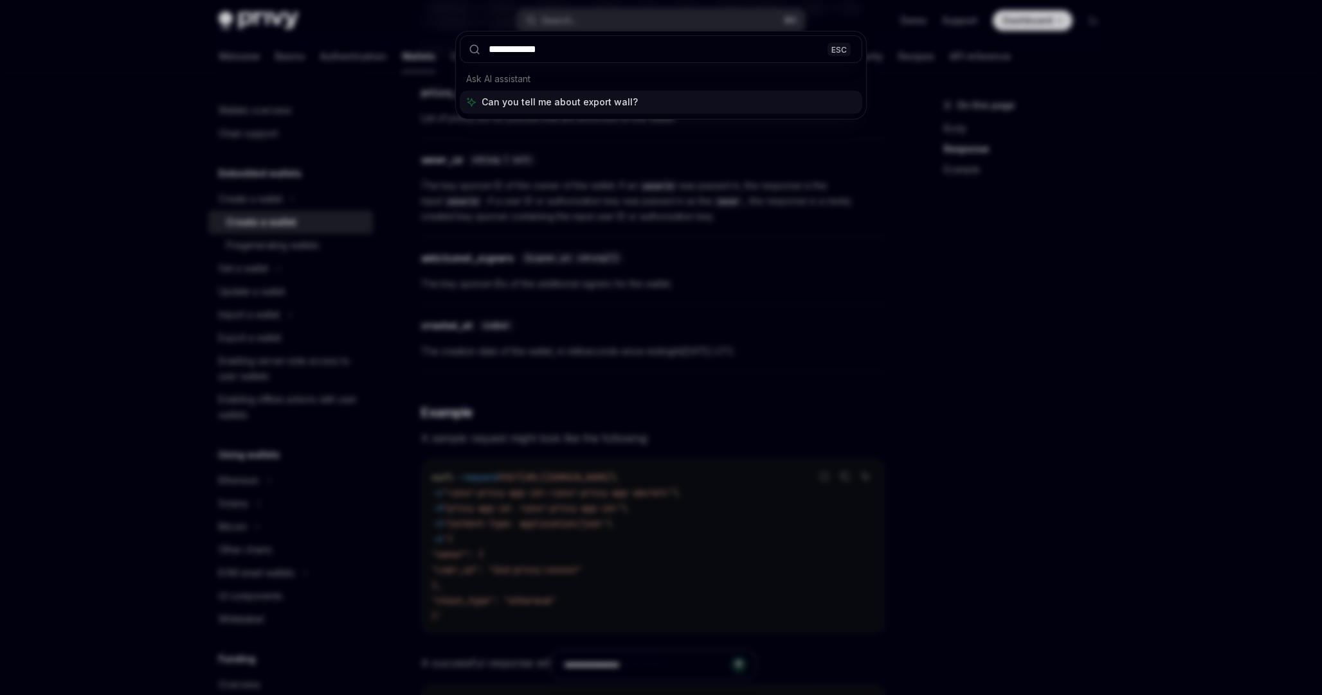
type input "**********"
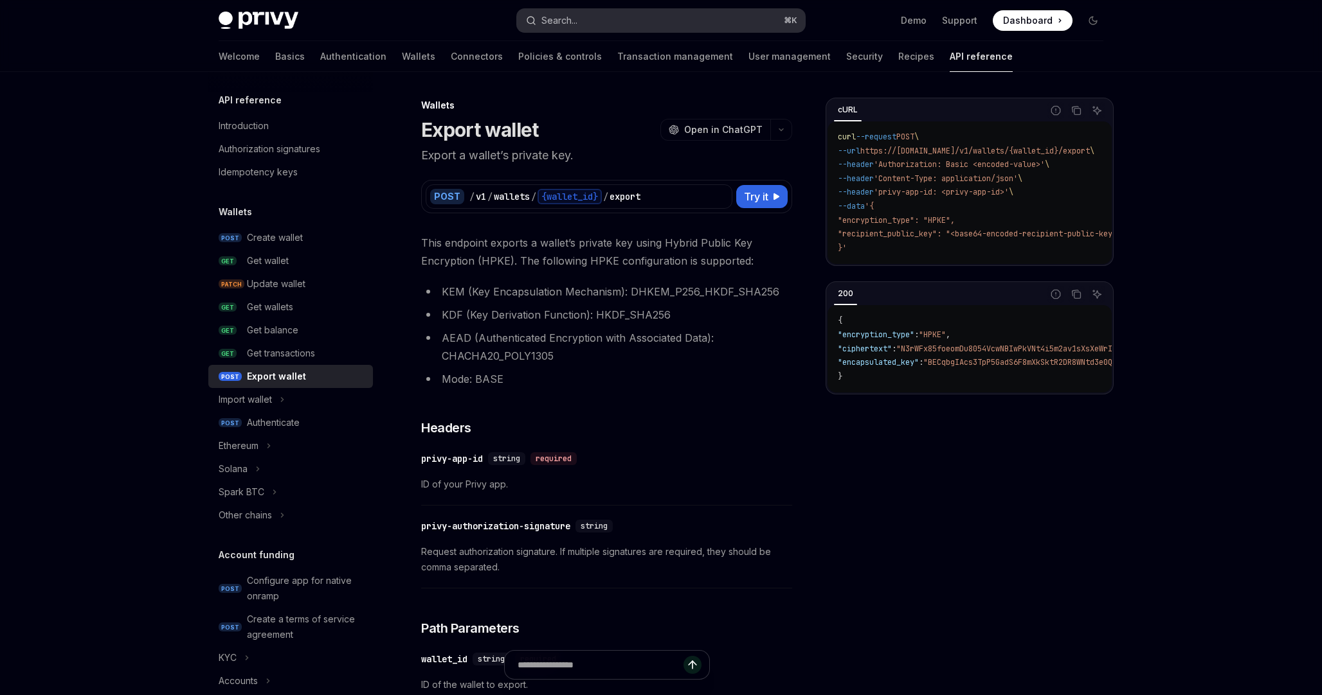
click at [694, 15] on button "Search... ⌘ K" at bounding box center [661, 20] width 288 height 23
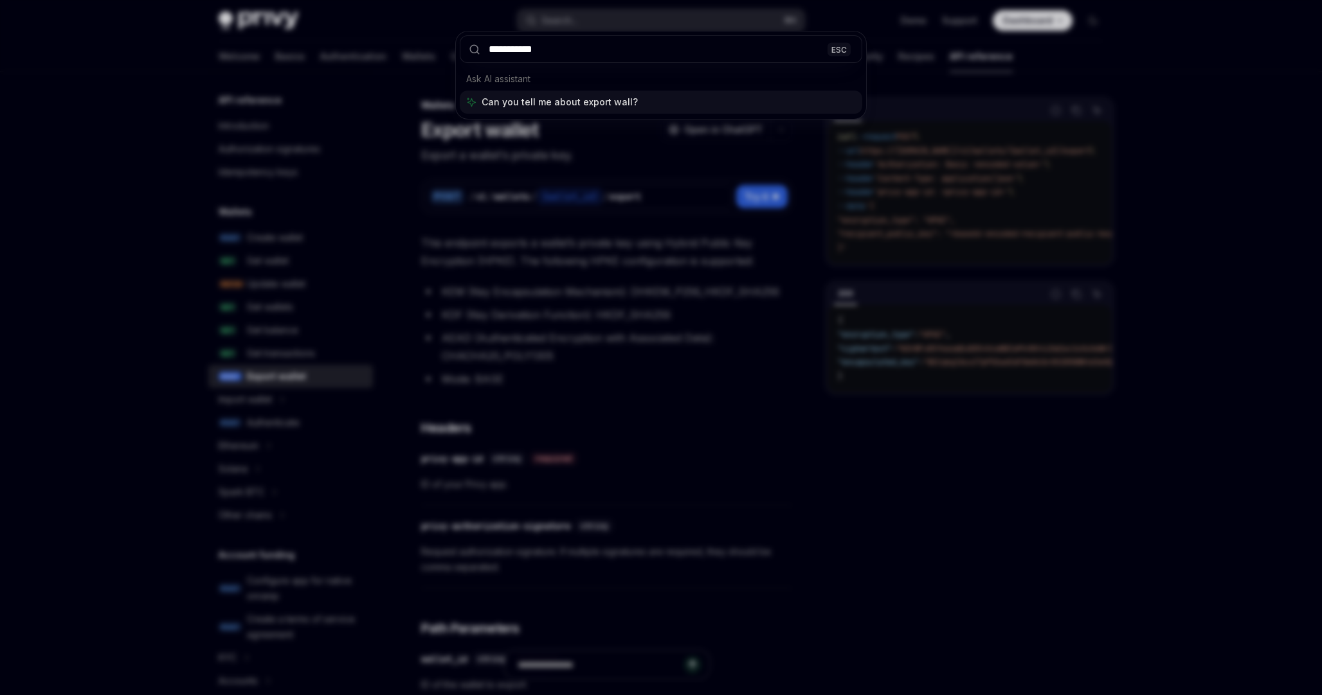
type input "**********"
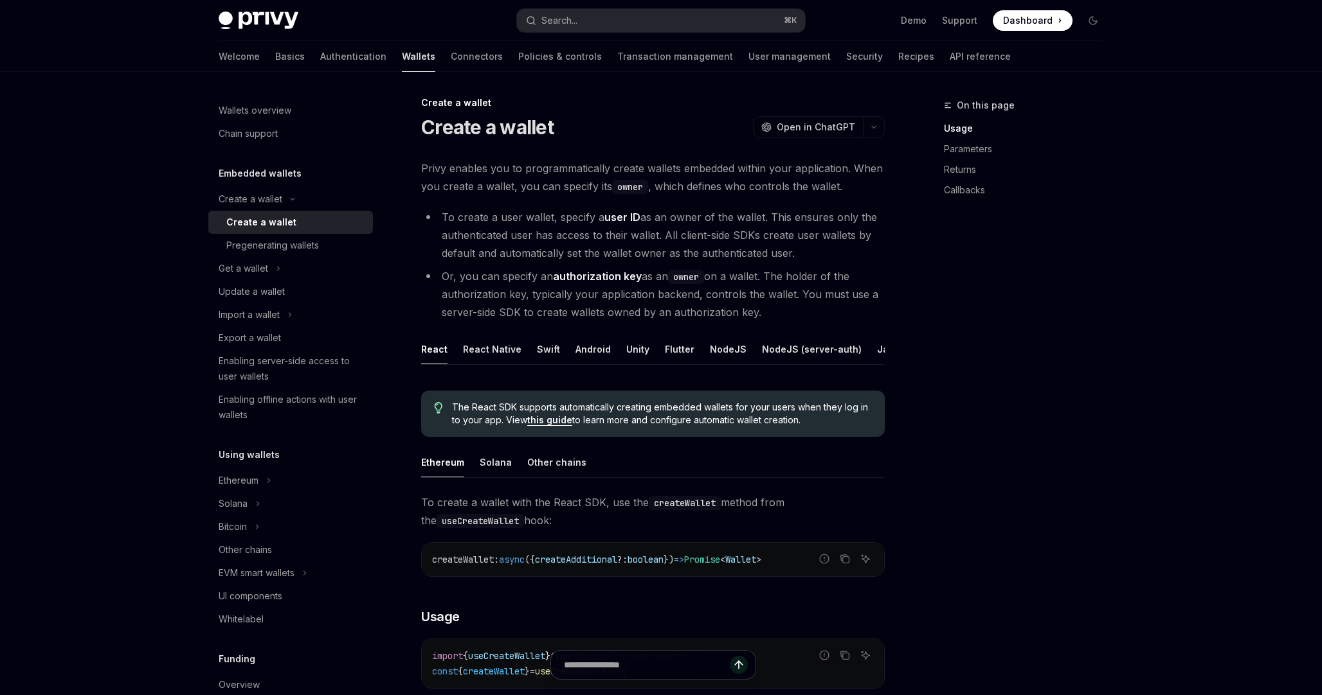
click at [571, 10] on button "Search... ⌘ K" at bounding box center [661, 20] width 288 height 23
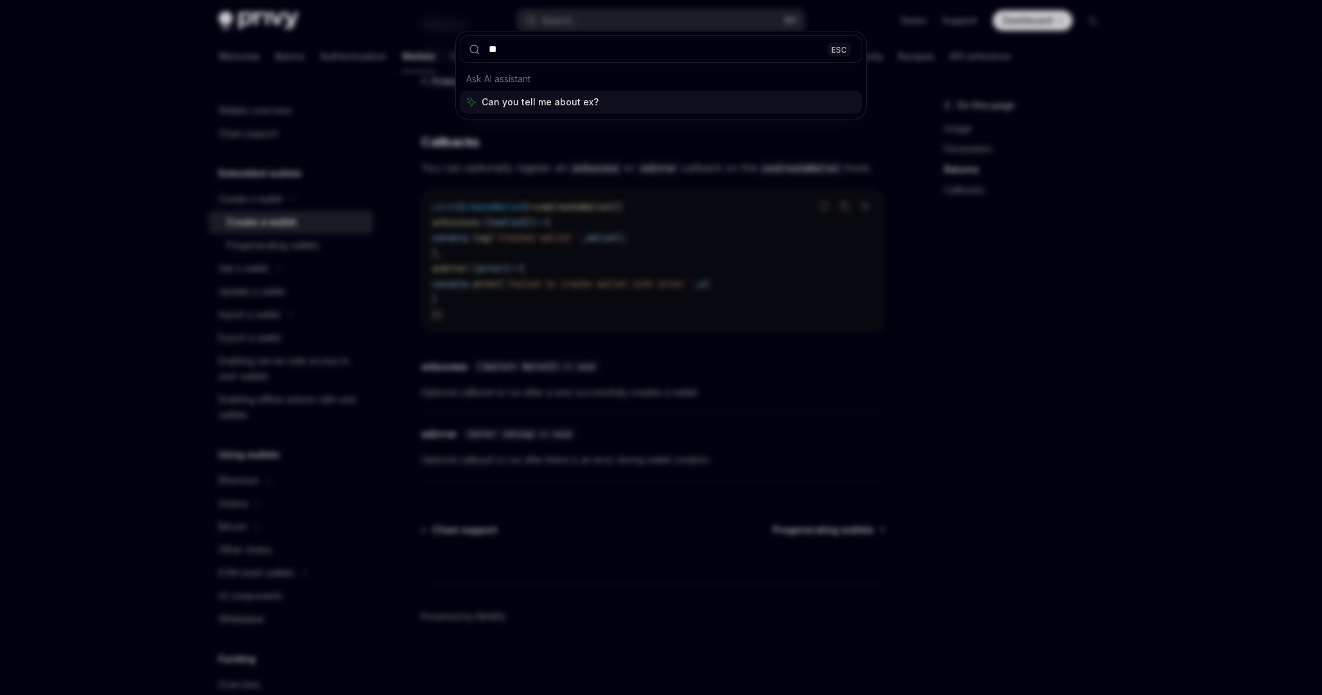
scroll to position [858, 0]
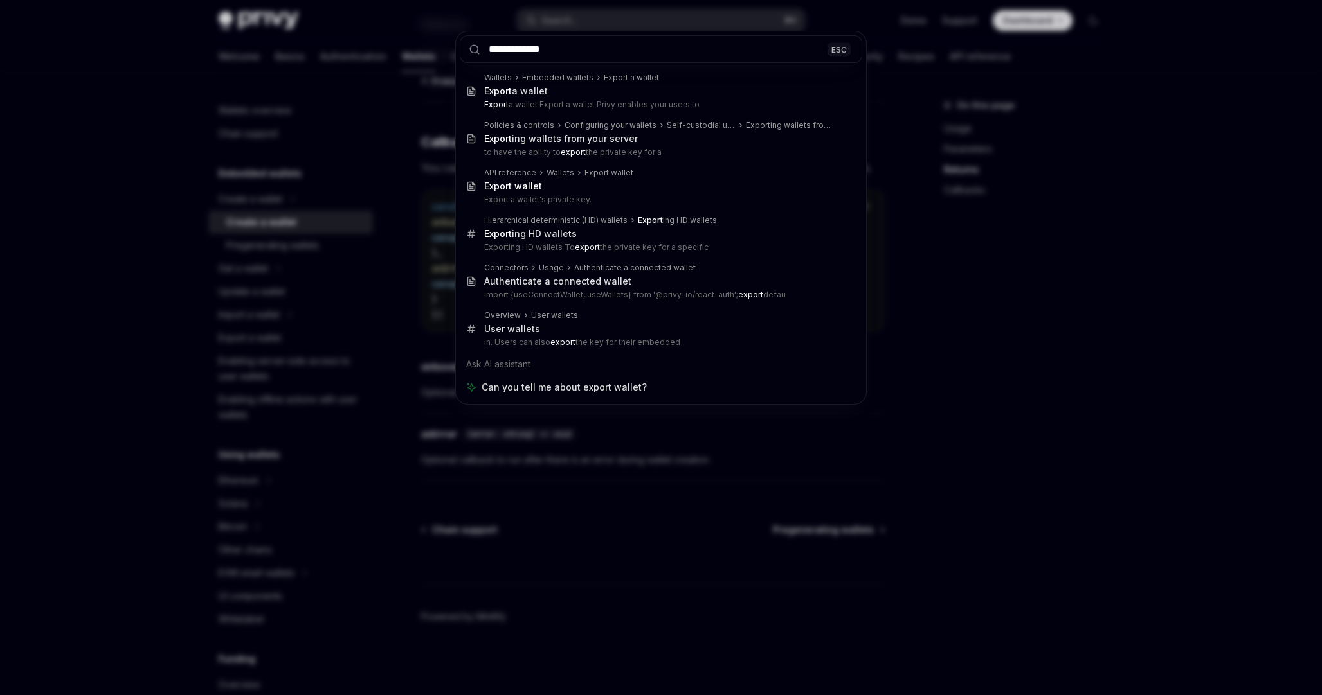
type input "**********"
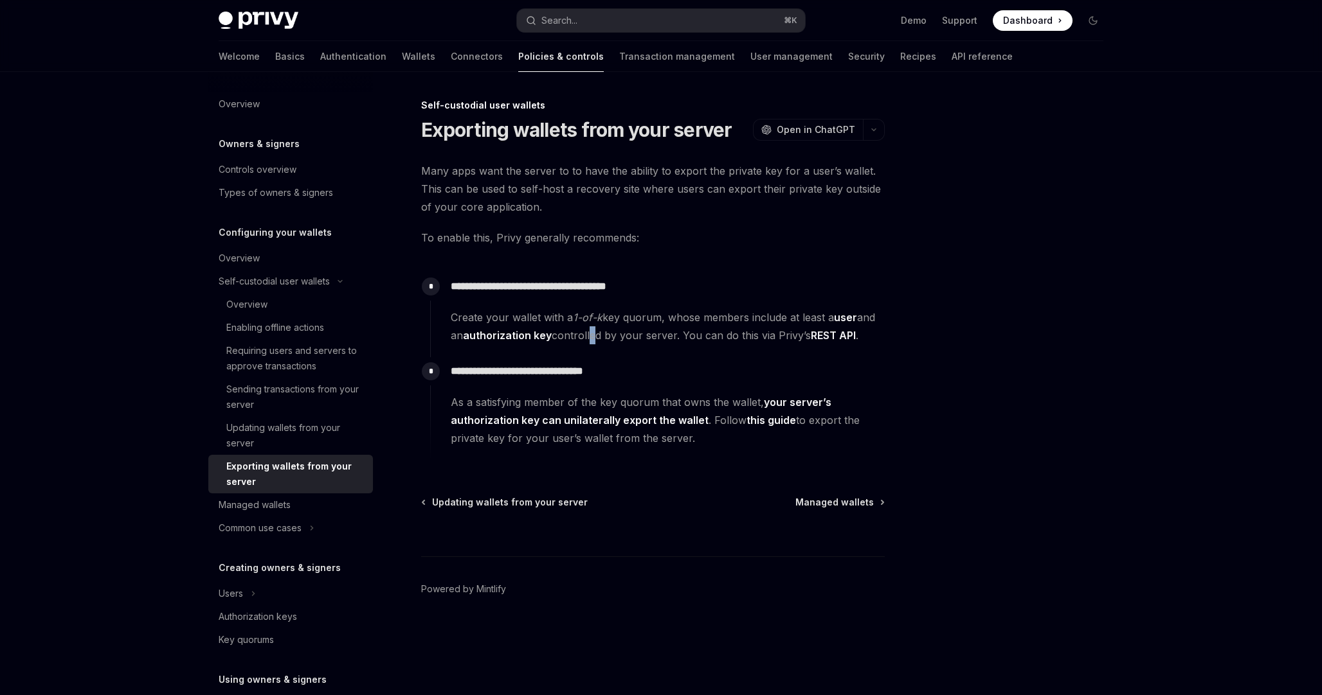
drag, startPoint x: 588, startPoint y: 334, endPoint x: 629, endPoint y: 334, distance: 40.5
click at [593, 334] on span "Create your wallet with a 1-of-k key quorum, whose members include at least a u…" at bounding box center [667, 327] width 433 height 36
drag, startPoint x: 694, startPoint y: 334, endPoint x: 759, endPoint y: 334, distance: 65.6
click at [759, 334] on span "Create your wallet with a 1-of-k key quorum, whose members include at least a u…" at bounding box center [667, 327] width 433 height 36
drag, startPoint x: 784, startPoint y: 335, endPoint x: 809, endPoint y: 334, distance: 25.1
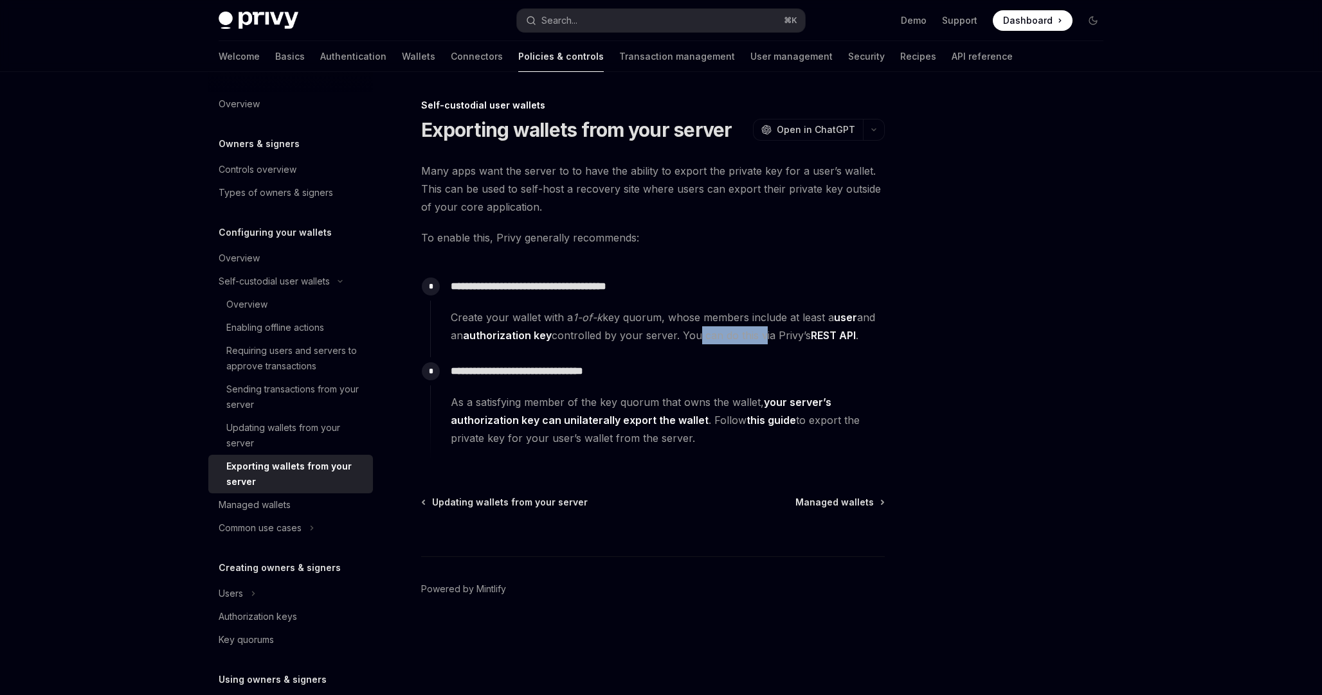
click at [809, 335] on span "Create your wallet with a 1-of-k key quorum, whose members include at least a u…" at bounding box center [667, 327] width 433 height 36
click at [719, 342] on span "Create your wallet with a 1-of-k key quorum, whose members include at least a u…" at bounding box center [667, 327] width 433 height 36
click at [831, 330] on link "REST API" at bounding box center [833, 335] width 45 height 13
click at [762, 420] on link "this guide" at bounding box center [770, 420] width 49 height 13
click at [767, 420] on link "this guide" at bounding box center [770, 420] width 49 height 13
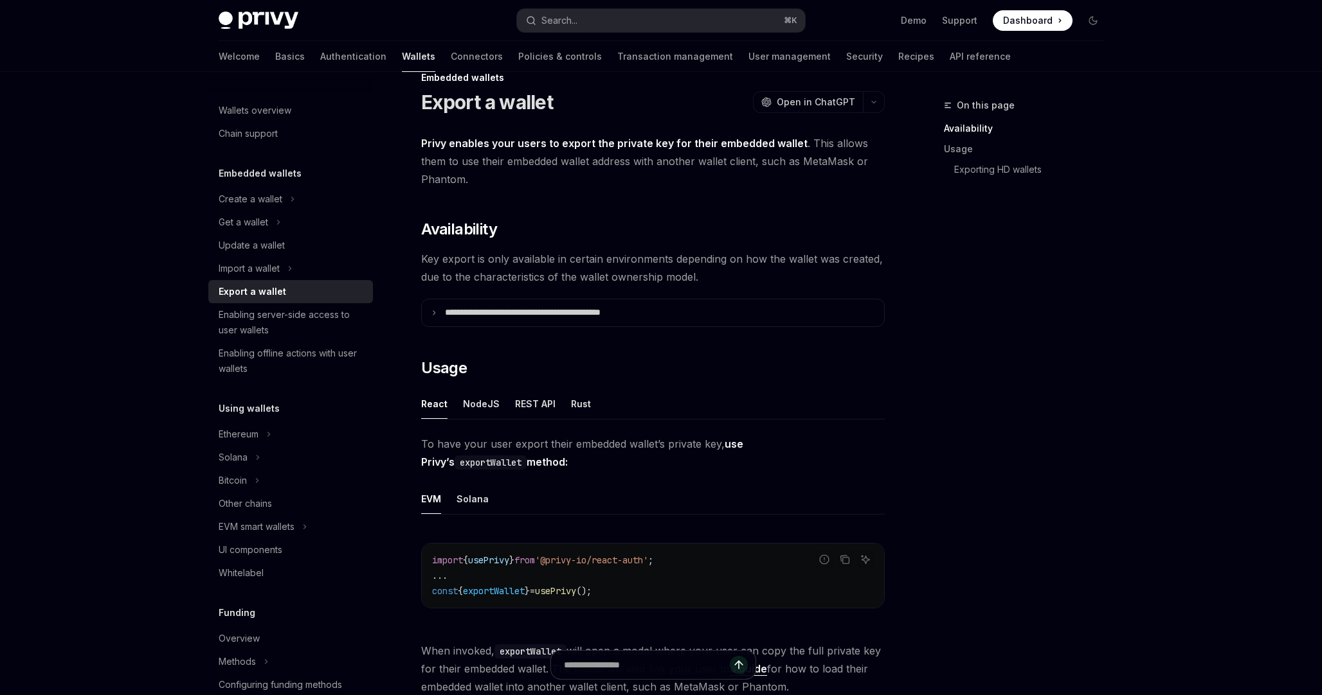
scroll to position [28, 0]
click at [480, 413] on div "NodeJS" at bounding box center [481, 403] width 37 height 30
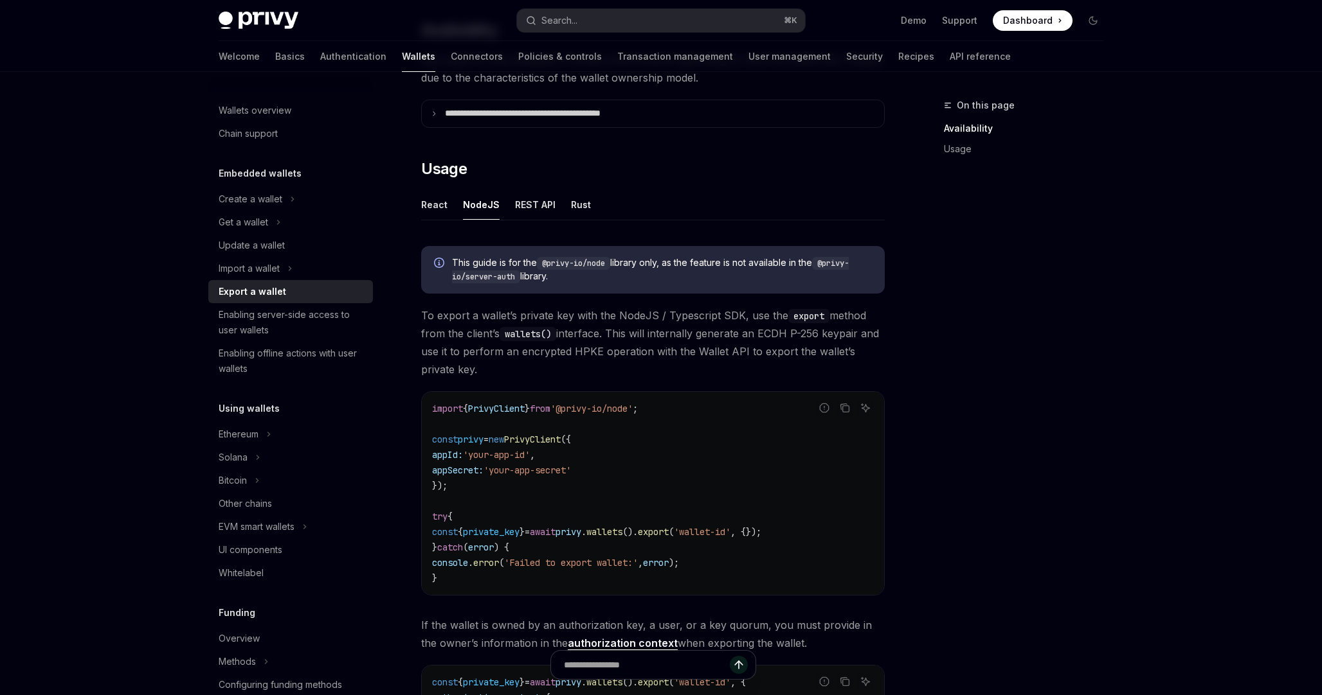
scroll to position [228, 0]
click at [528, 206] on div "REST API" at bounding box center [535, 203] width 40 height 30
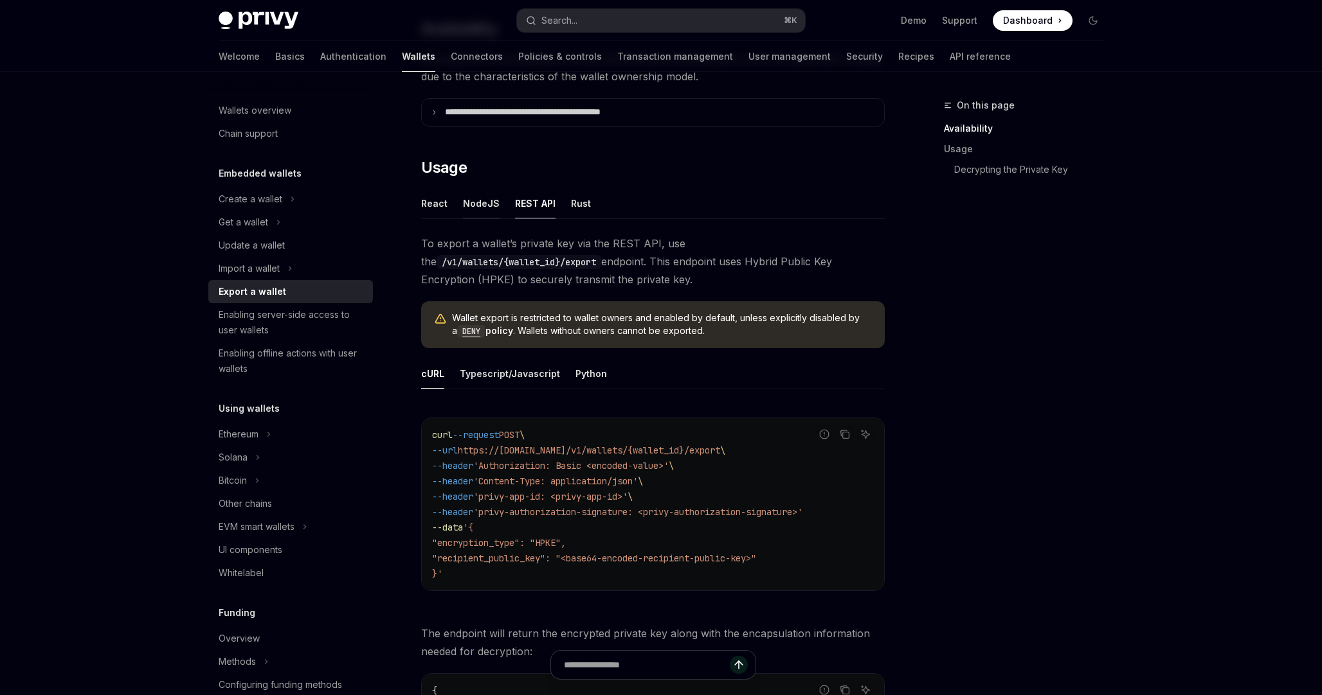
click at [490, 211] on div "NodeJS" at bounding box center [481, 203] width 37 height 30
type textarea "*"
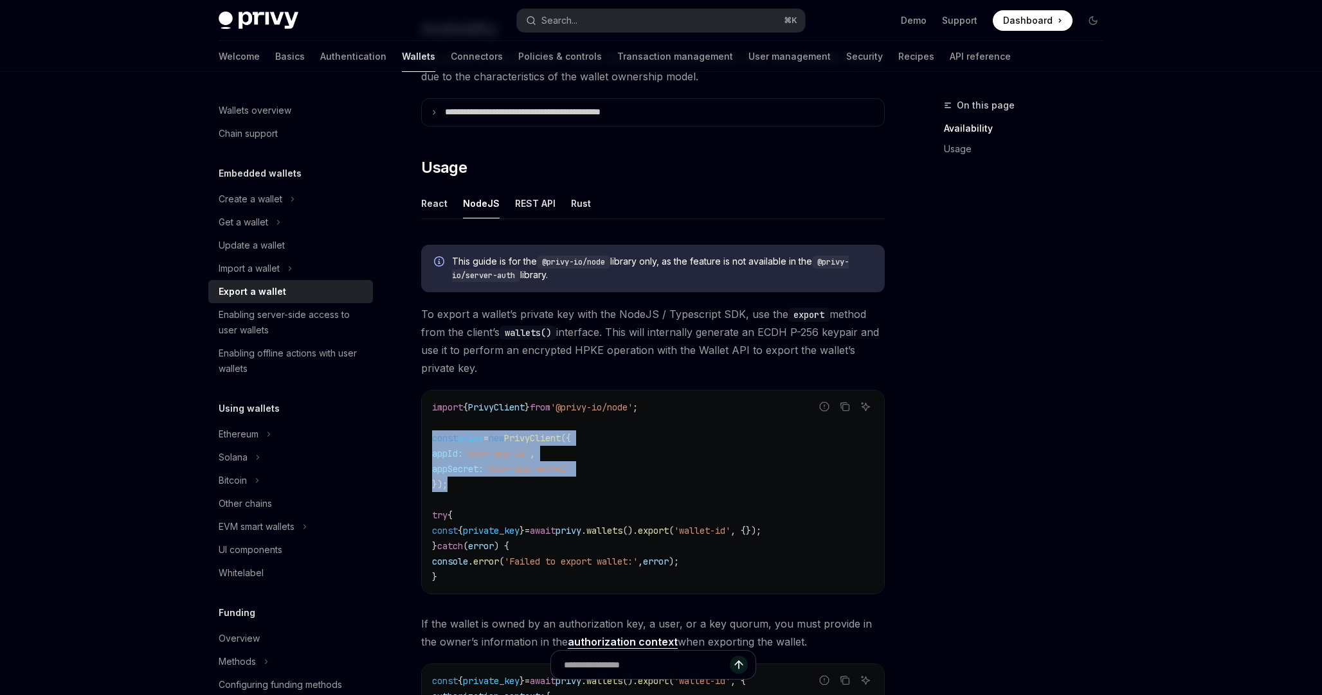
drag, startPoint x: 491, startPoint y: 482, endPoint x: 420, endPoint y: 433, distance: 86.5
click at [420, 433] on div "**********" at bounding box center [532, 437] width 710 height 1135
copy code "const privy = new PrivyClient ({ appId: 'your-app-id' , appSecret: 'your-app-se…"
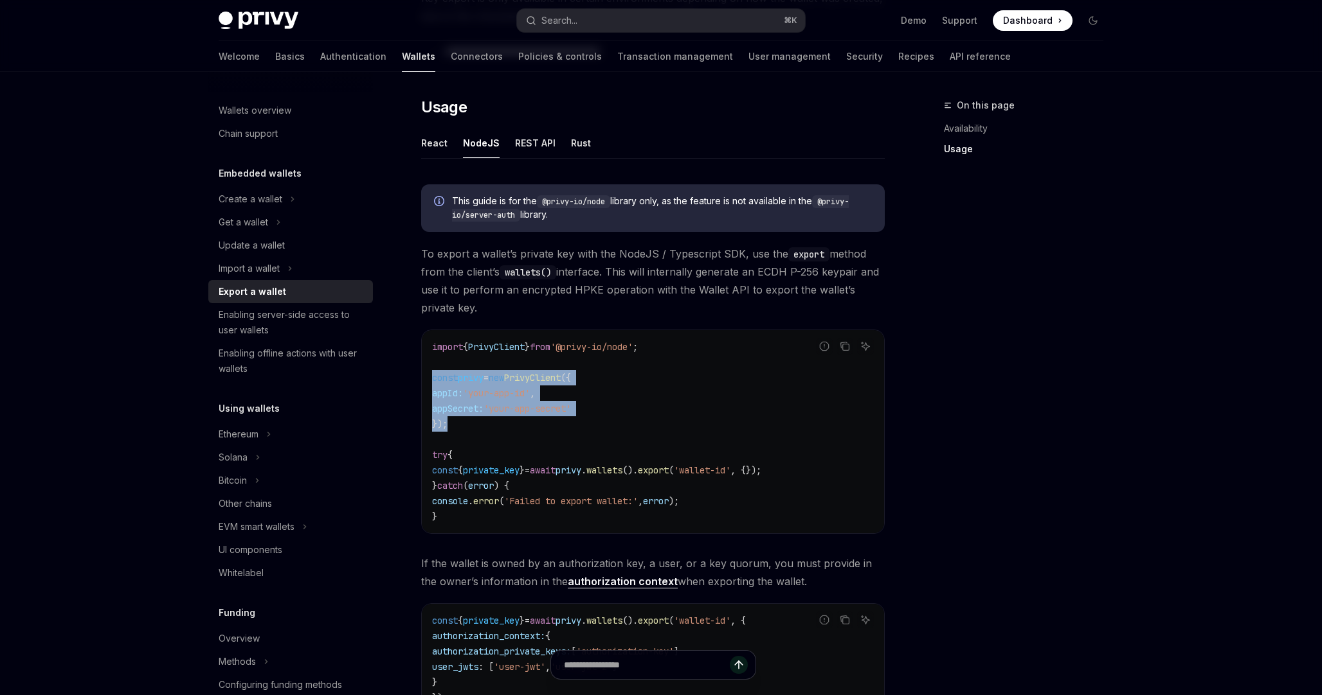
scroll to position [338, 0]
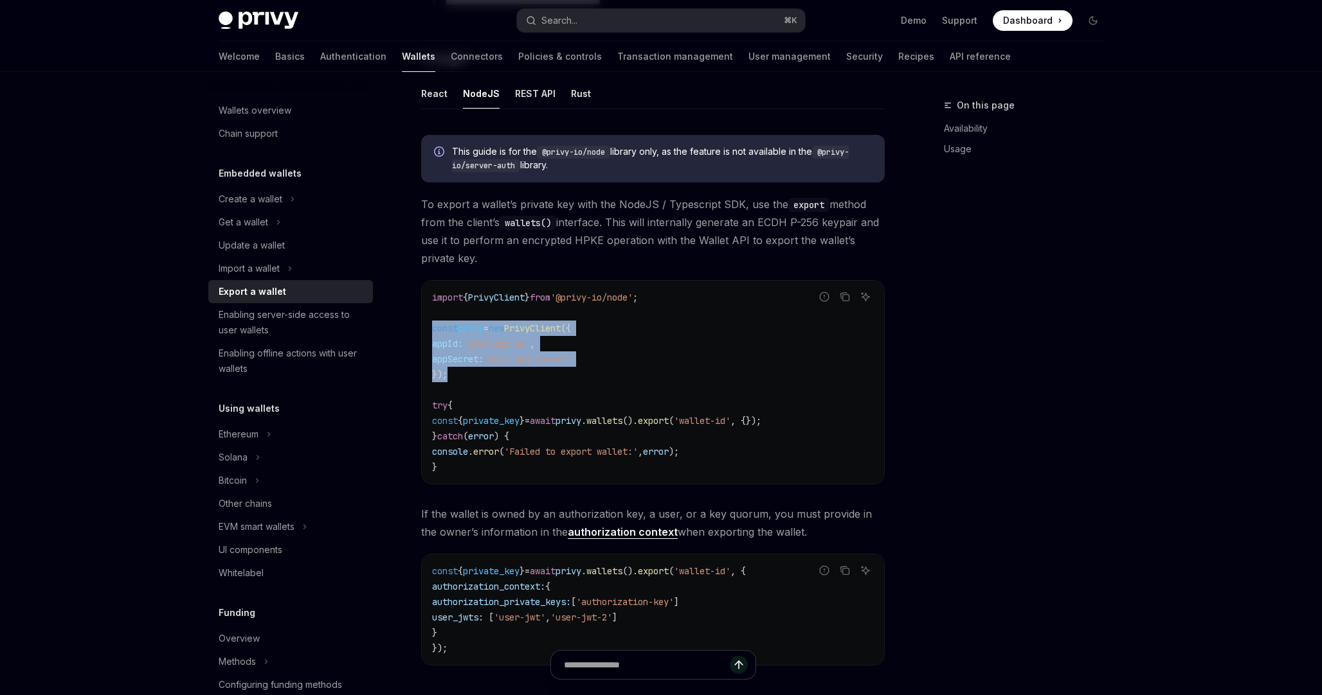
click at [638, 419] on span "()." at bounding box center [629, 421] width 15 height 12
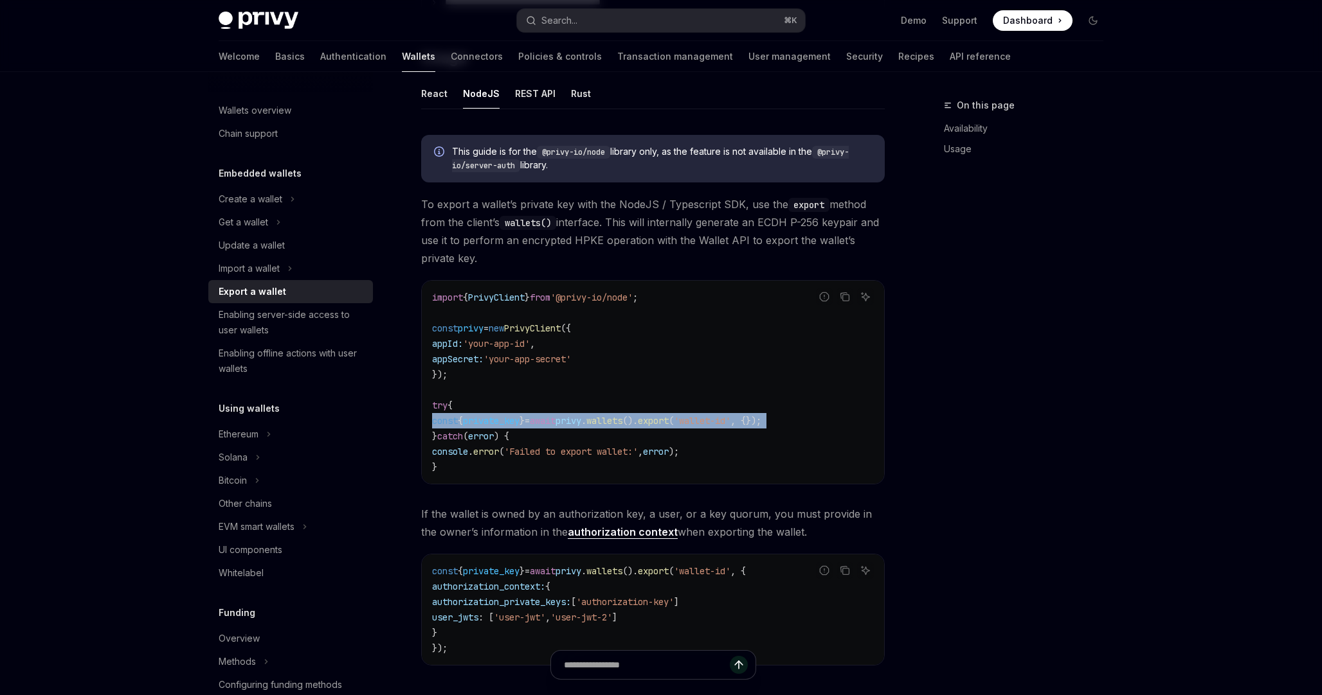
click at [638, 419] on span "()." at bounding box center [629, 421] width 15 height 12
copy code "const { private_key } = await privy . wallets (). export ( 'wallet-id' , {});"
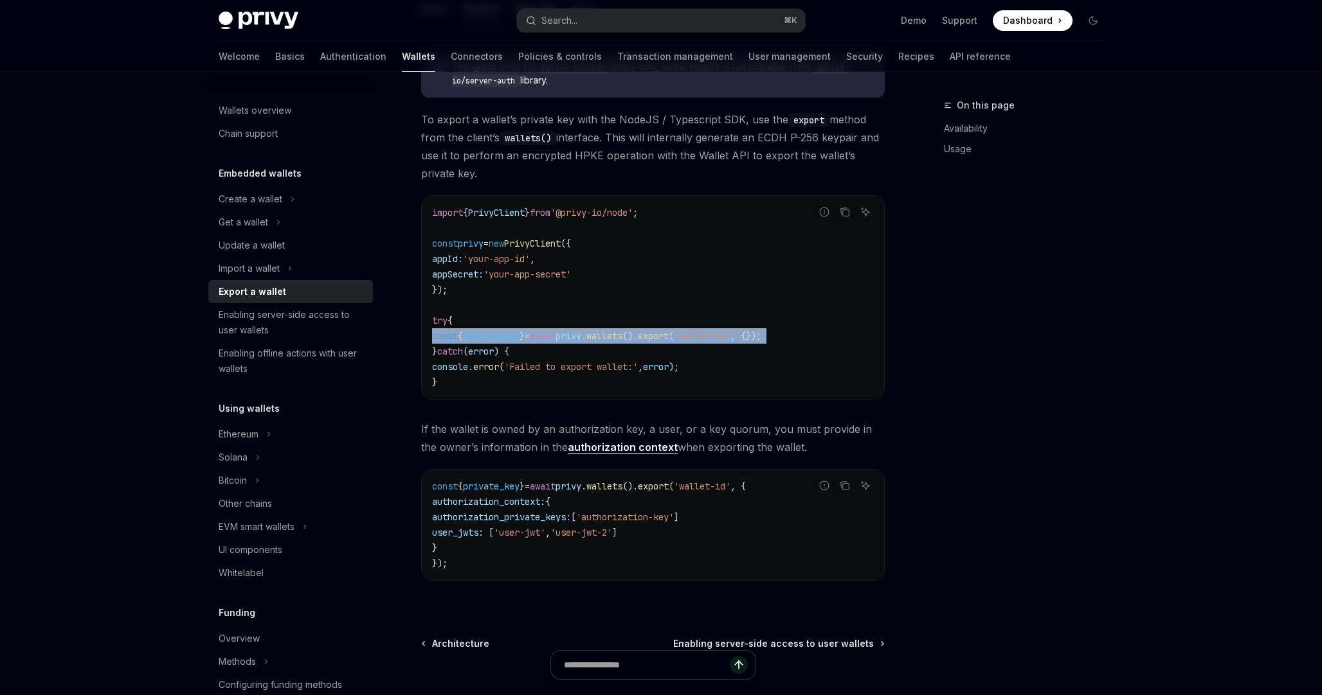
scroll to position [425, 0]
click at [841, 487] on icon "Copy the contents from the code block" at bounding box center [844, 484] width 10 height 10
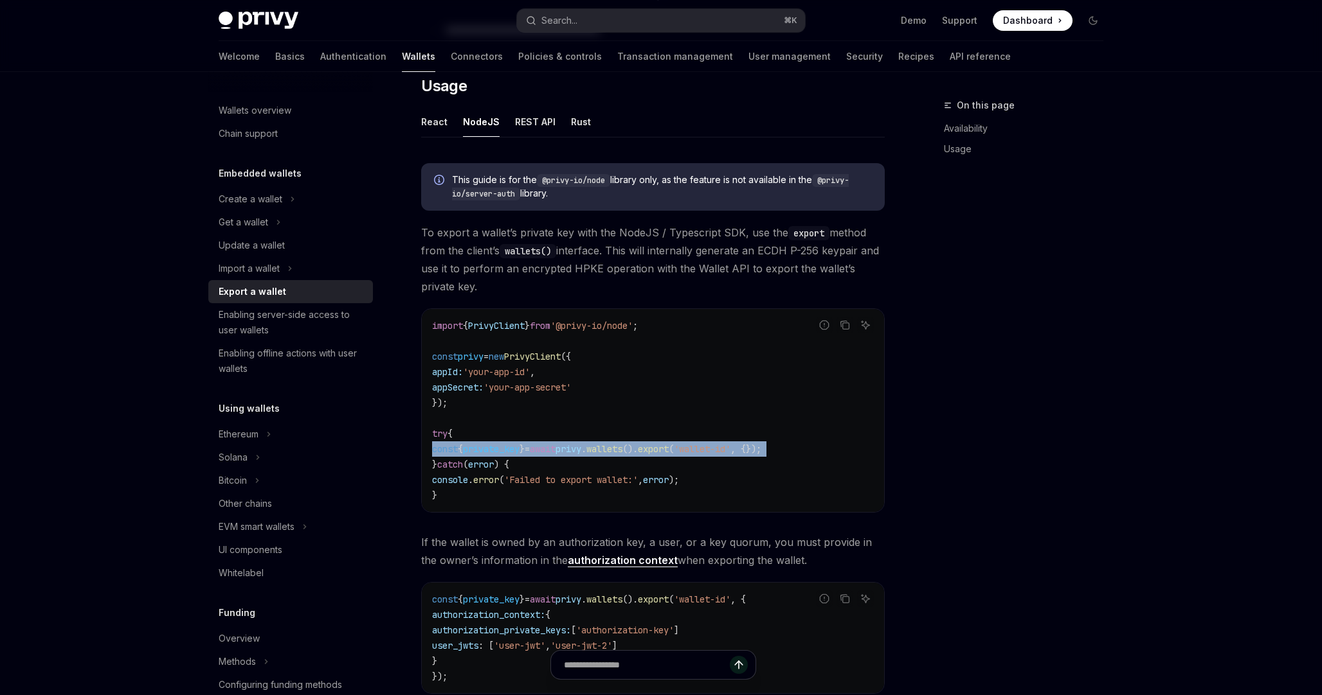
scroll to position [208, 0]
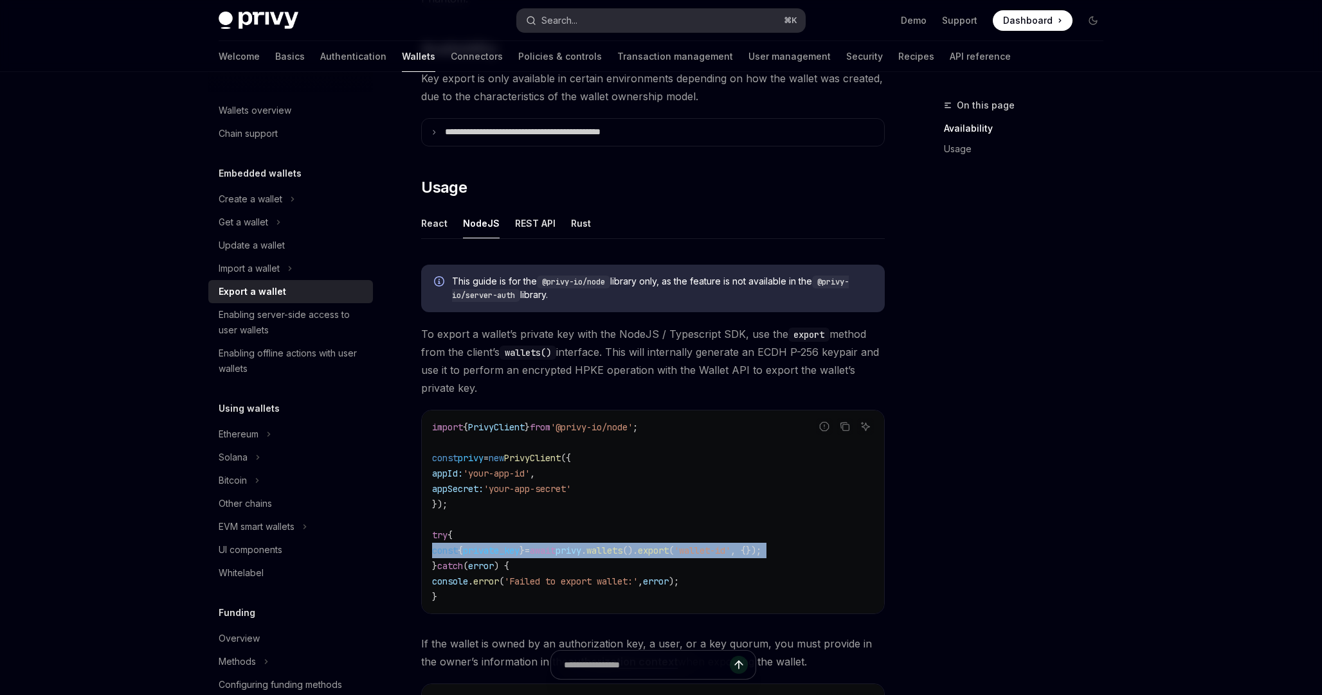
click at [613, 19] on button "Search... ⌘ K" at bounding box center [661, 20] width 288 height 23
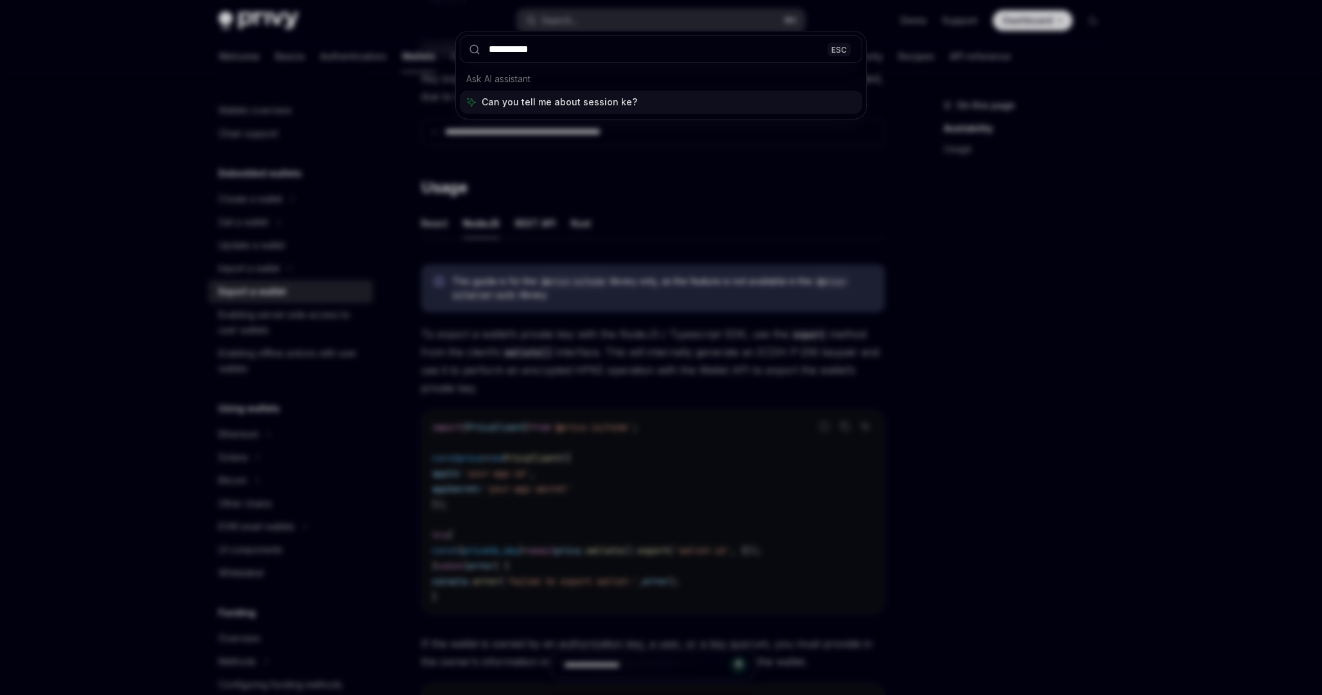
type input "**********"
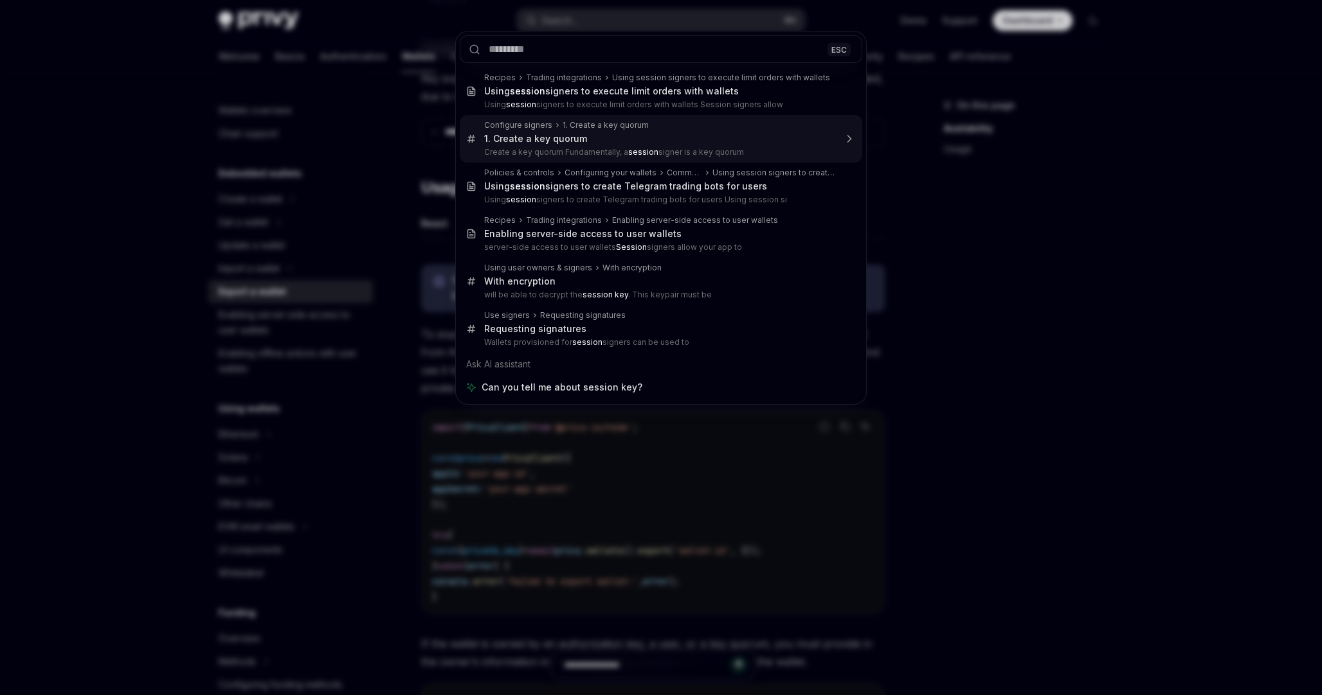
type textarea "*"
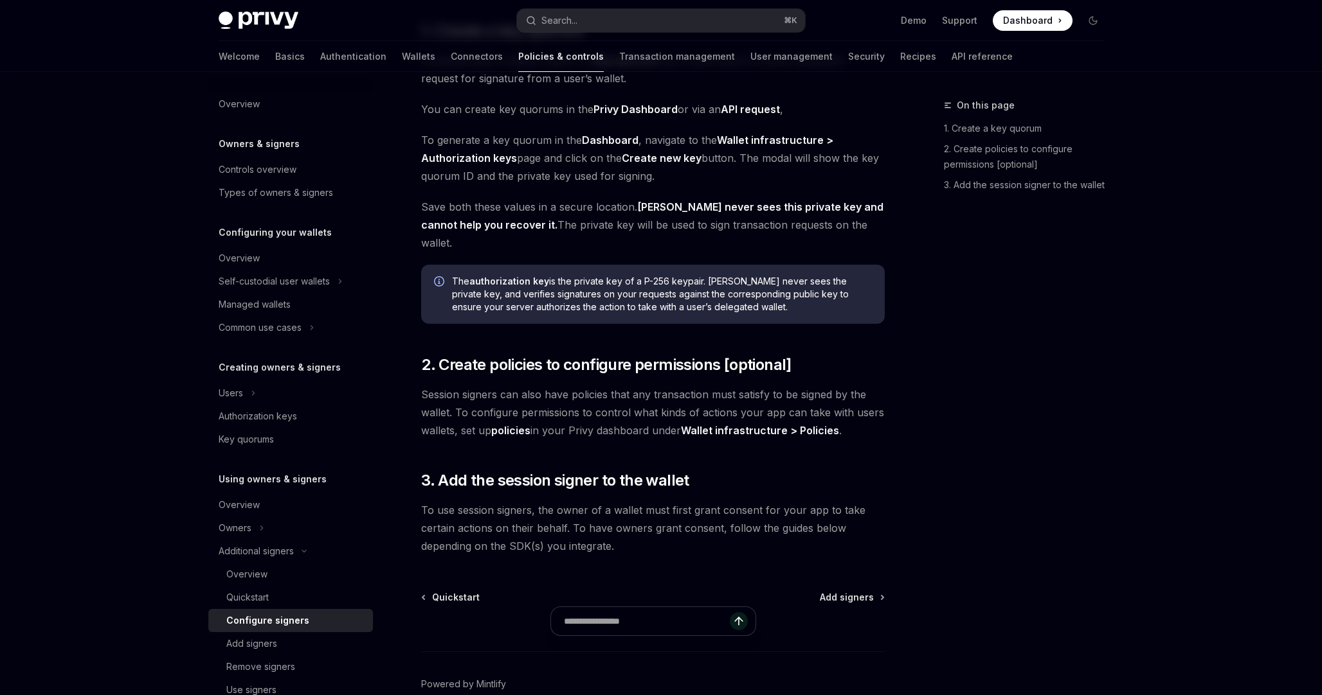
scroll to position [131, 0]
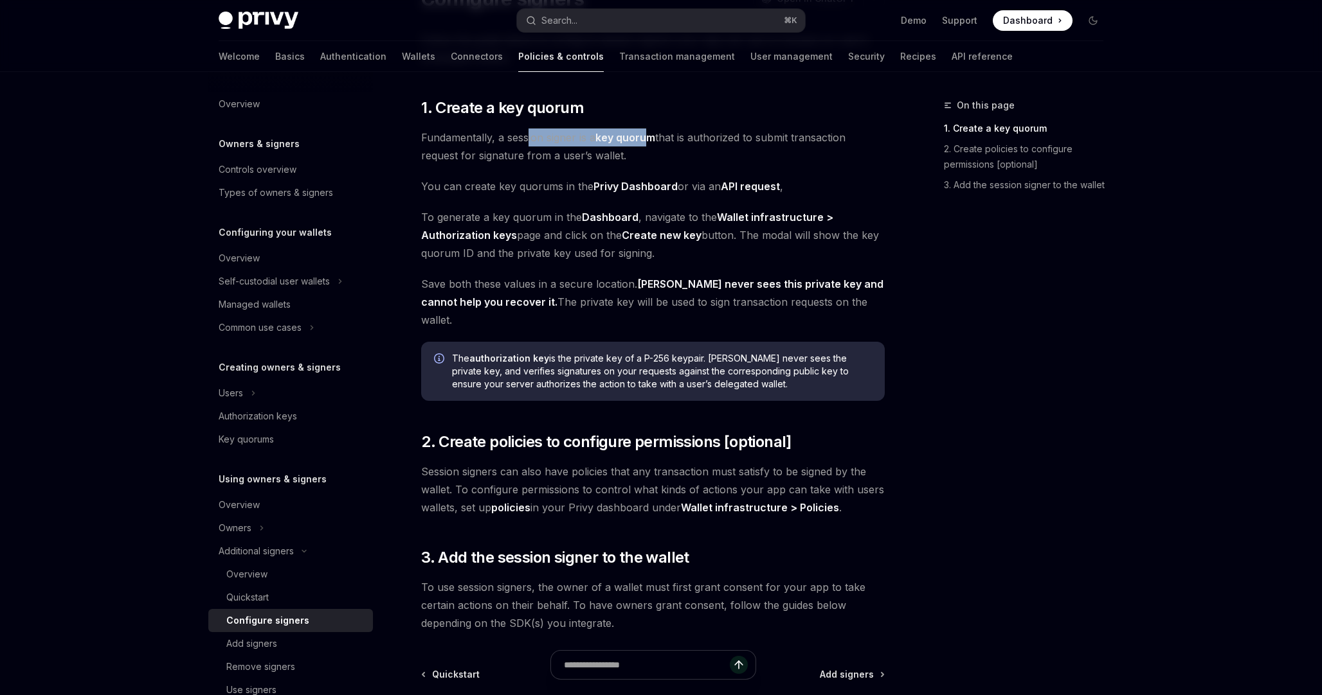
drag, startPoint x: 526, startPoint y: 143, endPoint x: 647, endPoint y: 140, distance: 120.2
click at [647, 140] on span "Fundamentally, a session signer is a key quorum that is authorized to submit tr…" at bounding box center [652, 147] width 463 height 36
click at [661, 147] on span "Fundamentally, a session signer is a key quorum that is authorized to submit tr…" at bounding box center [652, 147] width 463 height 36
drag, startPoint x: 446, startPoint y: 155, endPoint x: 663, endPoint y: 161, distance: 216.7
click at [663, 161] on span "Fundamentally, a session signer is a key quorum that is authorized to submit tr…" at bounding box center [652, 147] width 463 height 36
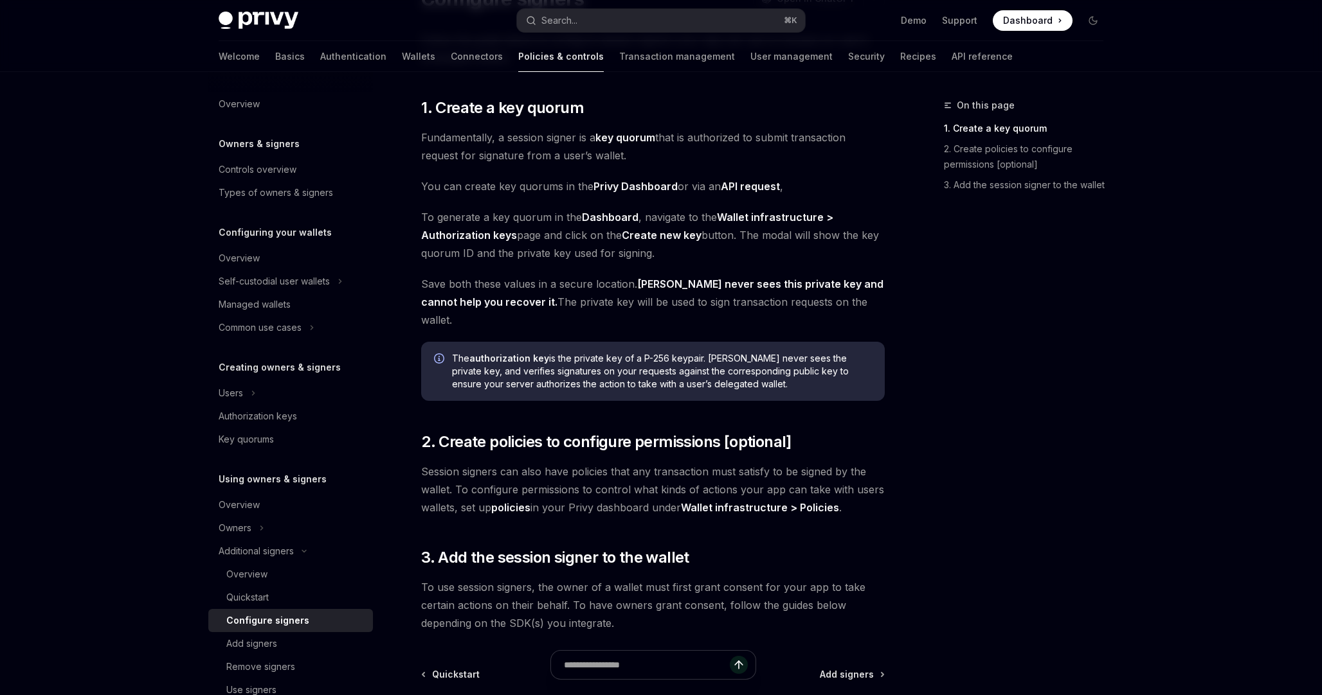
click at [663, 161] on span "Fundamentally, a session signer is a key quorum that is authorized to submit tr…" at bounding box center [652, 147] width 463 height 36
drag, startPoint x: 460, startPoint y: 183, endPoint x: 600, endPoint y: 192, distance: 140.4
click at [600, 192] on span "You can create key quorums in the Privy Dashboard or via an API request ," at bounding box center [652, 186] width 463 height 18
drag, startPoint x: 426, startPoint y: 214, endPoint x: 562, endPoint y: 216, distance: 136.3
click at [562, 216] on span "To generate a key quorum in the Dashboard , navigate to the Wallet infrastructu…" at bounding box center [652, 235] width 463 height 54
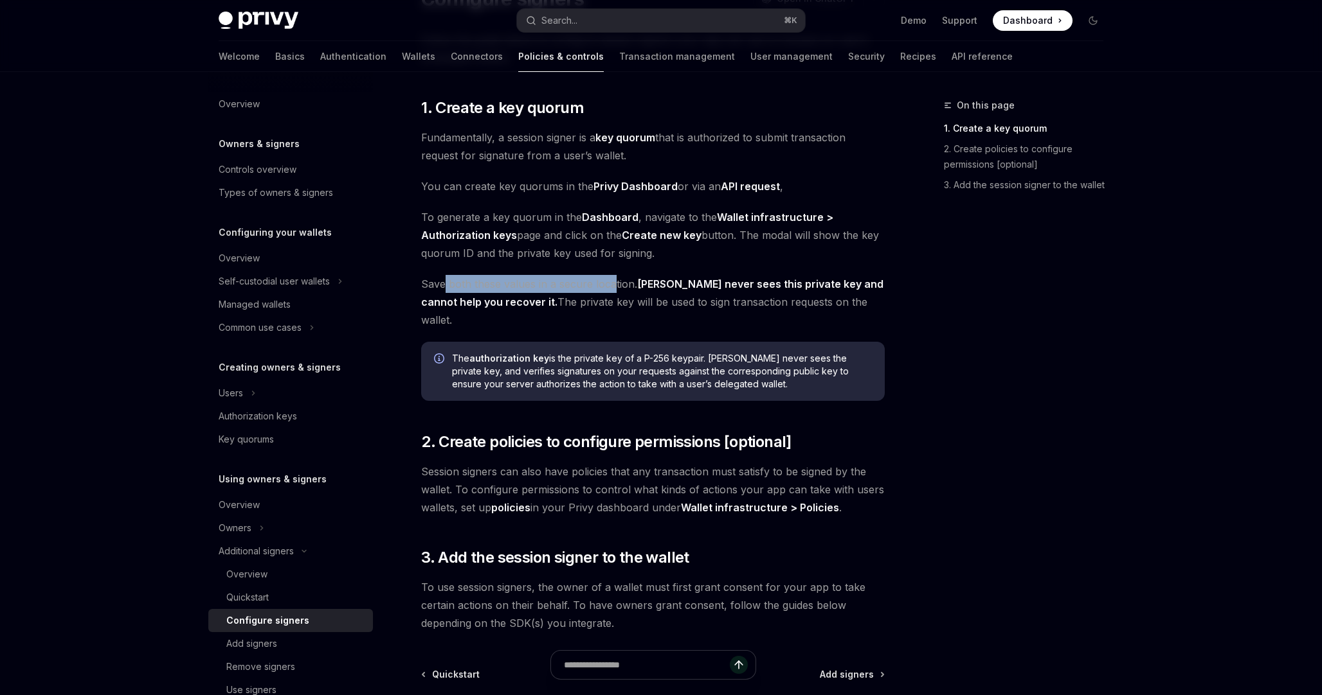
drag, startPoint x: 444, startPoint y: 285, endPoint x: 617, endPoint y: 289, distance: 173.6
click at [616, 289] on span "Save both these values in a secure location. Privy never sees this private key …" at bounding box center [652, 302] width 463 height 54
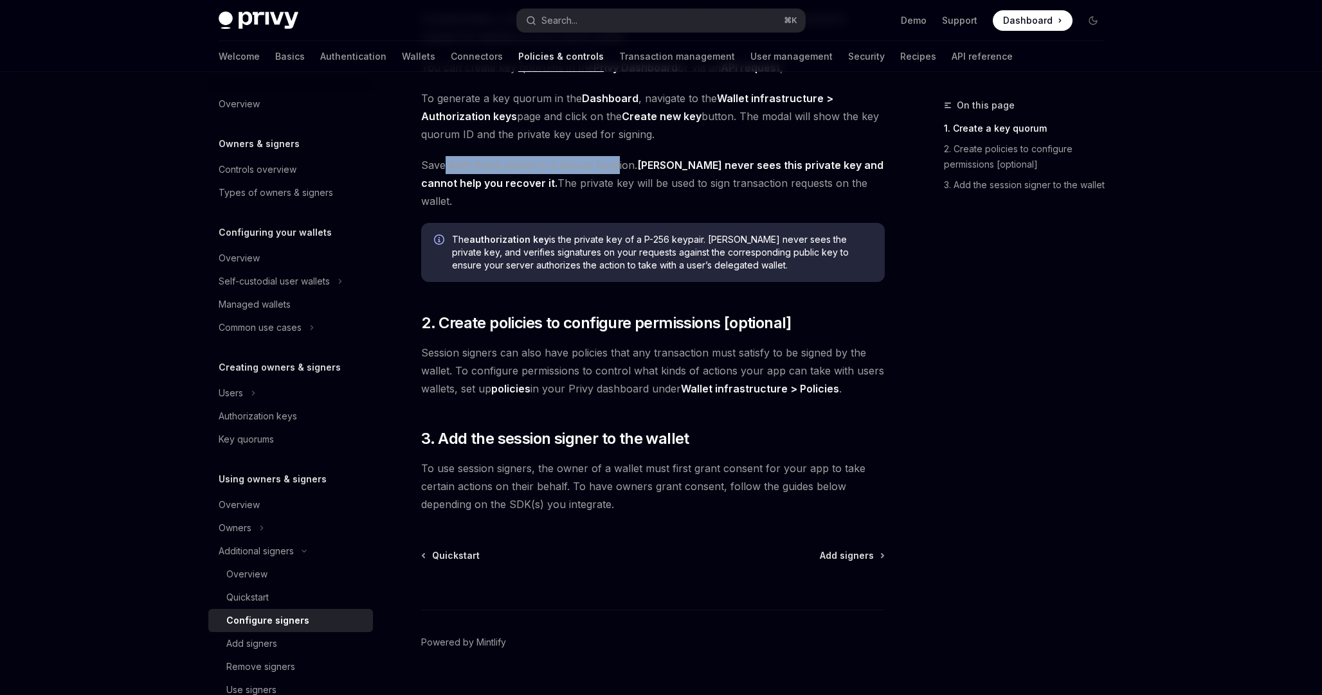
scroll to position [253, 0]
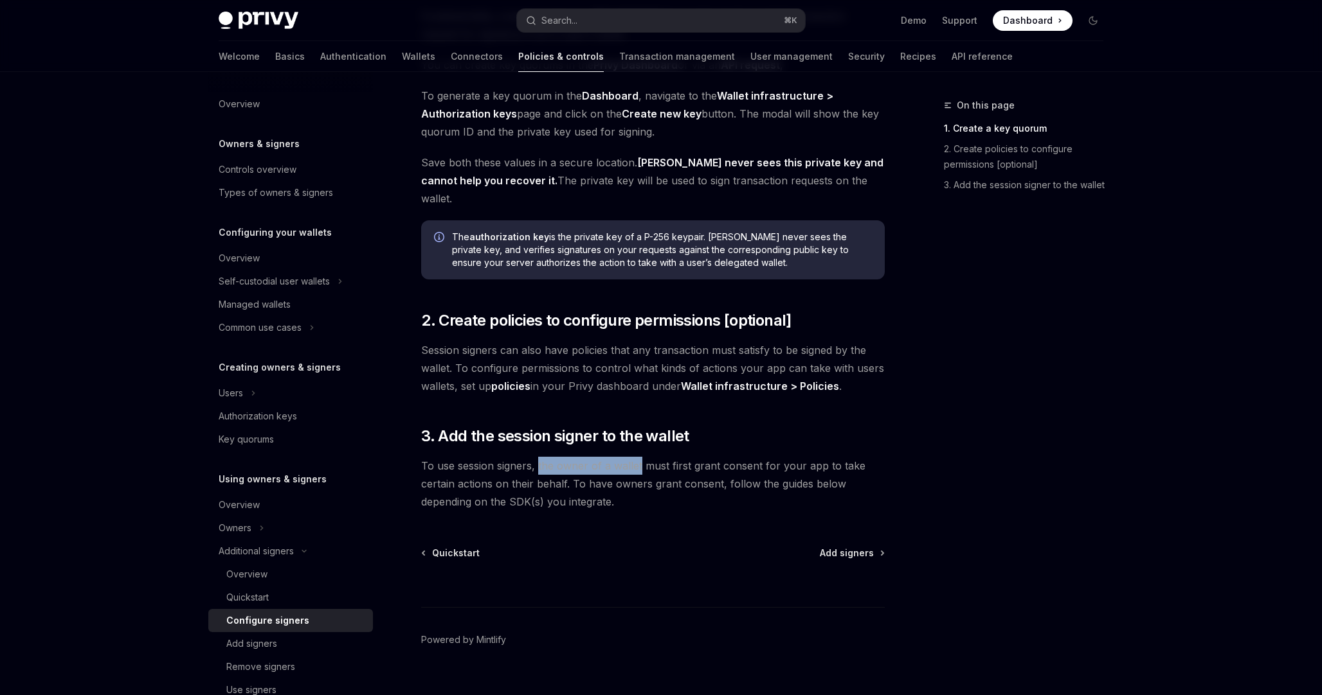
drag, startPoint x: 539, startPoint y: 452, endPoint x: 638, endPoint y: 453, distance: 99.0
click at [638, 457] on span "To use session signers, the owner of a wallet must first grant consent for your…" at bounding box center [652, 484] width 463 height 54
drag, startPoint x: 656, startPoint y: 453, endPoint x: 692, endPoint y: 453, distance: 36.0
click at [692, 457] on span "To use session signers, the owner of a wallet must first grant consent for your…" at bounding box center [652, 484] width 463 height 54
drag, startPoint x: 720, startPoint y: 451, endPoint x: 829, endPoint y: 451, distance: 109.3
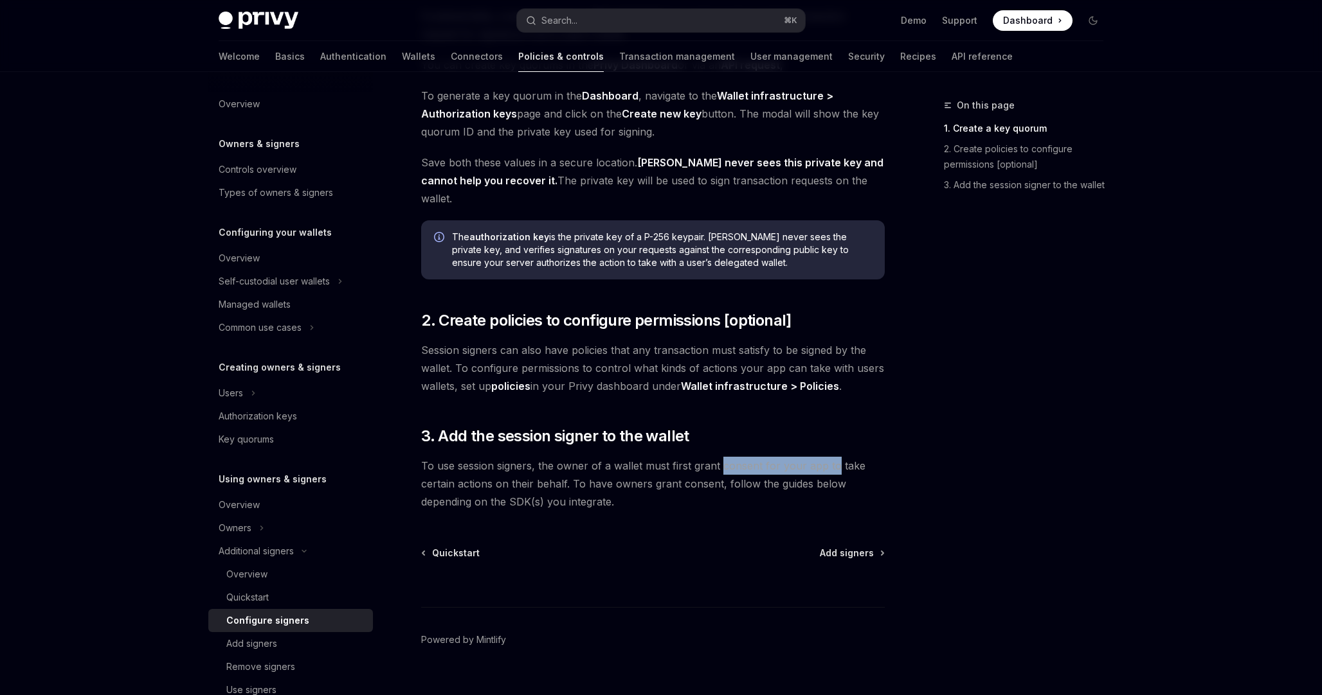
click at [830, 457] on span "To use session signers, the owner of a wallet must first grant consent for your…" at bounding box center [652, 484] width 463 height 54
click at [852, 457] on span "To use session signers, the owner of a wallet must first grant consent for your…" at bounding box center [652, 484] width 463 height 54
drag, startPoint x: 437, startPoint y: 469, endPoint x: 548, endPoint y: 469, distance: 110.6
click at [548, 469] on span "To use session signers, the owner of a wallet must first grant consent for your…" at bounding box center [652, 484] width 463 height 54
drag, startPoint x: 573, startPoint y: 471, endPoint x: 620, endPoint y: 471, distance: 46.3
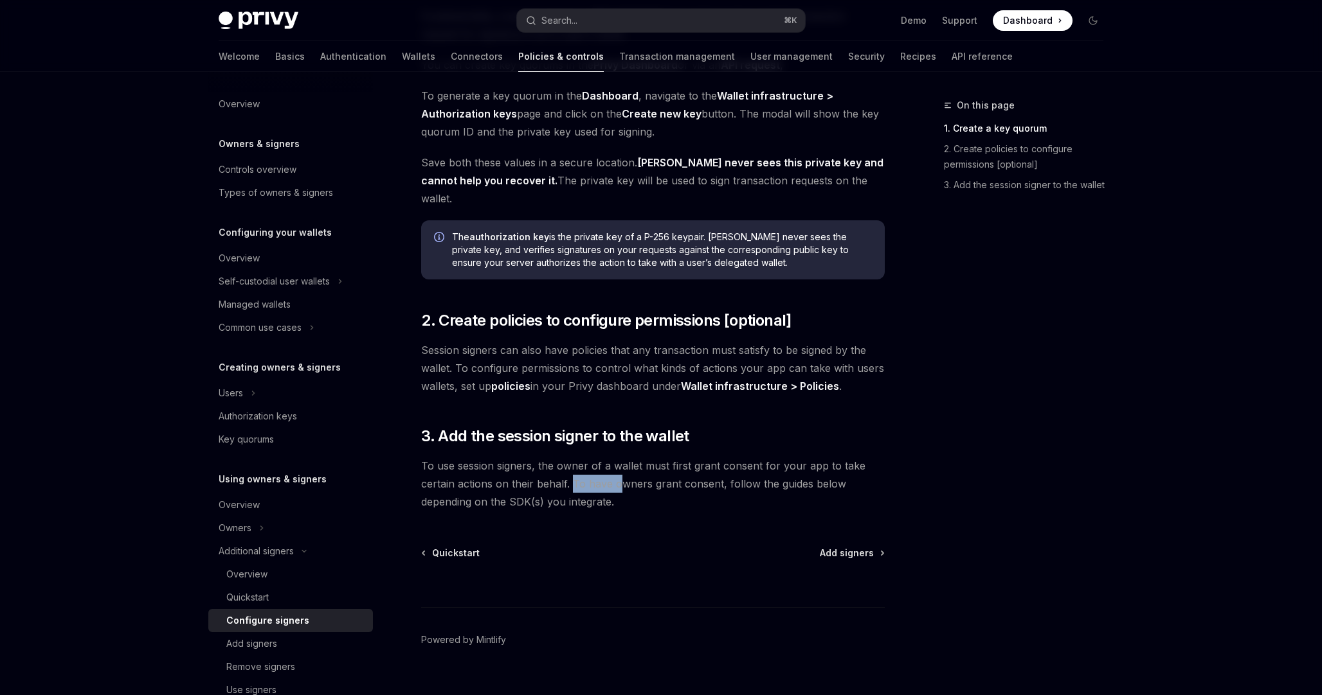
click at [620, 471] on span "To use session signers, the owner of a wallet must first grant consent for your…" at bounding box center [652, 484] width 463 height 54
drag, startPoint x: 646, startPoint y: 471, endPoint x: 672, endPoint y: 471, distance: 25.7
click at [672, 471] on span "To use session signers, the owner of a wallet must first grant consent for your…" at bounding box center [652, 484] width 463 height 54
drag, startPoint x: 702, startPoint y: 470, endPoint x: 711, endPoint y: 470, distance: 9.0
click at [708, 470] on span "To use session signers, the owner of a wallet must first grant consent for your…" at bounding box center [652, 484] width 463 height 54
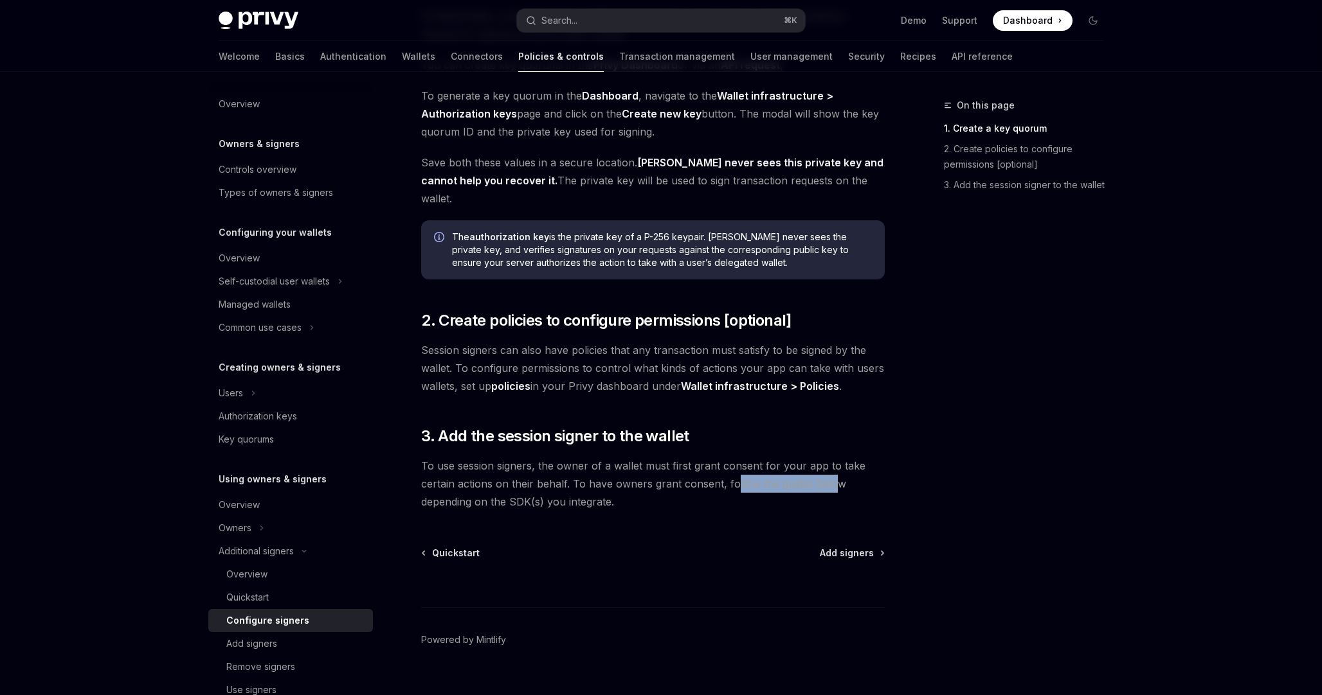
drag, startPoint x: 734, startPoint y: 467, endPoint x: 832, endPoint y: 469, distance: 97.7
click at [832, 469] on span "To use session signers, the owner of a wallet must first grant consent for your…" at bounding box center [652, 484] width 463 height 54
drag, startPoint x: 425, startPoint y: 487, endPoint x: 620, endPoint y: 484, distance: 194.8
click at [620, 484] on span "To use session signers, the owner of a wallet must first grant consent for your…" at bounding box center [652, 484] width 463 height 54
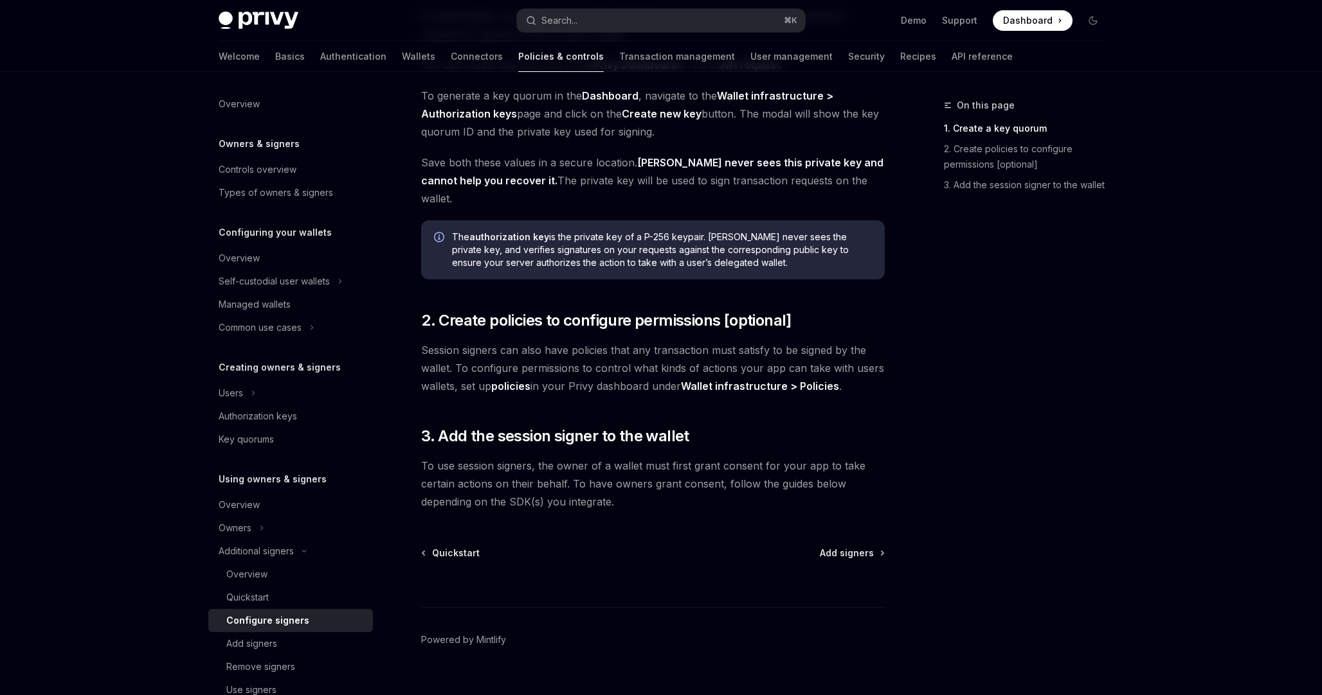
scroll to position [258, 0]
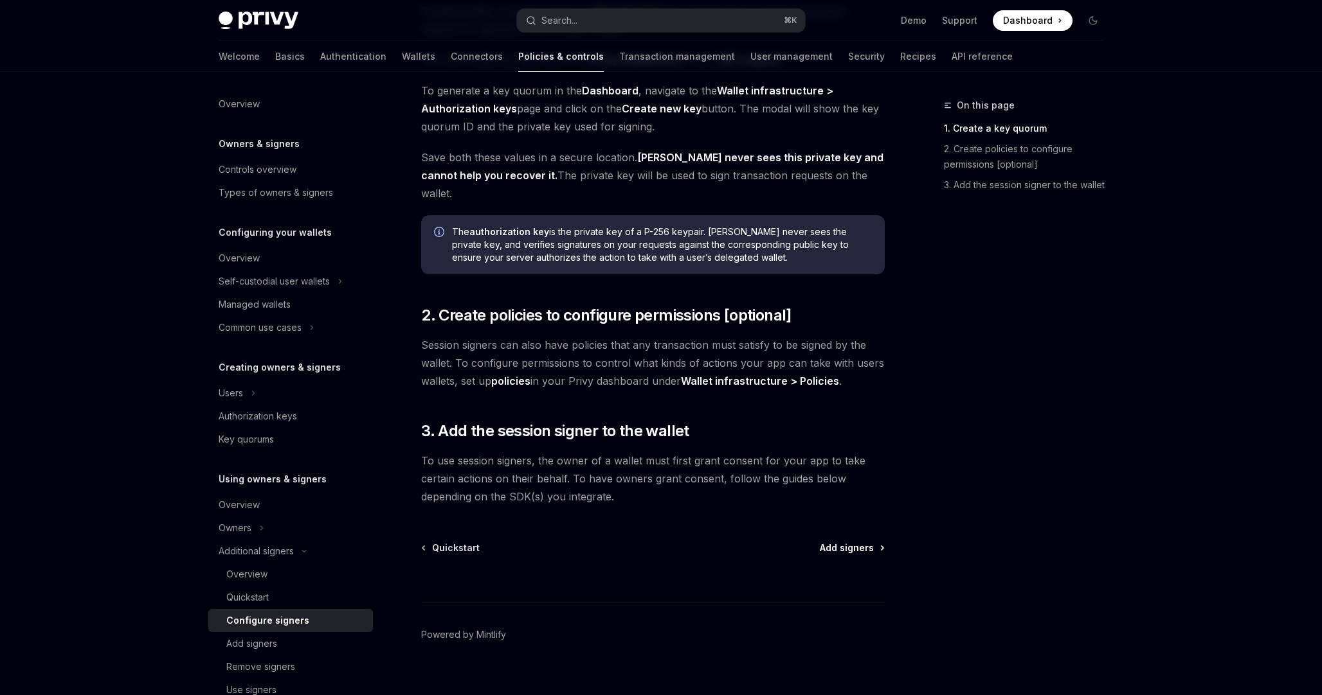
click at [857, 542] on span "Add signers" at bounding box center [847, 548] width 54 height 13
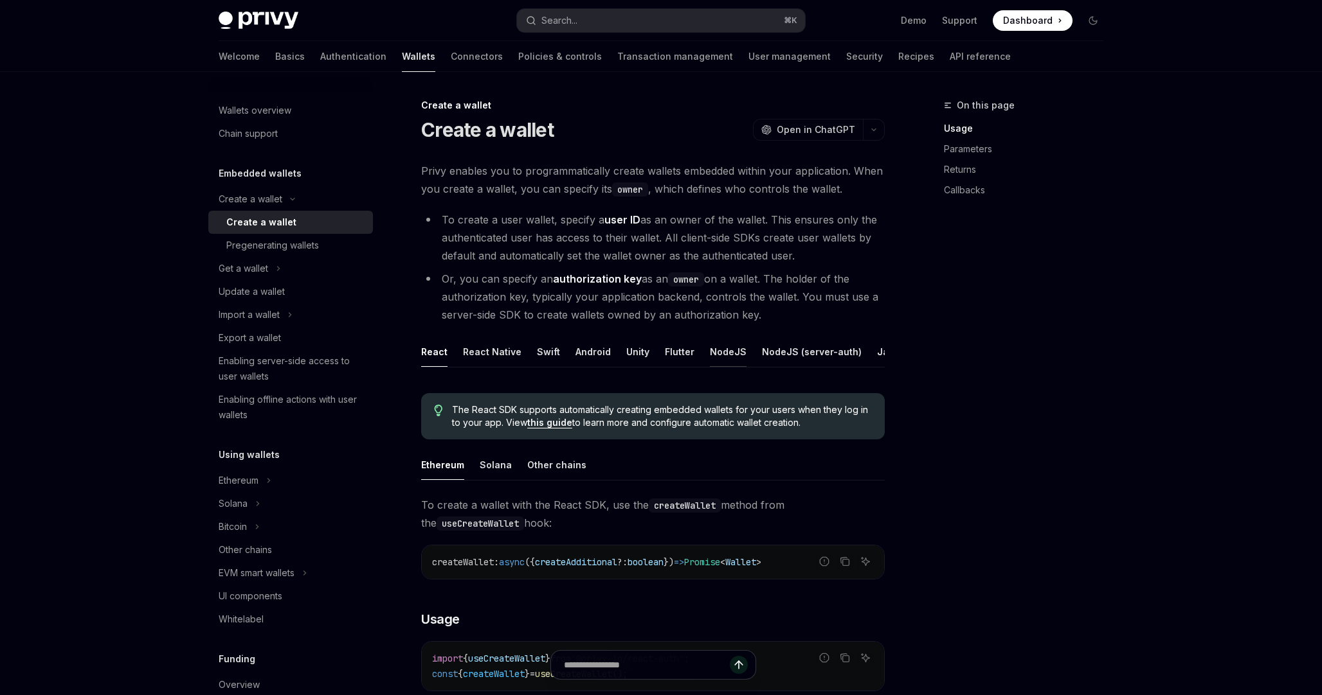
click at [712, 348] on div "NodeJS" at bounding box center [728, 352] width 37 height 30
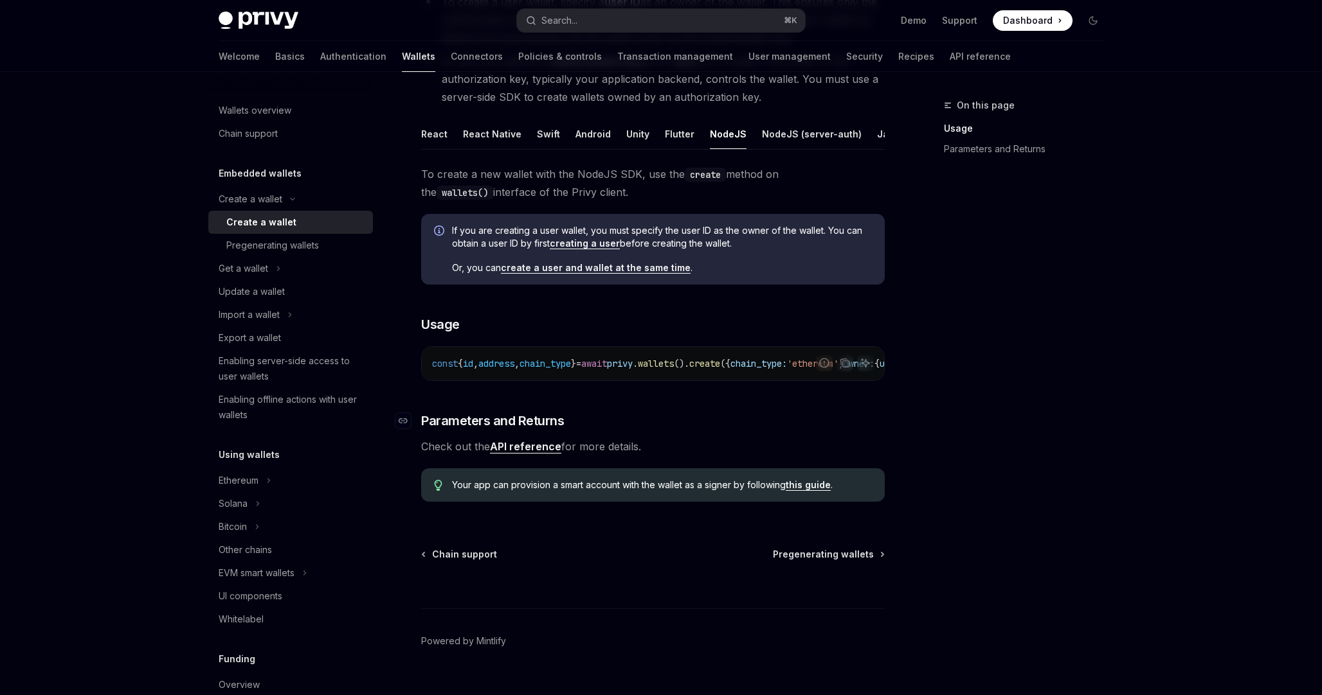
scroll to position [220, 0]
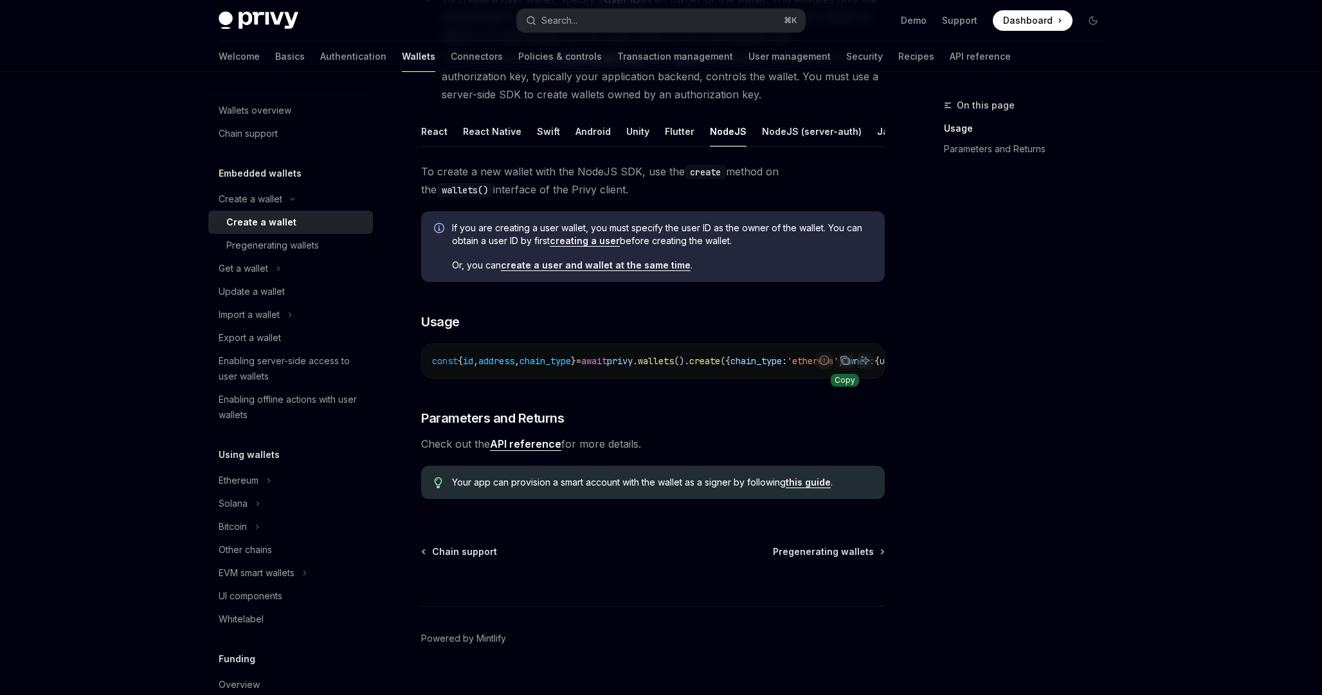
click at [841, 359] on icon "Copy the contents from the code block" at bounding box center [844, 359] width 6 height 6
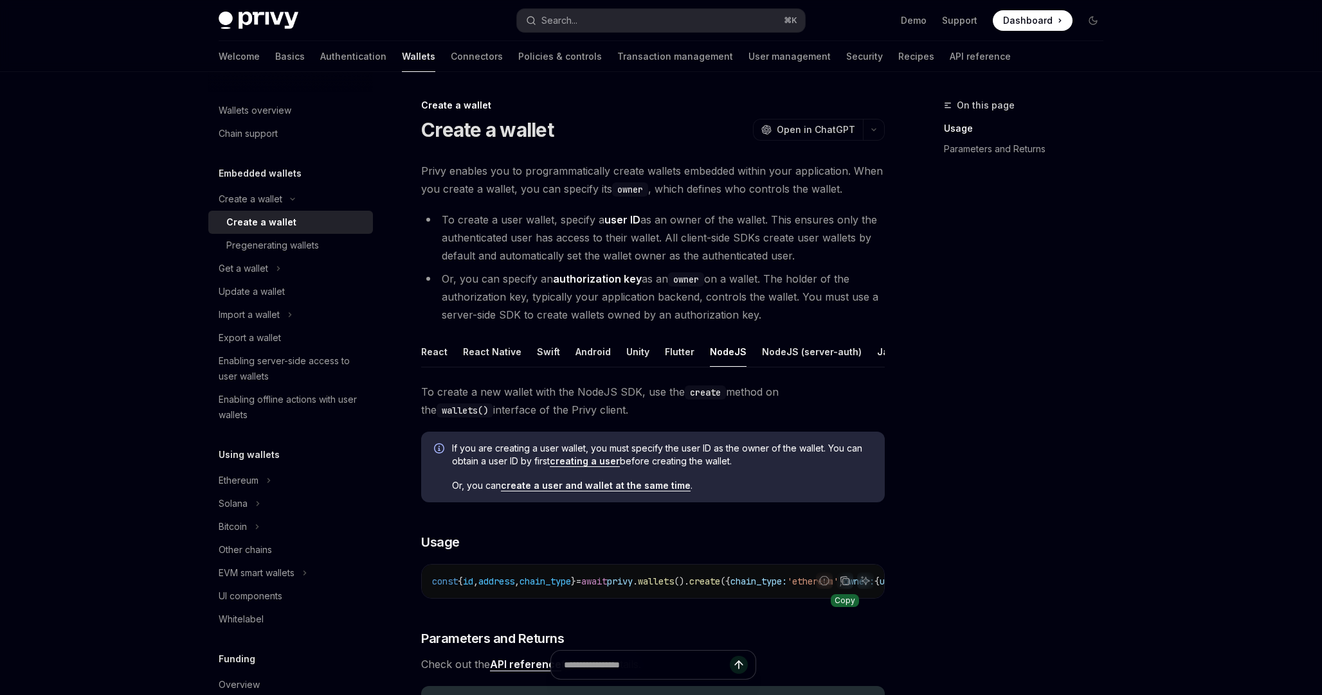
click at [420, 170] on div "Create a wallet Create a wallet OpenAI Open in ChatGPT OpenAI Open in ChatGPT P…" at bounding box center [532, 518] width 710 height 840
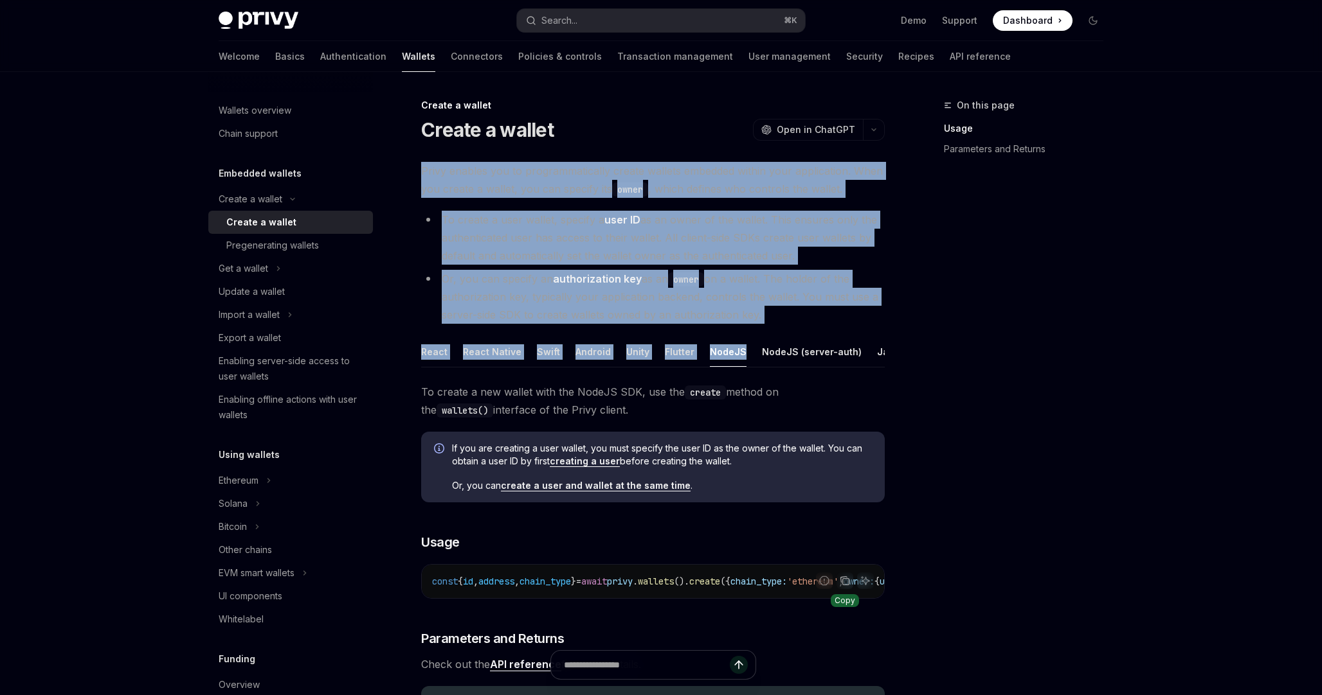
drag, startPoint x: 419, startPoint y: 170, endPoint x: 782, endPoint y: 324, distance: 394.3
click at [782, 324] on div "Create a wallet Create a wallet OpenAI Open in ChatGPT OpenAI Open in ChatGPT P…" at bounding box center [532, 518] width 710 height 840
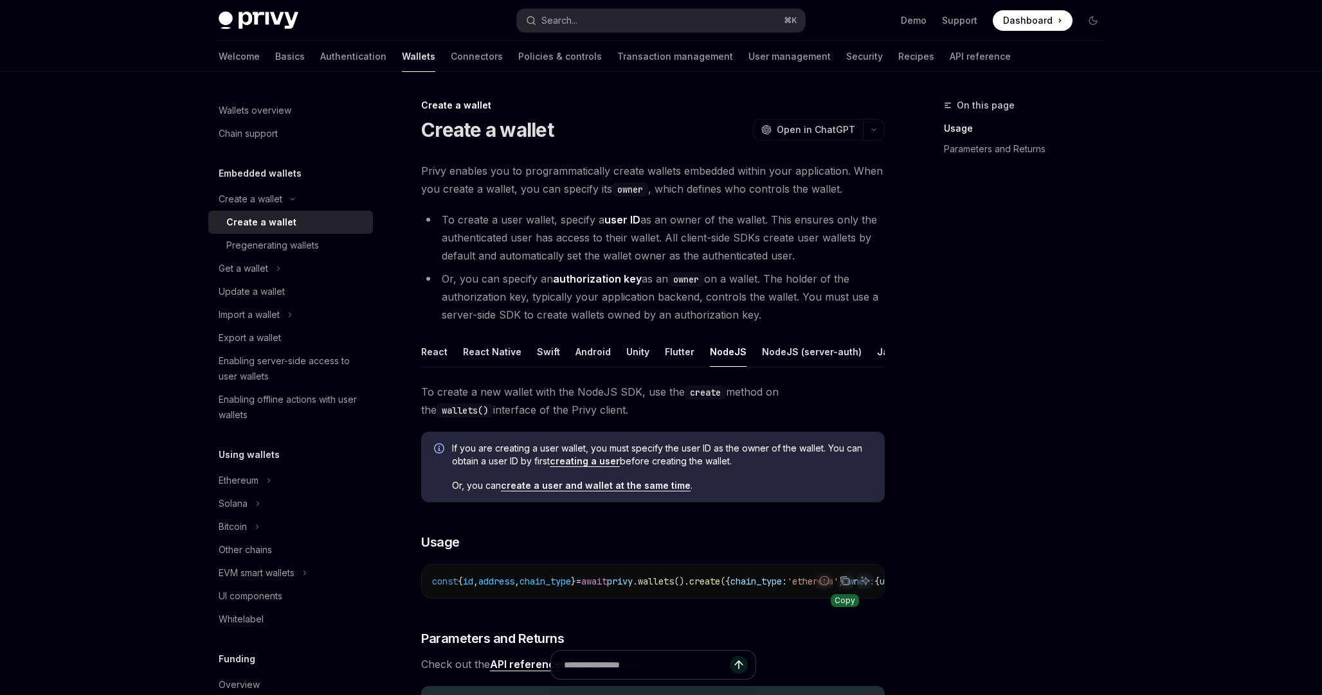
click at [787, 319] on li "Or, you can specify an authorization key as an owner on a wallet. The holder of…" at bounding box center [652, 297] width 463 height 54
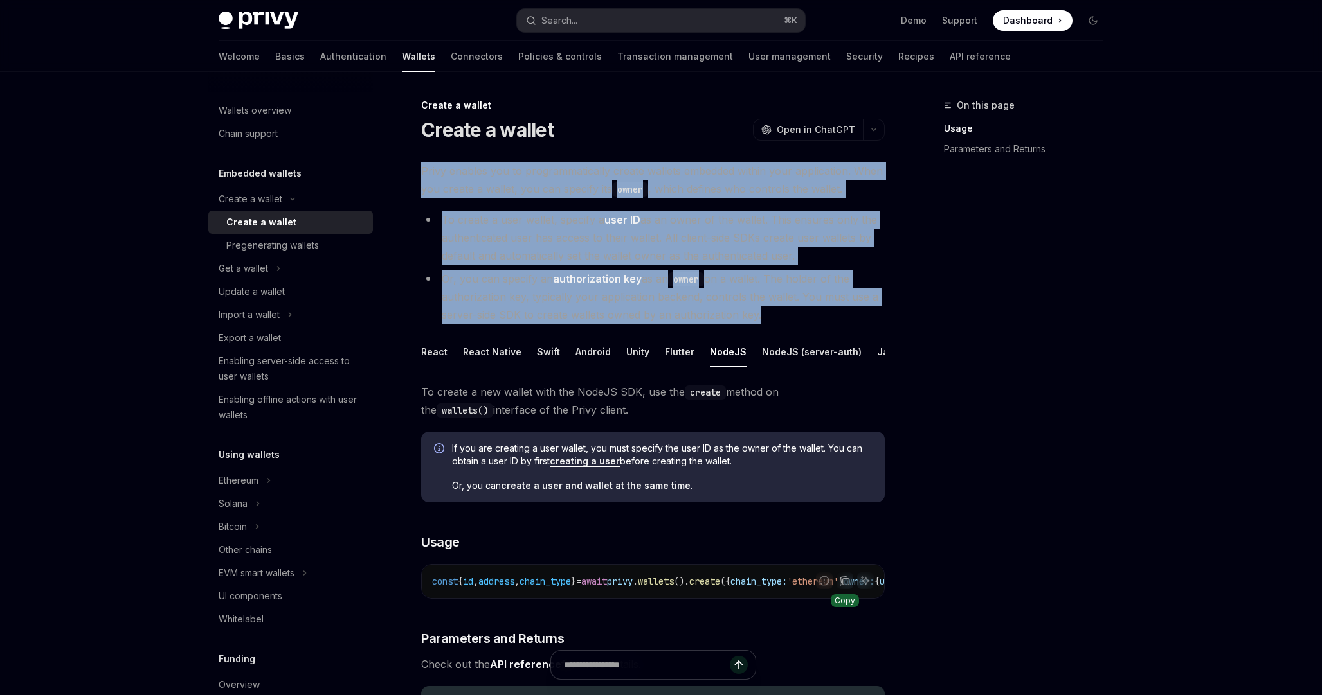
drag, startPoint x: 787, startPoint y: 319, endPoint x: 408, endPoint y: 170, distance: 407.5
click at [408, 170] on div "Create a wallet Create a wallet OpenAI Open in ChatGPT OpenAI Open in ChatGPT P…" at bounding box center [532, 518] width 710 height 840
copy div "Privy enables you to programmatically create wallets embedded within your appli…"
click at [812, 125] on span "Open in ChatGPT" at bounding box center [815, 129] width 78 height 13
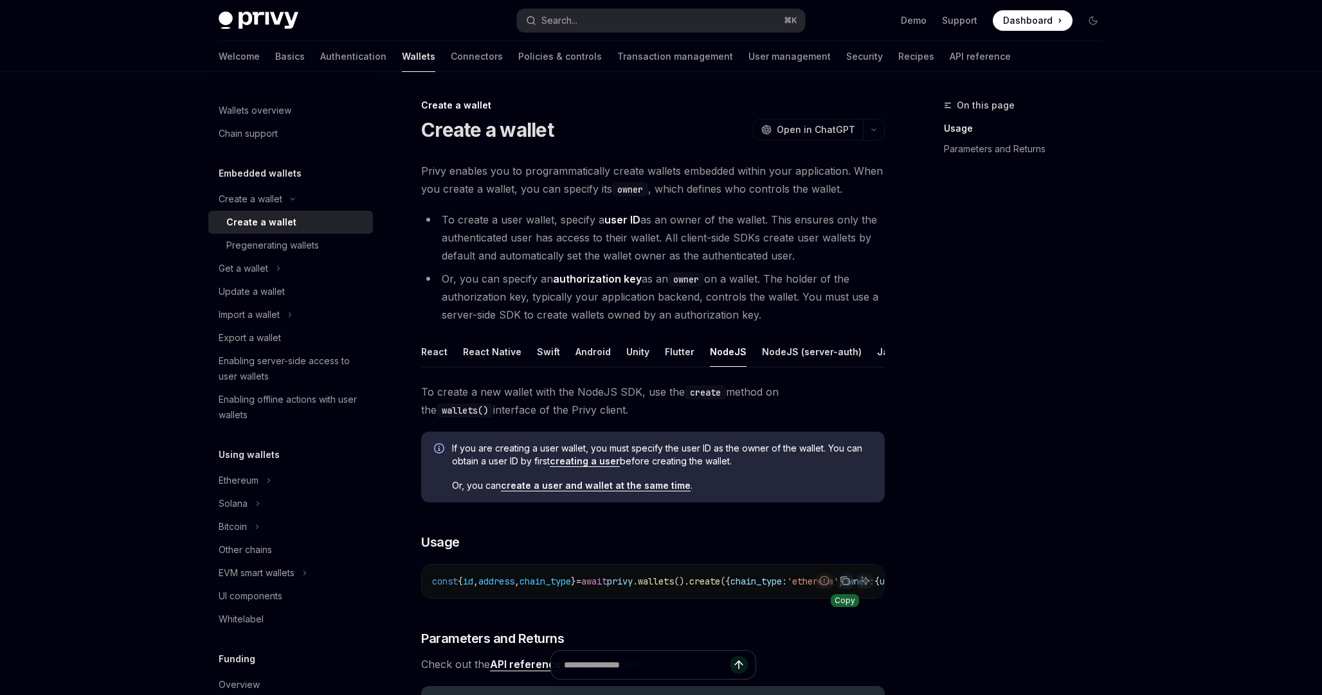
click at [728, 355] on div "NodeJS" at bounding box center [728, 352] width 37 height 30
type textarea "*"
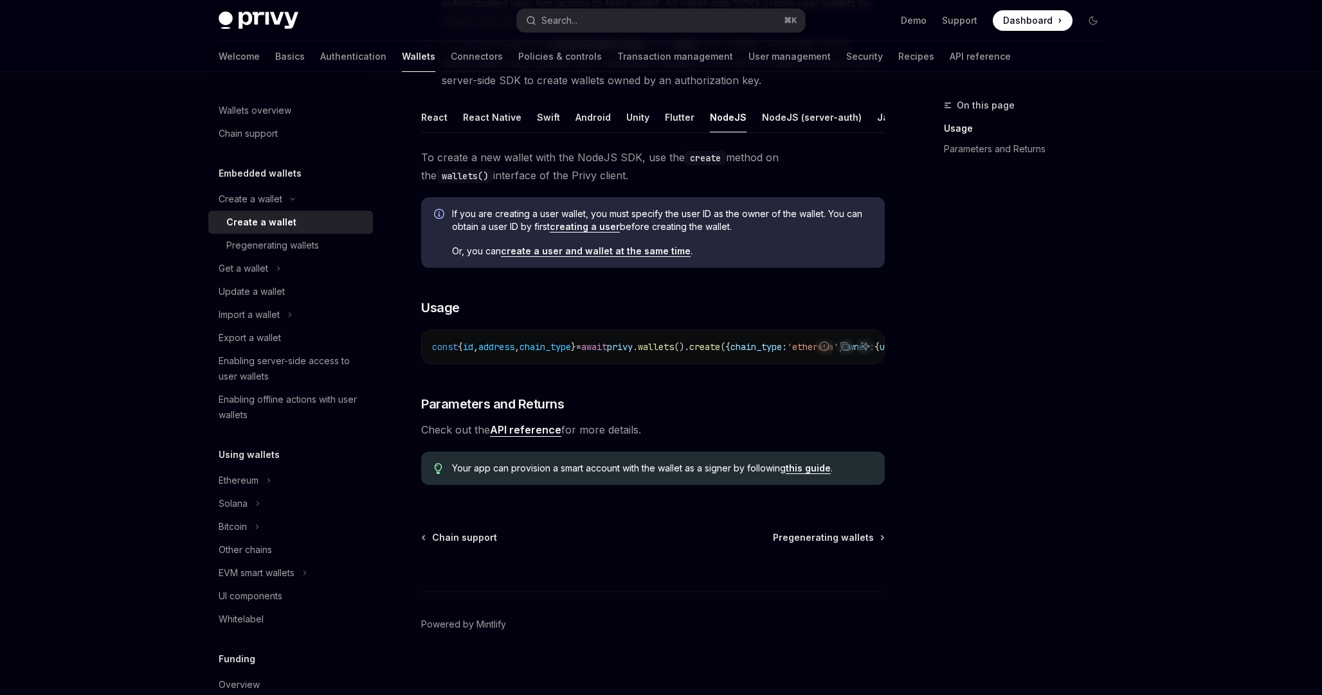
scroll to position [240, 0]
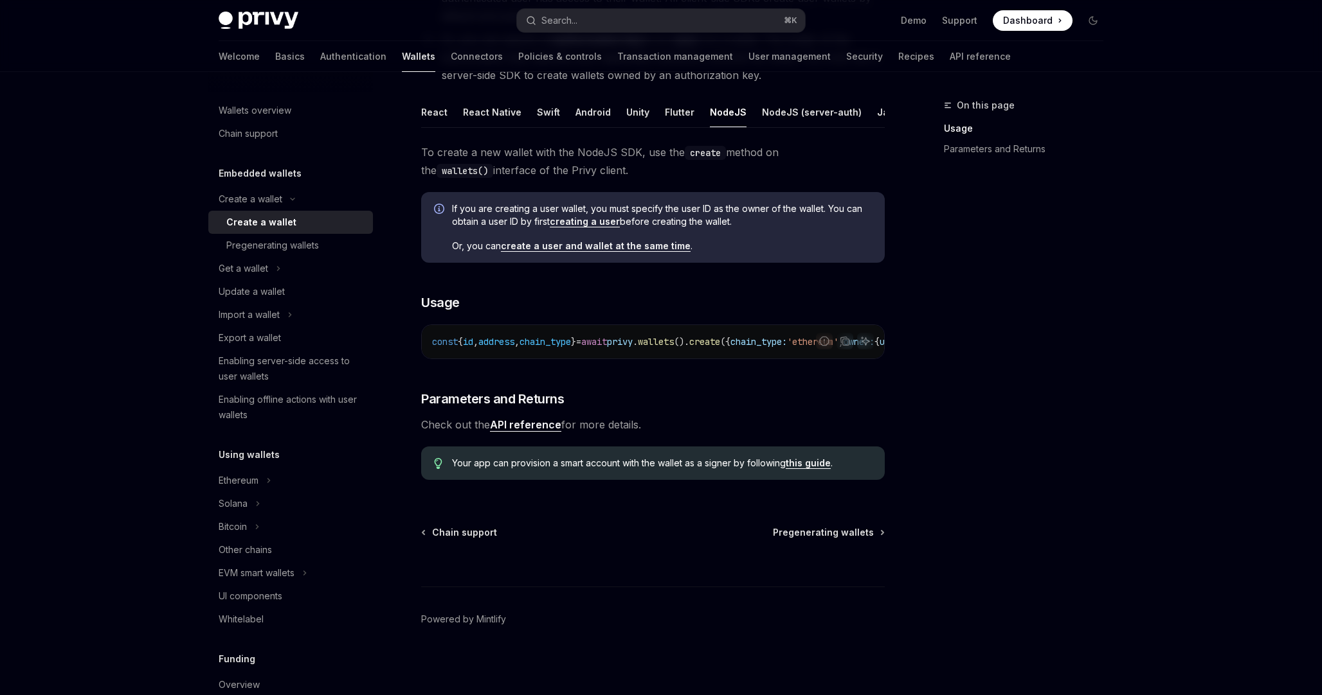
click at [633, 339] on span "privy" at bounding box center [620, 342] width 26 height 12
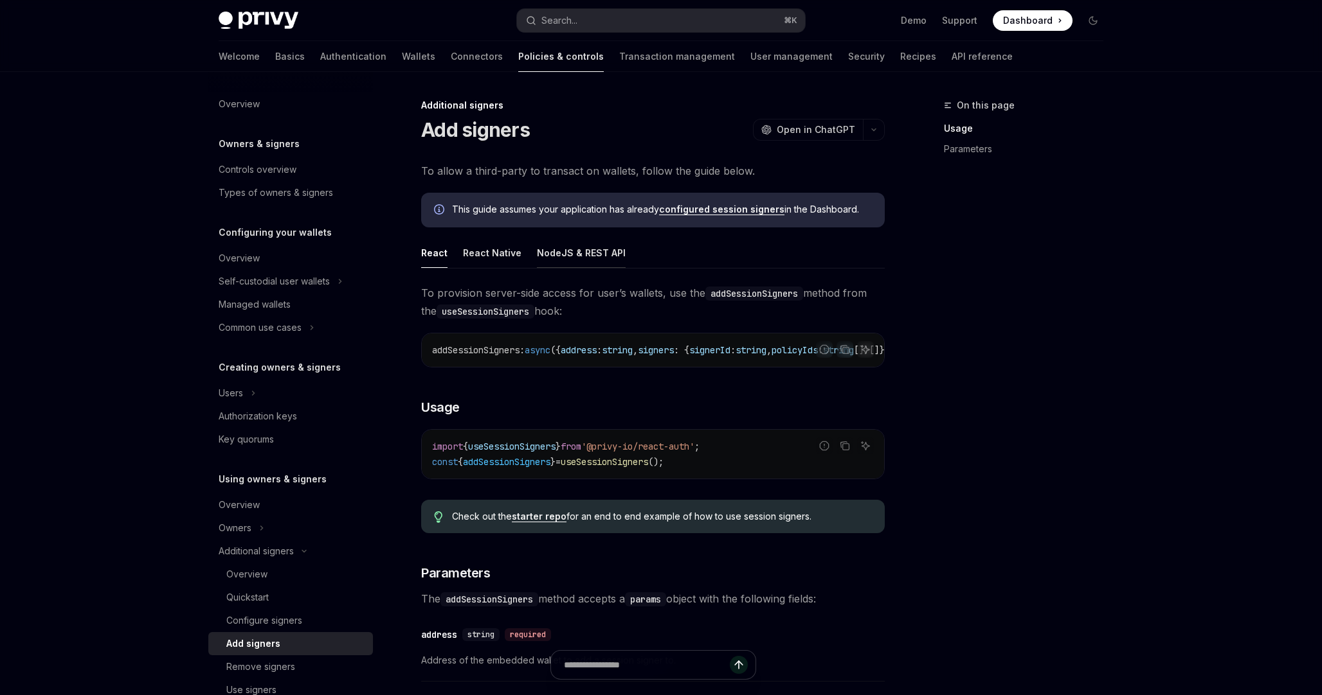
click at [580, 261] on div "NodeJS & REST API" at bounding box center [581, 253] width 89 height 30
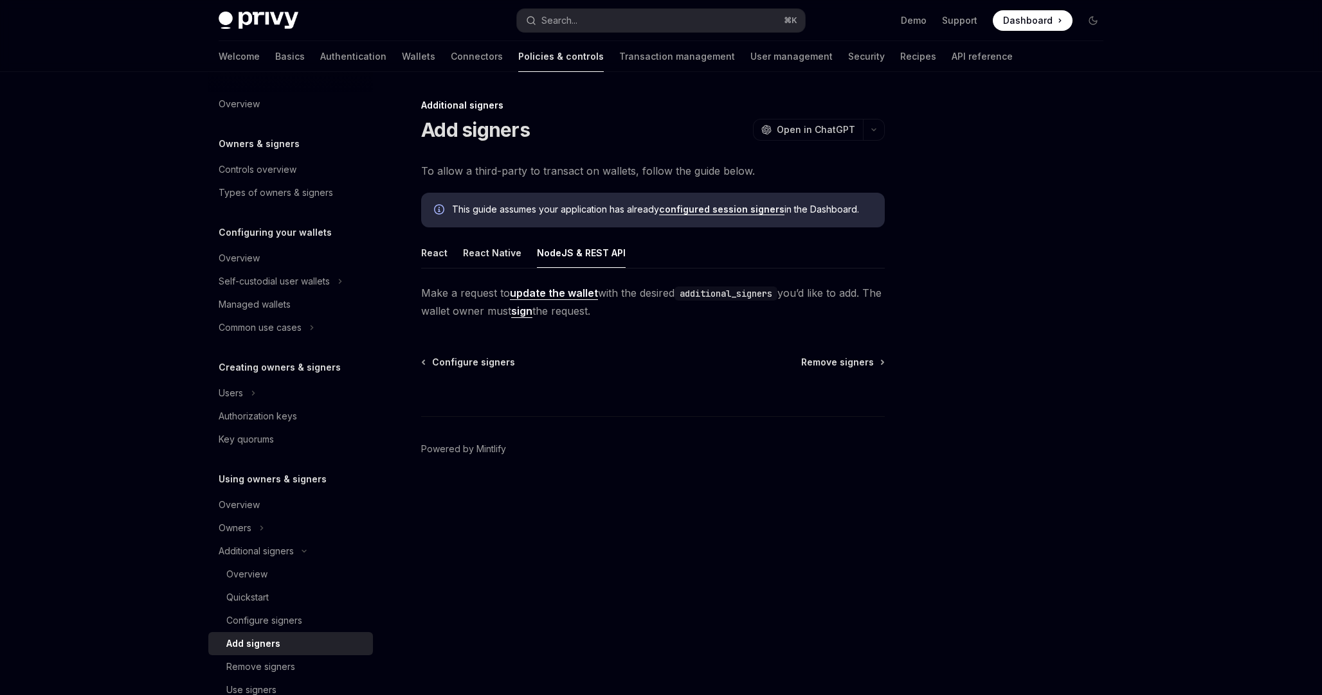
click at [583, 294] on link "update the wallet" at bounding box center [554, 293] width 88 height 13
type textarea "*"
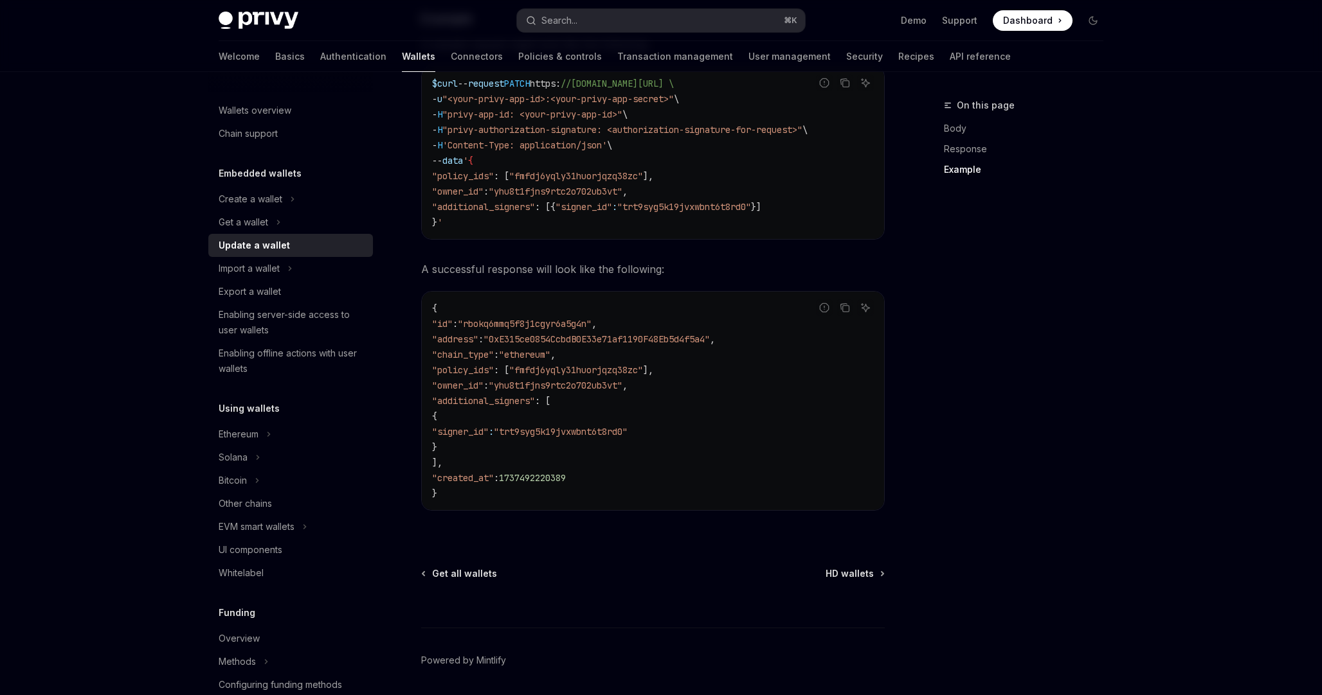
scroll to position [1433, 0]
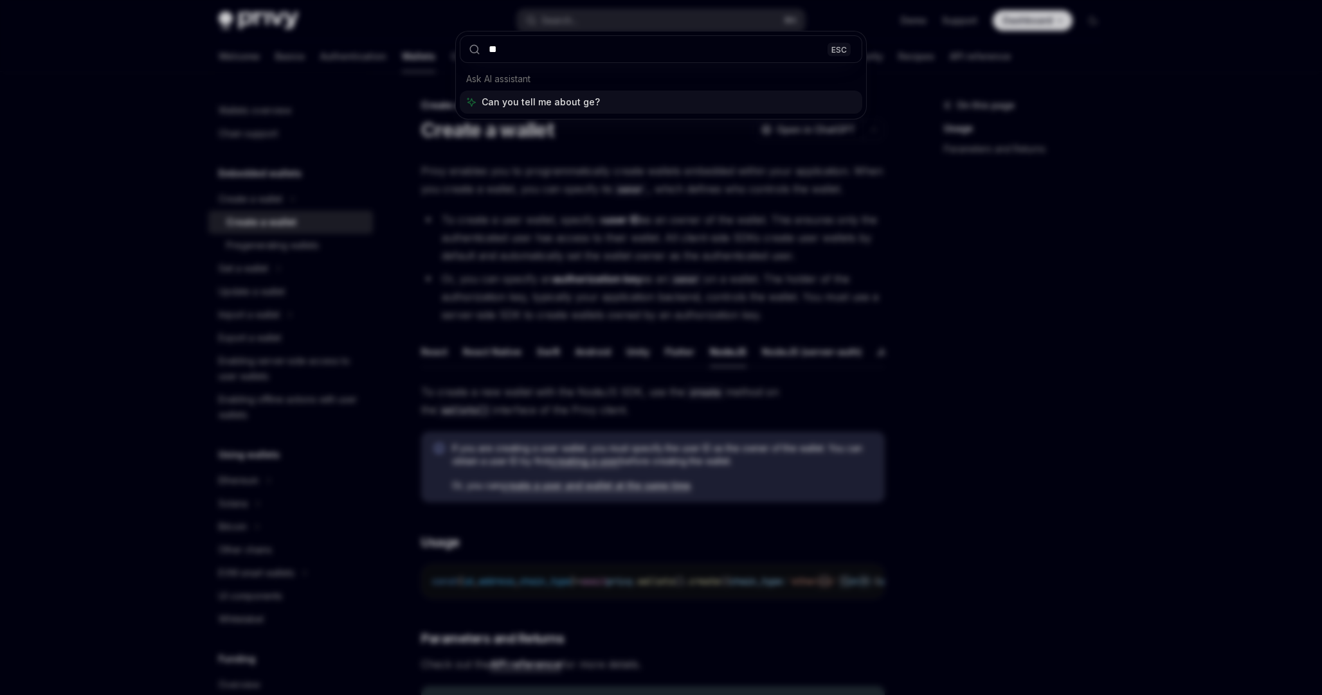
scroll to position [240, 0]
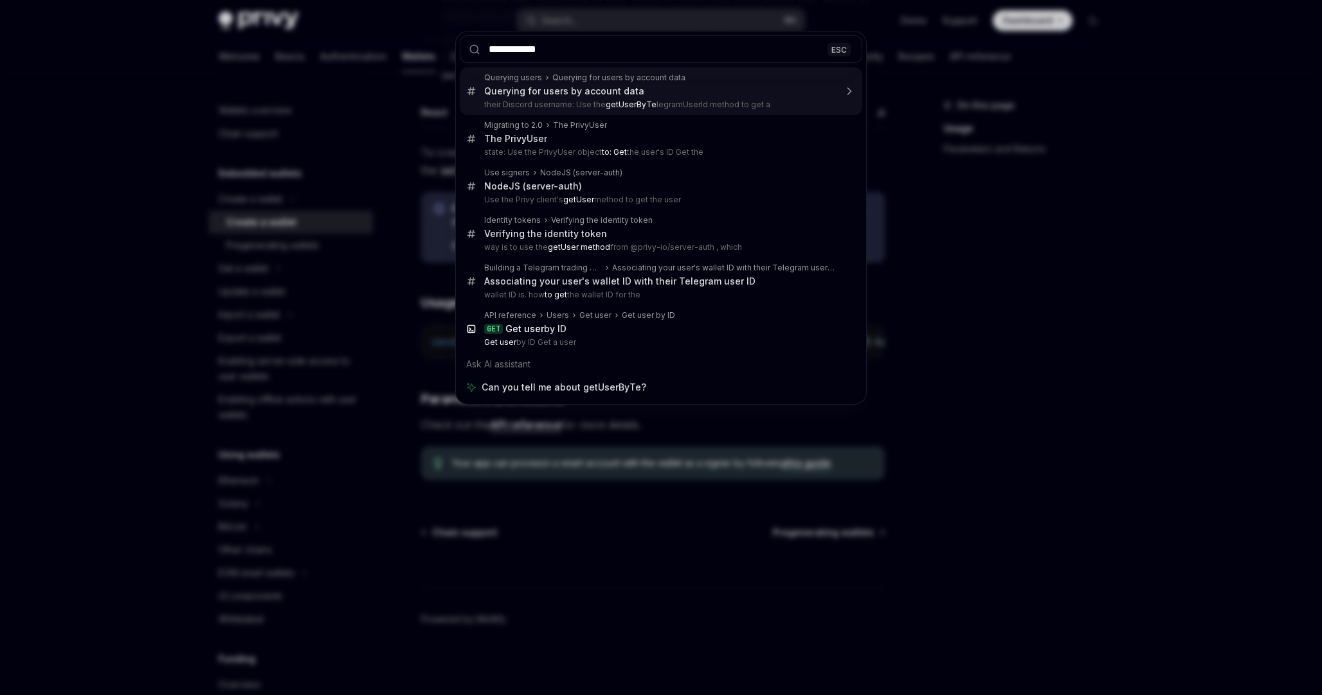
type input "**********"
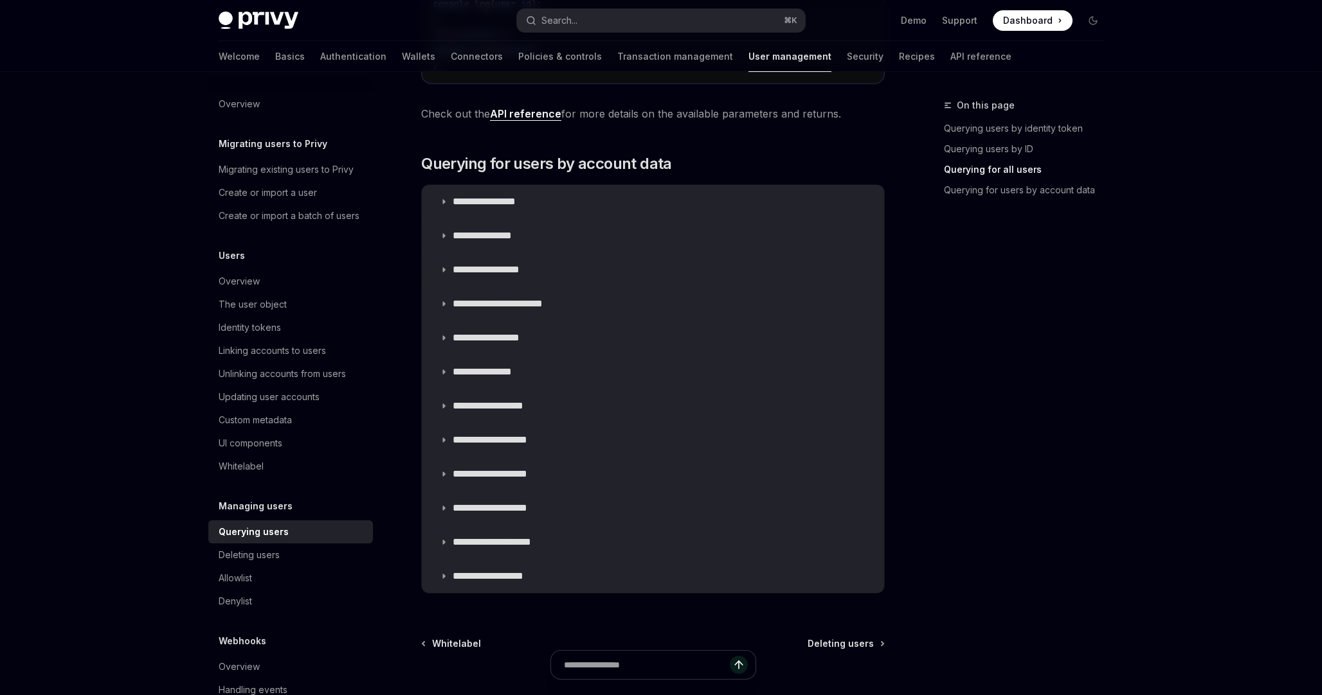
scroll to position [826, 0]
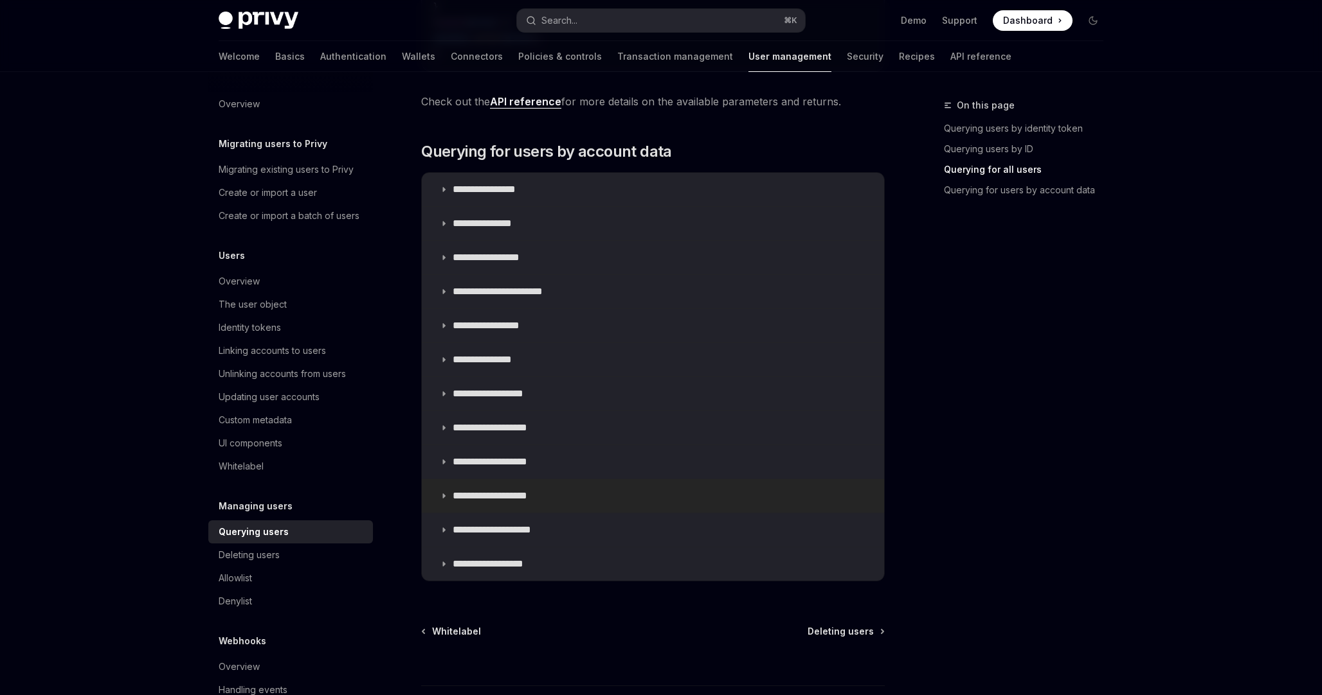
click at [570, 503] on summary "**********" at bounding box center [653, 496] width 462 height 33
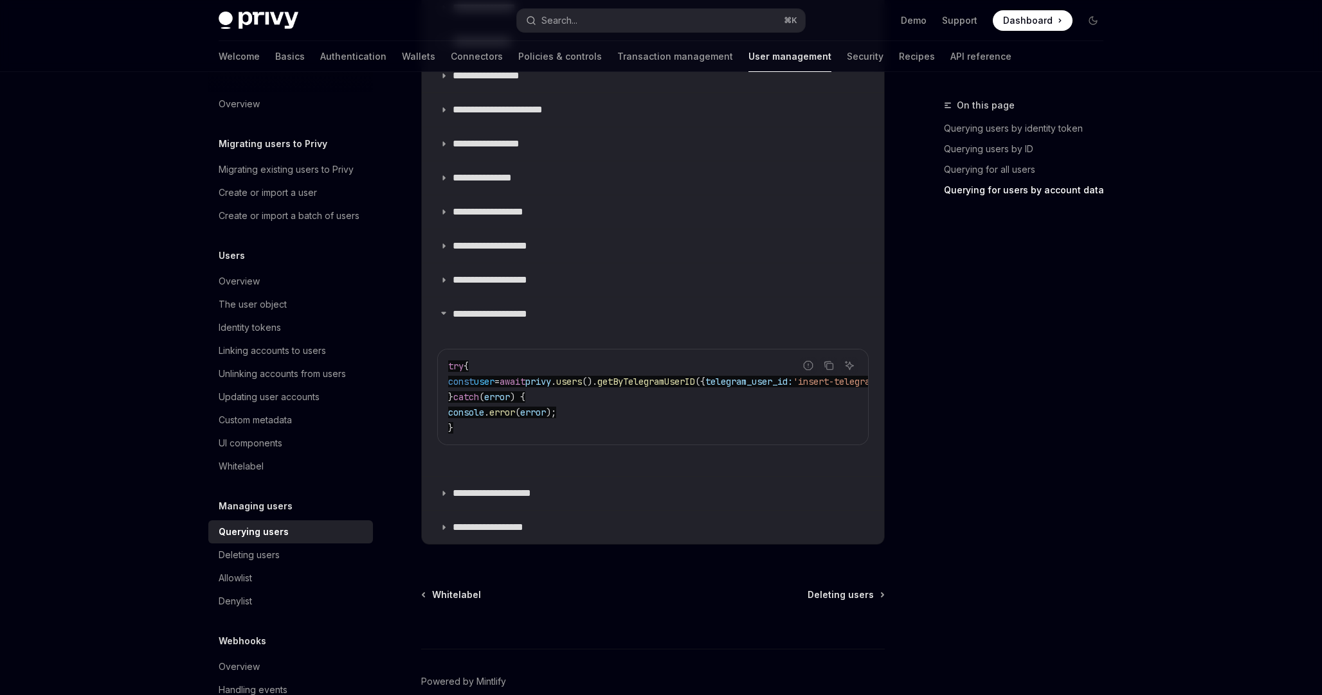
click at [551, 381] on span "privy" at bounding box center [538, 382] width 26 height 12
copy code "const user = await privy . users (). getByTelegramUserID ({ telegram_user_id: '…"
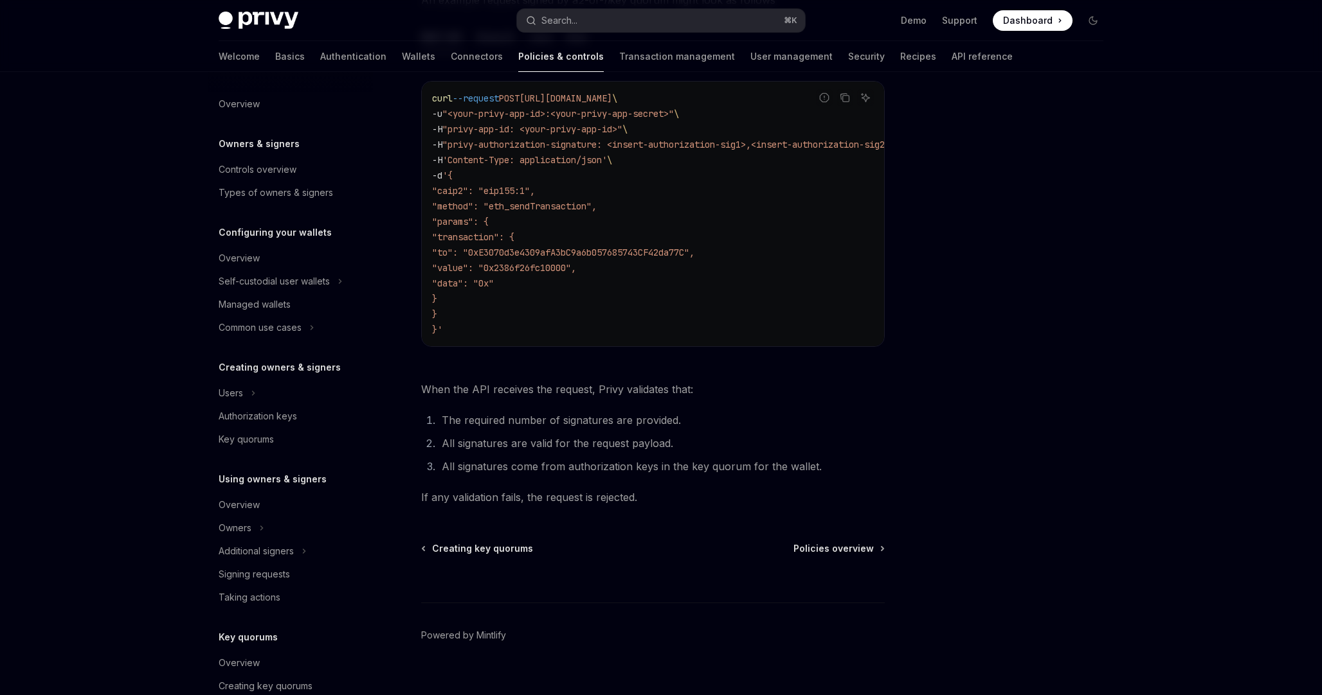
scroll to position [210, 0]
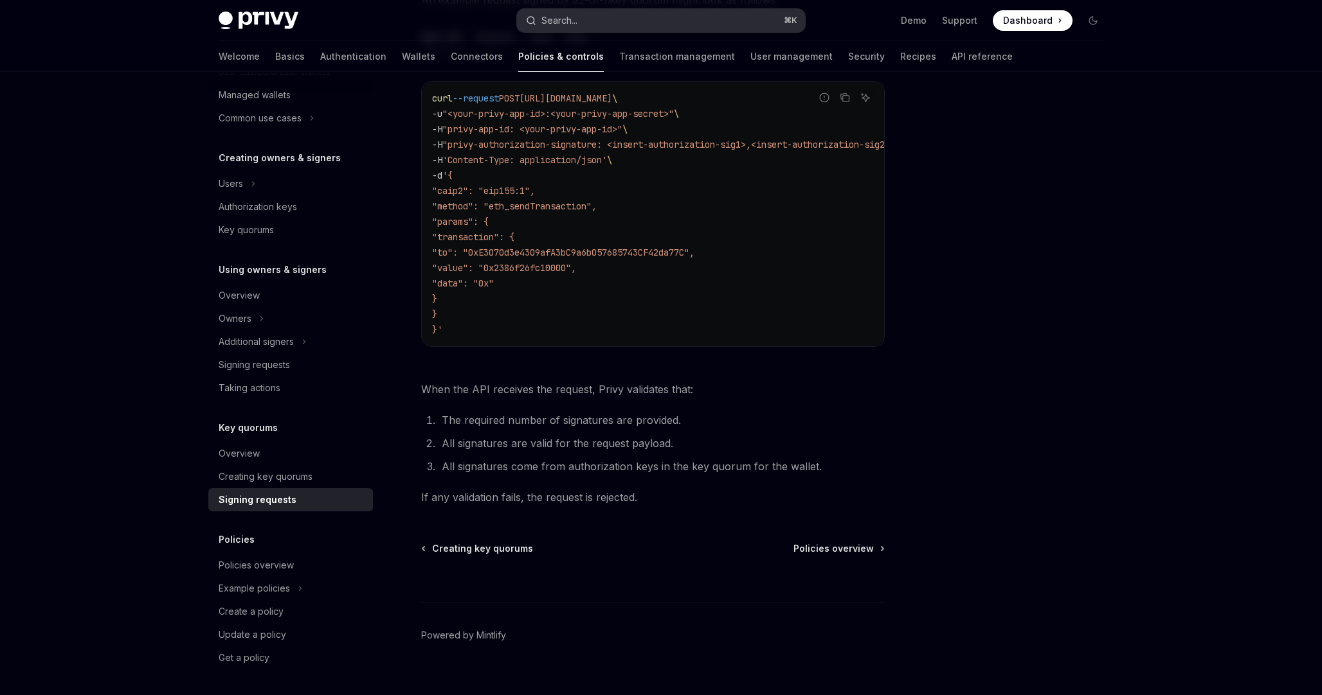
click at [628, 20] on button "Search... ⌘ K" at bounding box center [661, 20] width 288 height 23
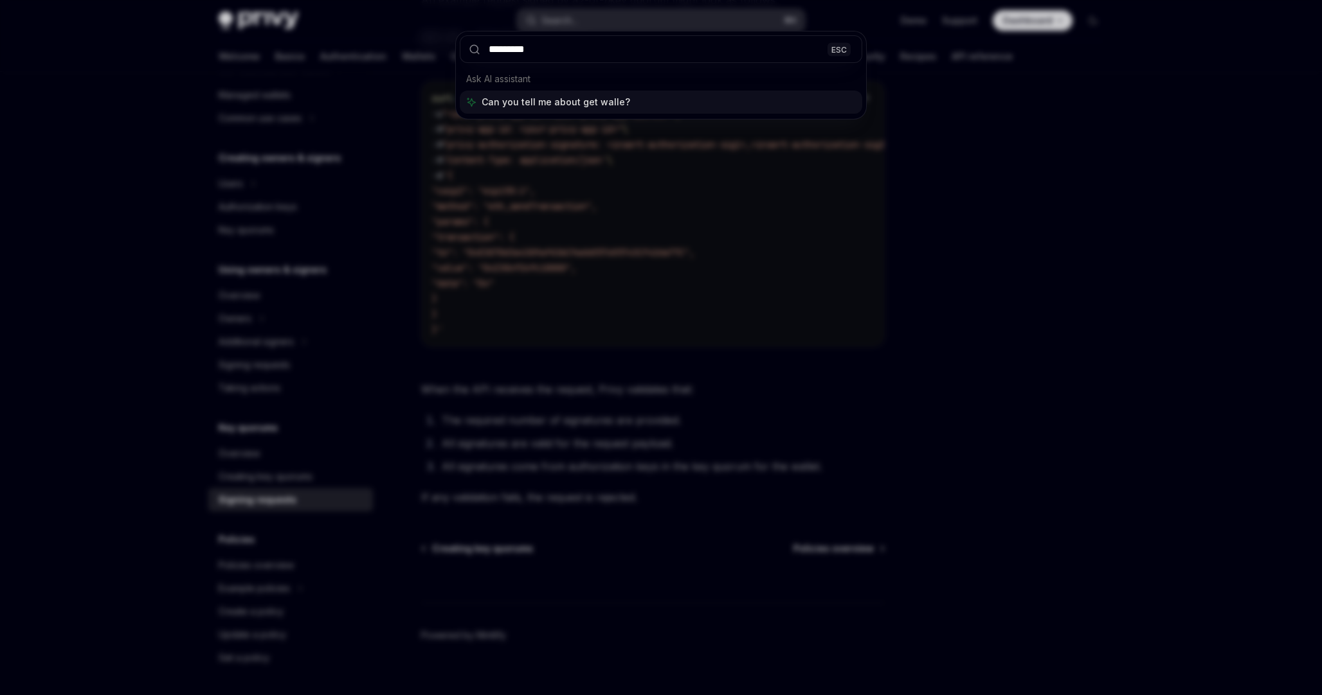
type input "**********"
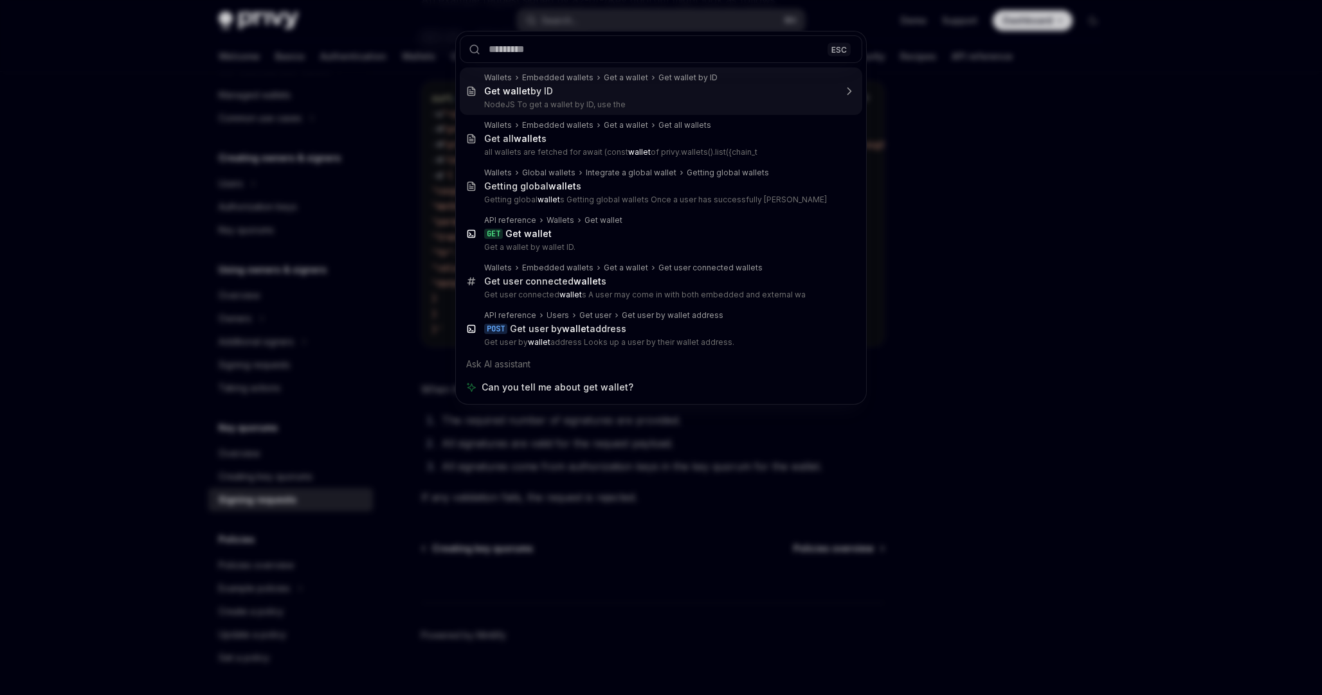
type textarea "*"
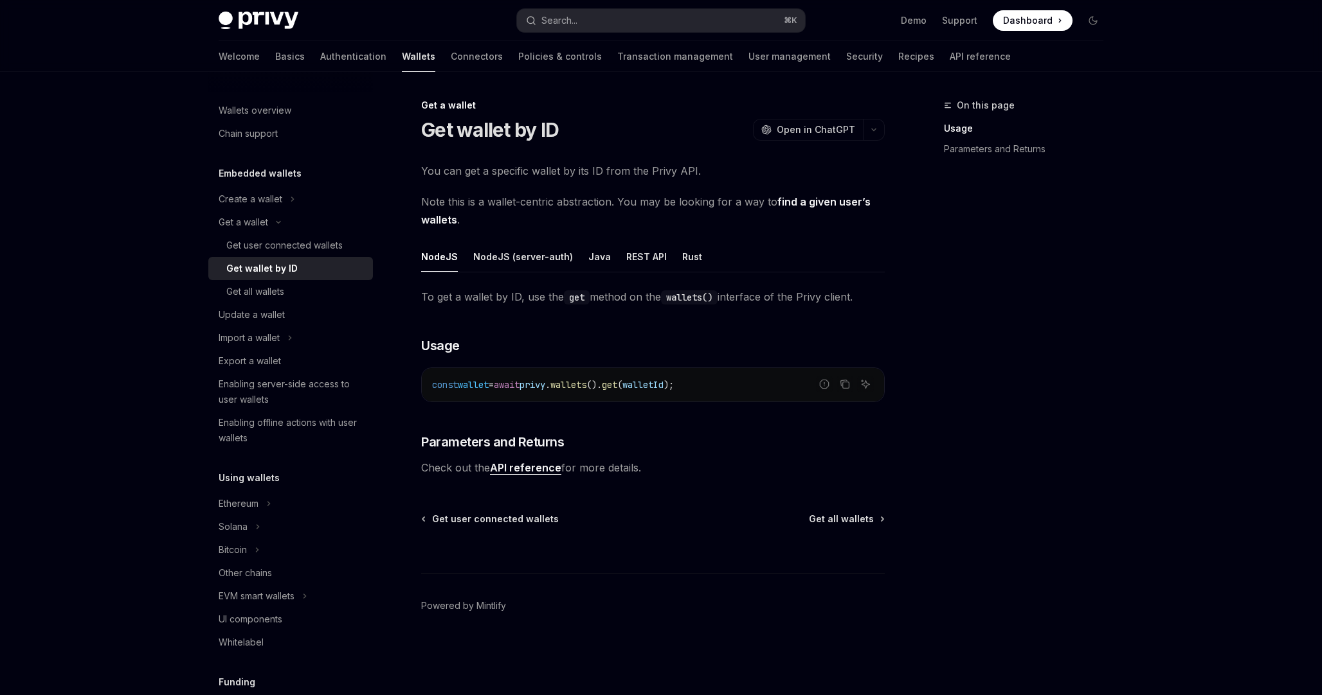
click at [761, 387] on code "const wallet = await privy . wallets (). get ( walletId );" at bounding box center [653, 384] width 442 height 15
copy code "const wallet = await privy . wallets (). get ( walletId );"
